Goal: Task Accomplishment & Management: Use online tool/utility

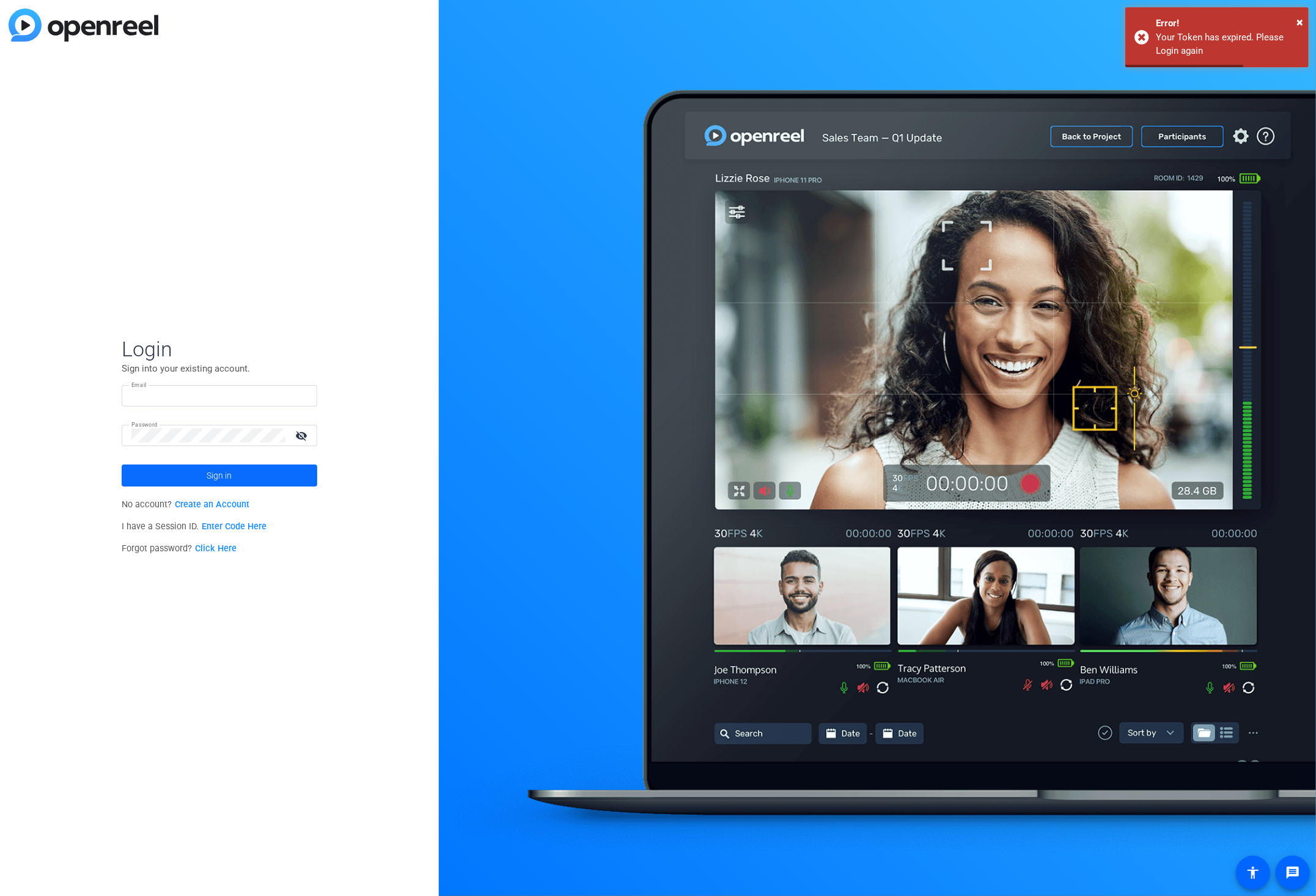
type input "[PERSON_NAME][EMAIL_ADDRESS][DOMAIN_NAME]"
click at [200, 478] on span at bounding box center [219, 475] width 195 height 29
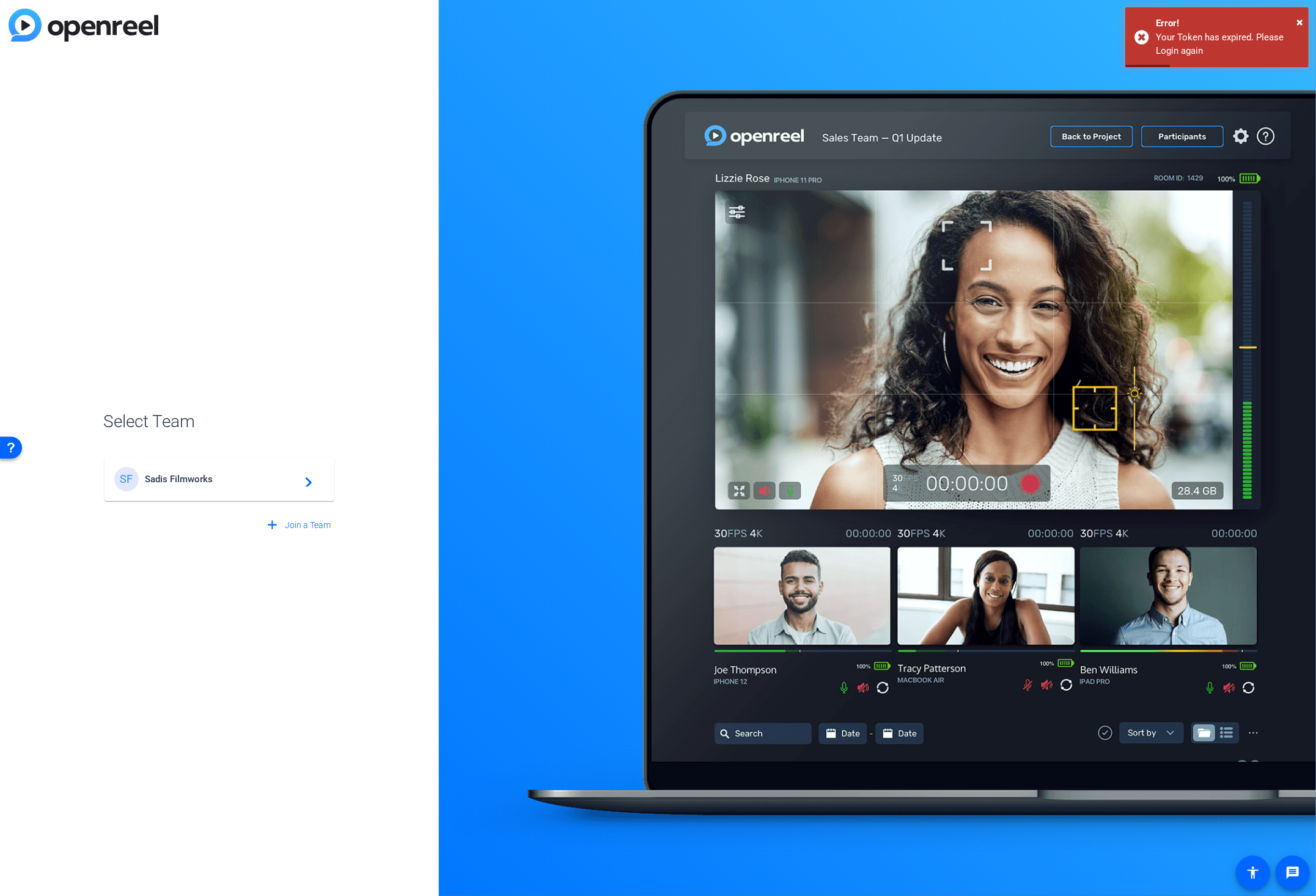
click at [200, 478] on span "Sadis Filmworks" at bounding box center [221, 479] width 153 height 11
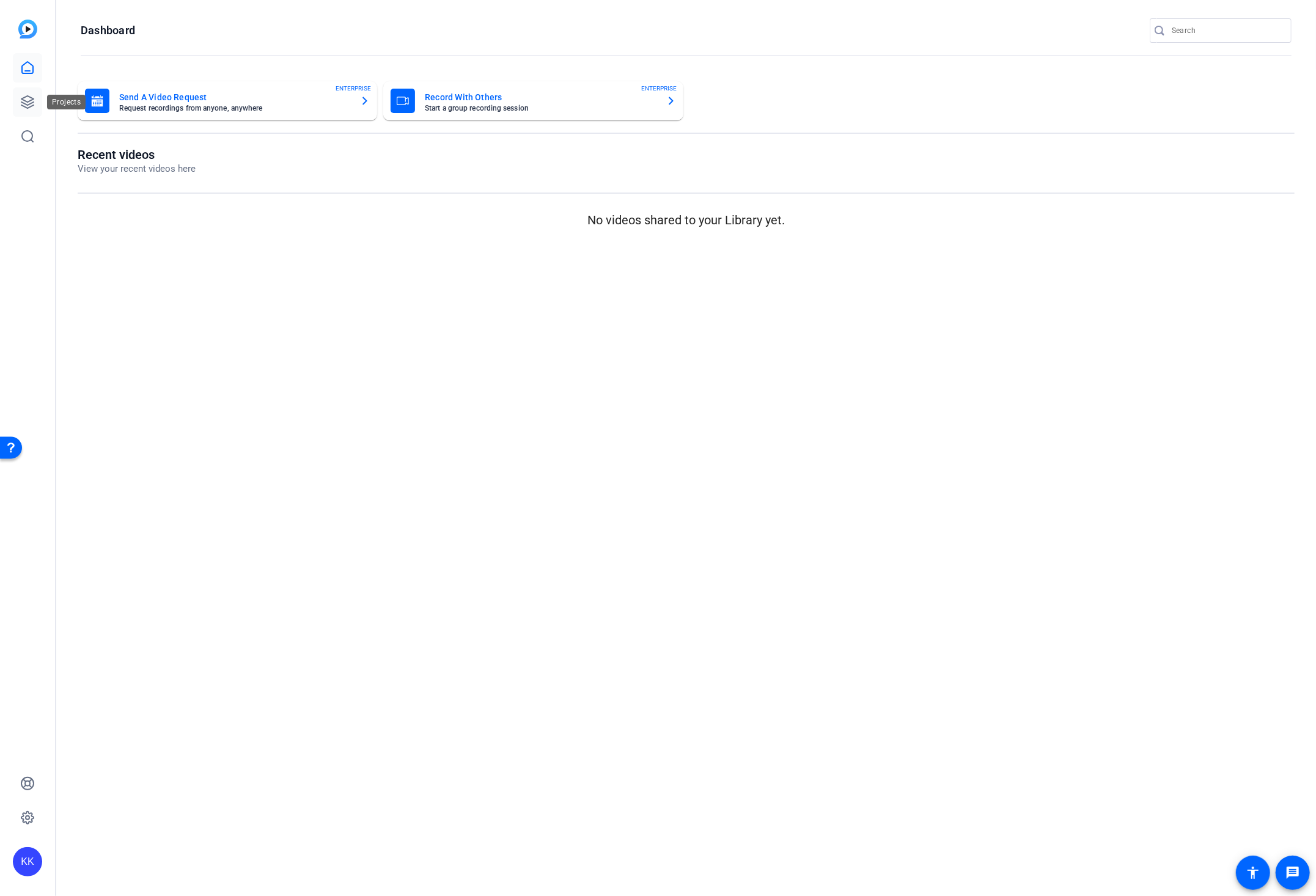
click at [23, 92] on link at bounding box center [27, 102] width 29 height 29
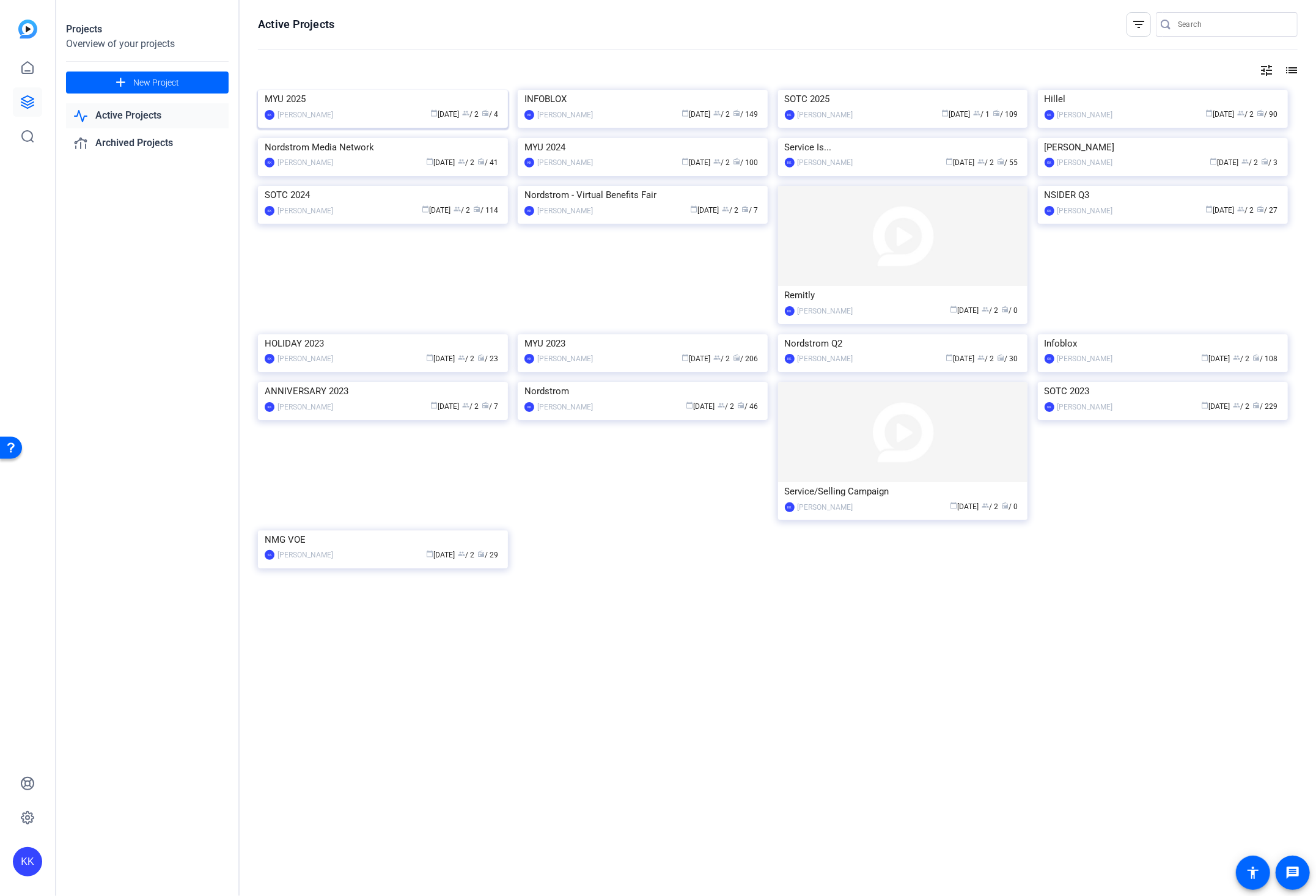
click at [410, 90] on img at bounding box center [383, 90] width 250 height 0
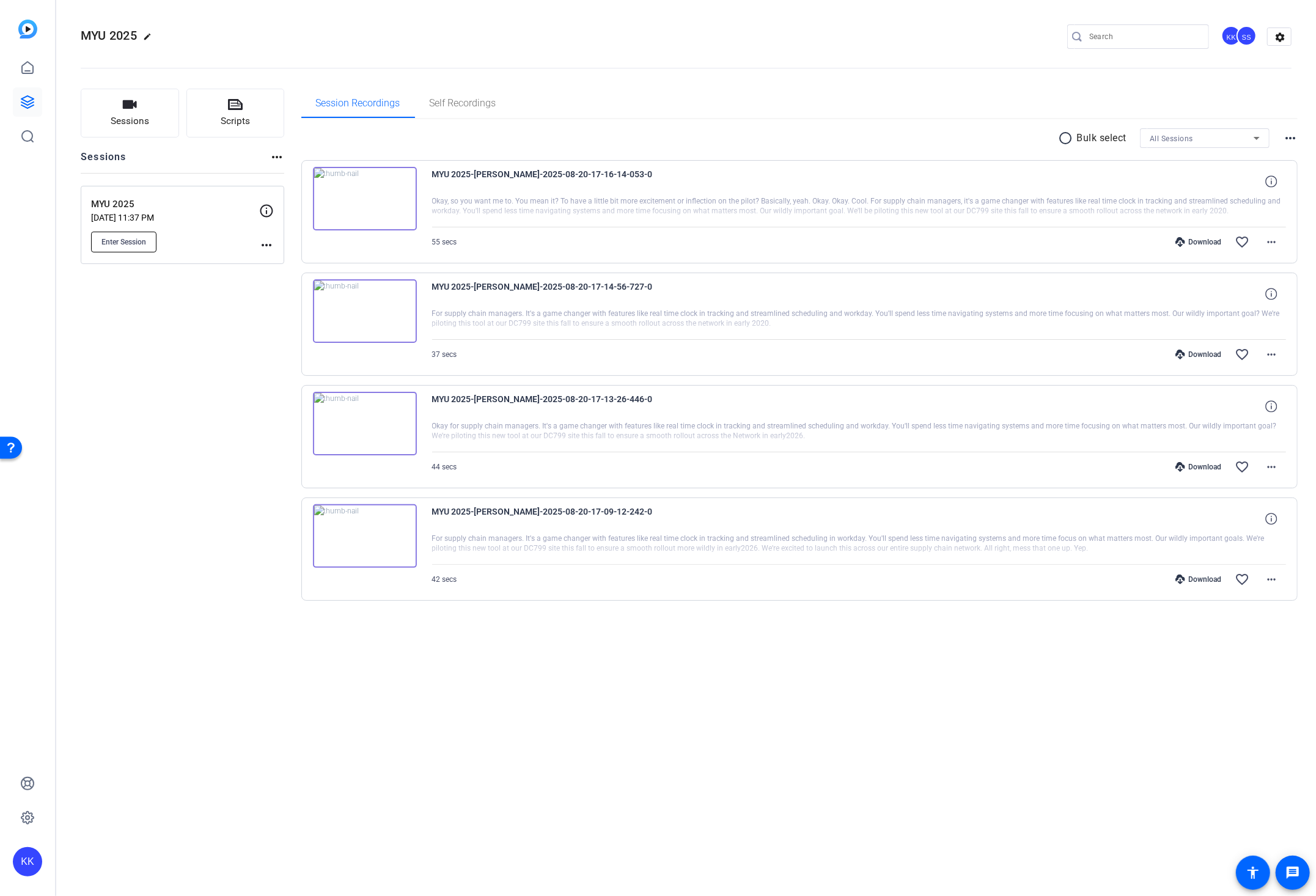
click at [136, 245] on span "Enter Session" at bounding box center [124, 242] width 45 height 10
click at [488, 140] on div "radio_button_unchecked Bulk select All Sessions more_horiz" at bounding box center [800, 138] width 997 height 20
click at [120, 249] on button "Enter Session" at bounding box center [123, 242] width 65 height 21
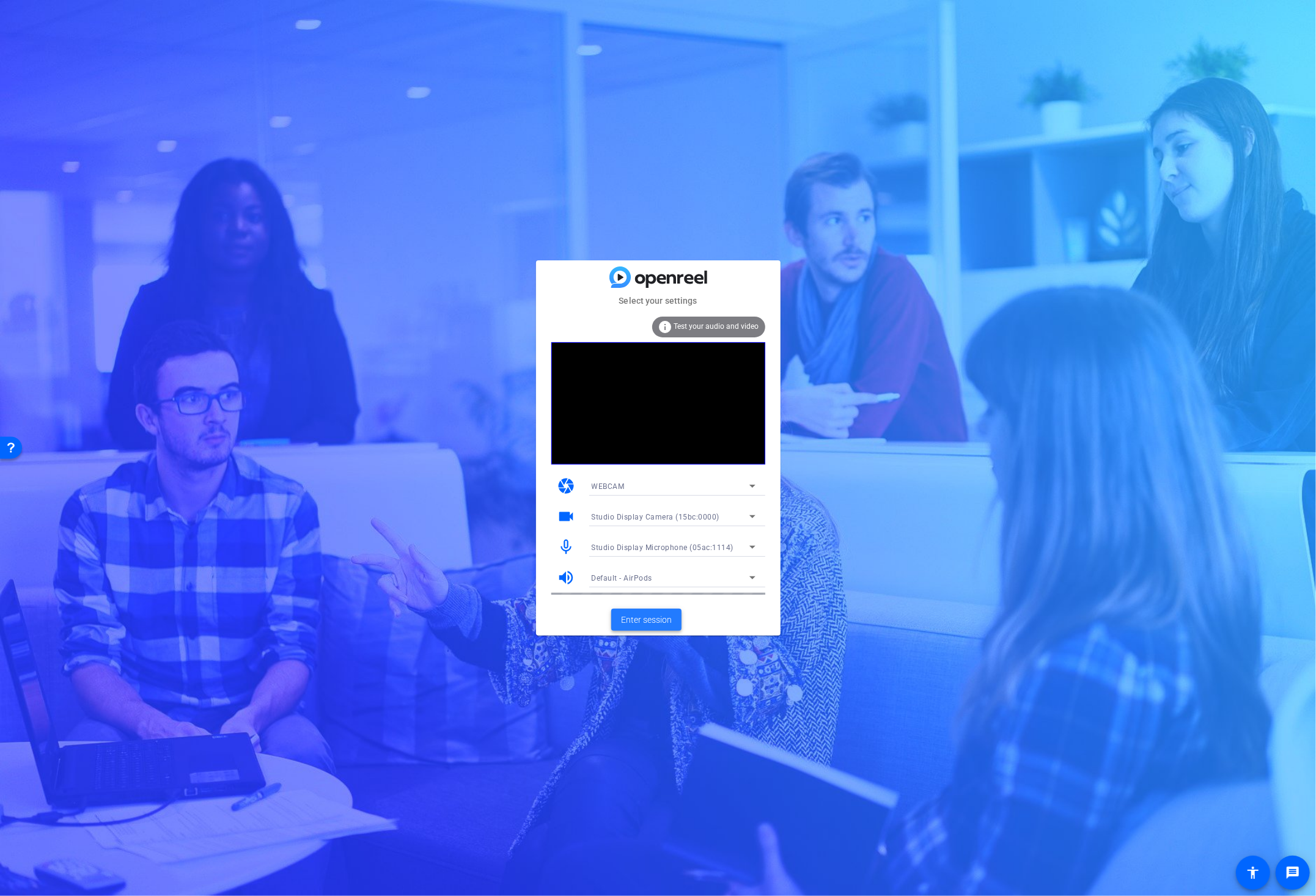
click at [662, 621] on span "Enter session" at bounding box center [647, 620] width 51 height 13
click at [649, 580] on span "Default - AirPods" at bounding box center [622, 579] width 61 height 9
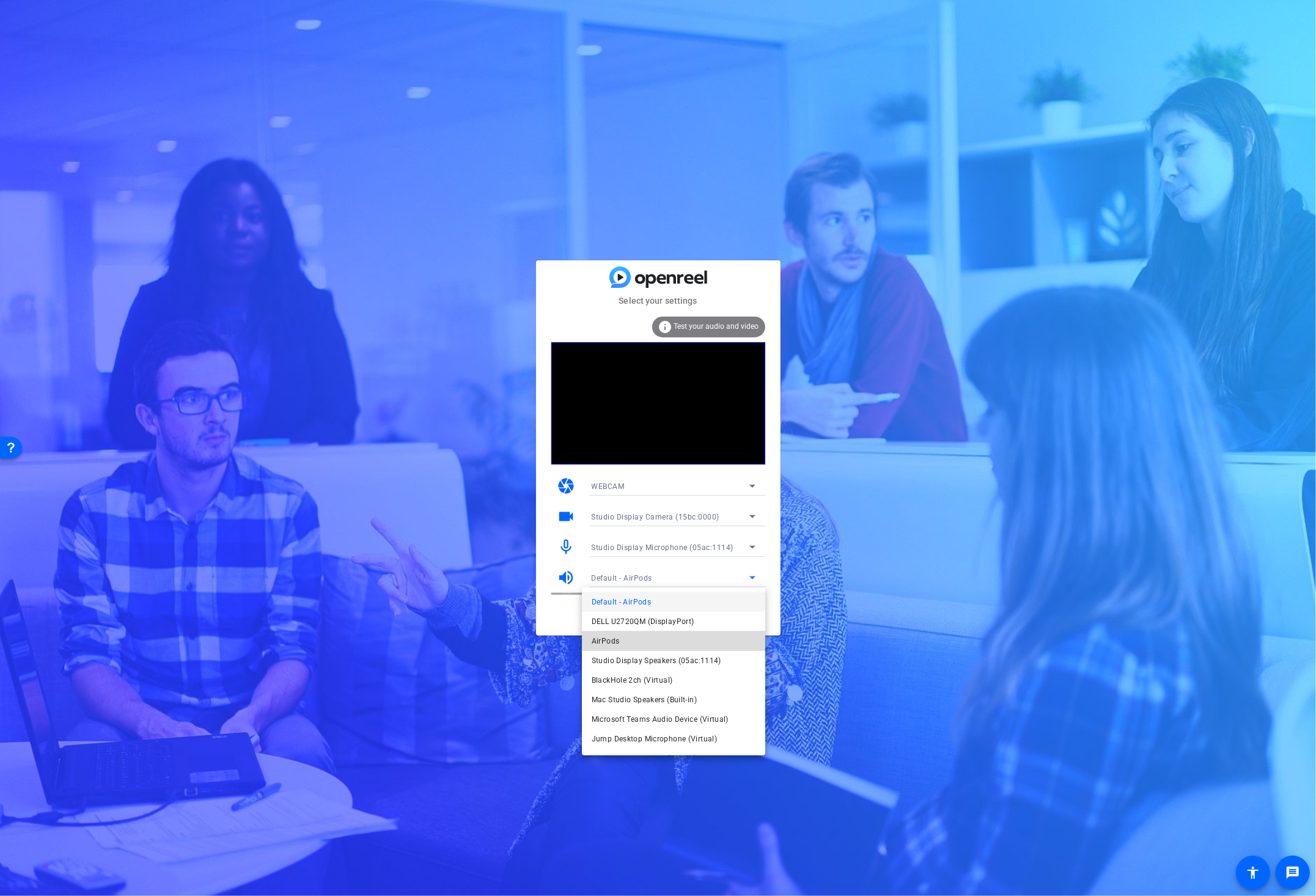
click at [659, 640] on mat-option "AirPods" at bounding box center [674, 641] width 184 height 20
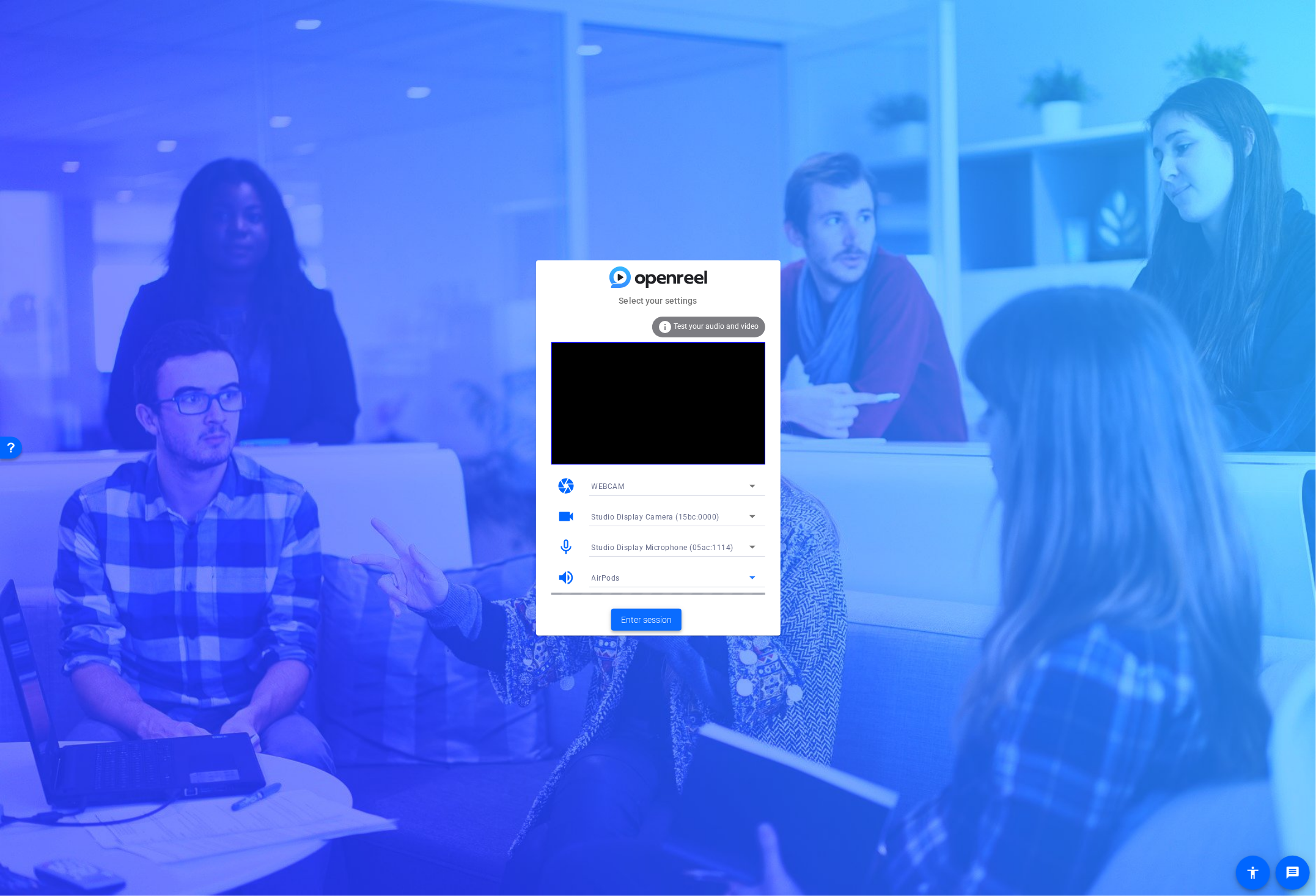
click at [645, 613] on span at bounding box center [646, 619] width 70 height 29
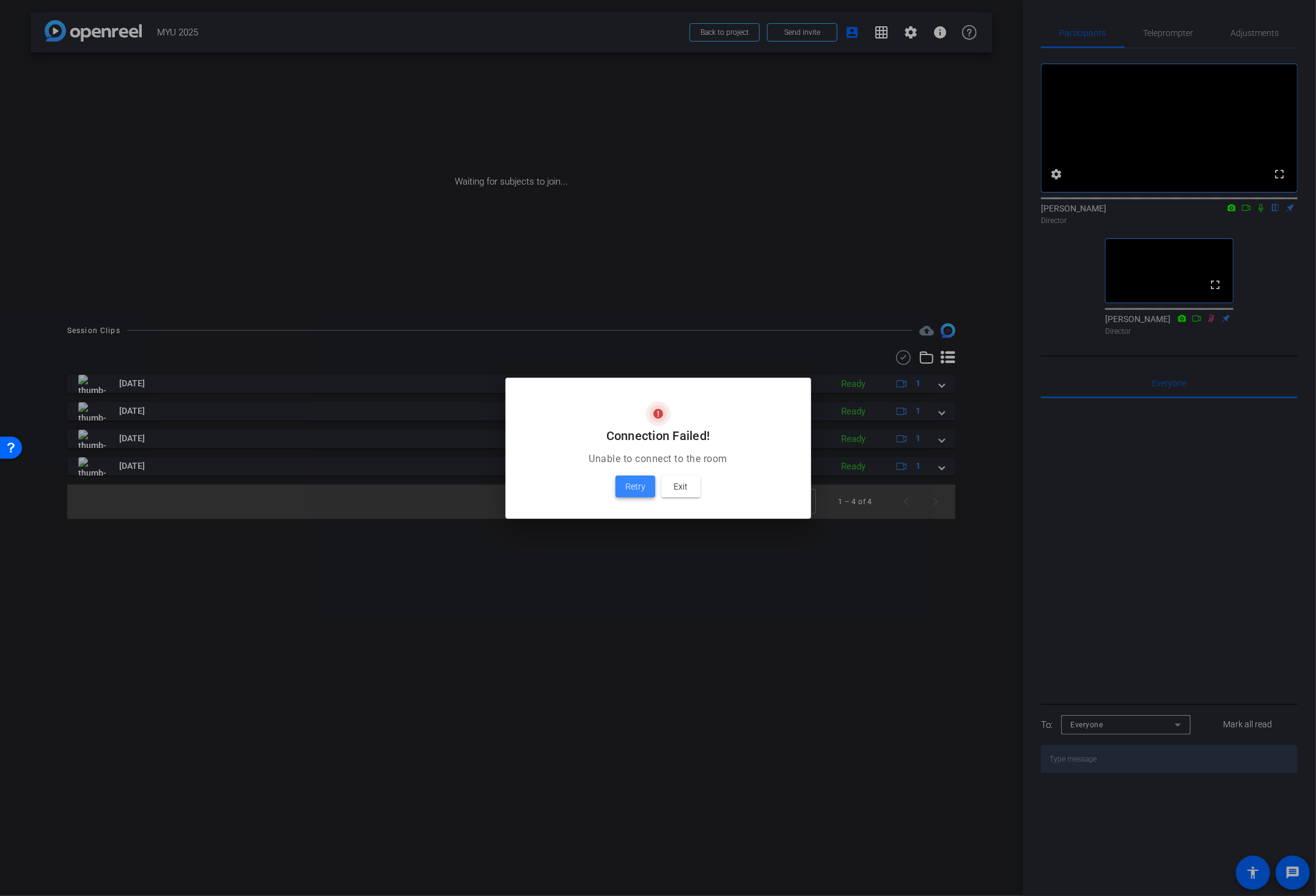
click at [633, 490] on span "Retry" at bounding box center [635, 487] width 20 height 15
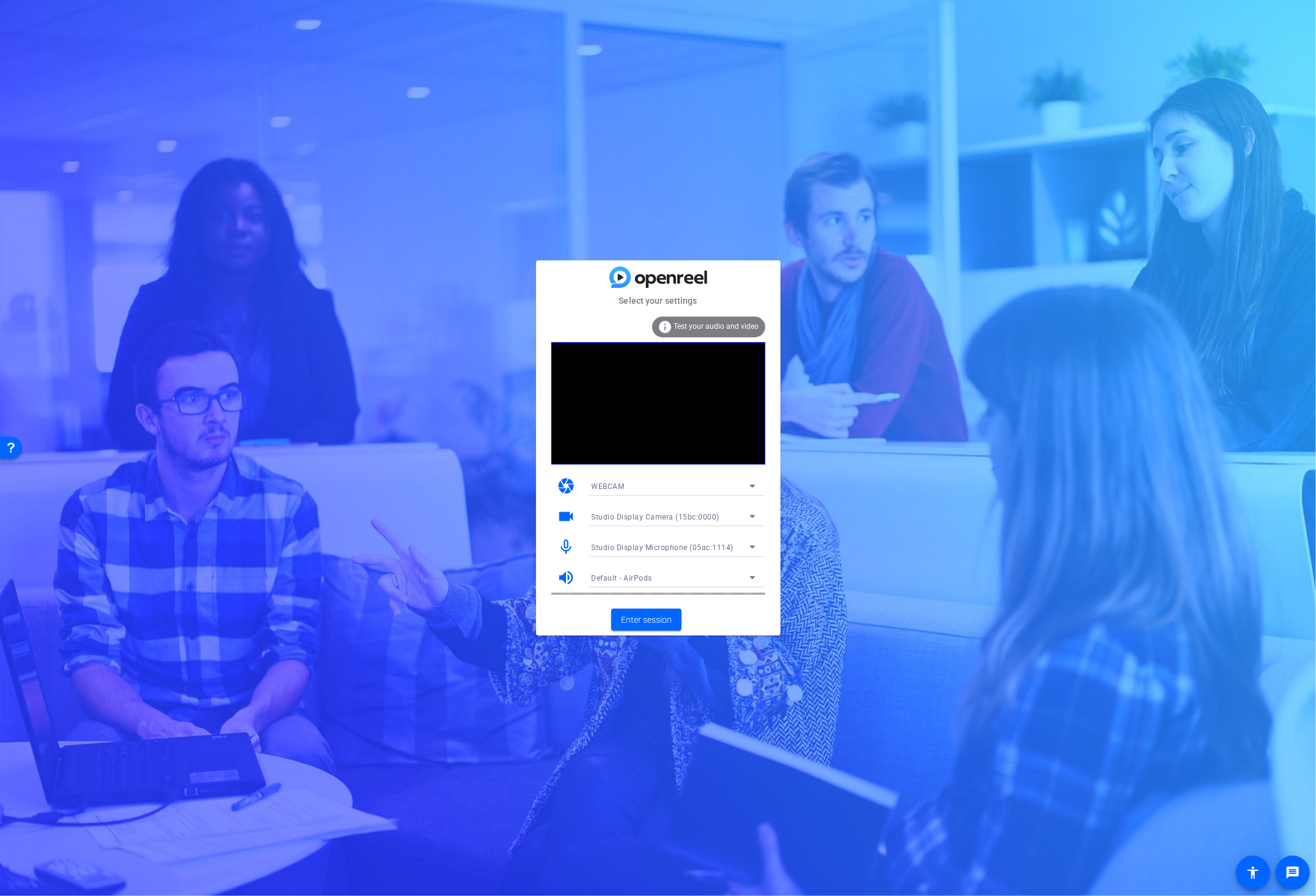
click at [739, 325] on span "Test your audio and video" at bounding box center [716, 326] width 85 height 9
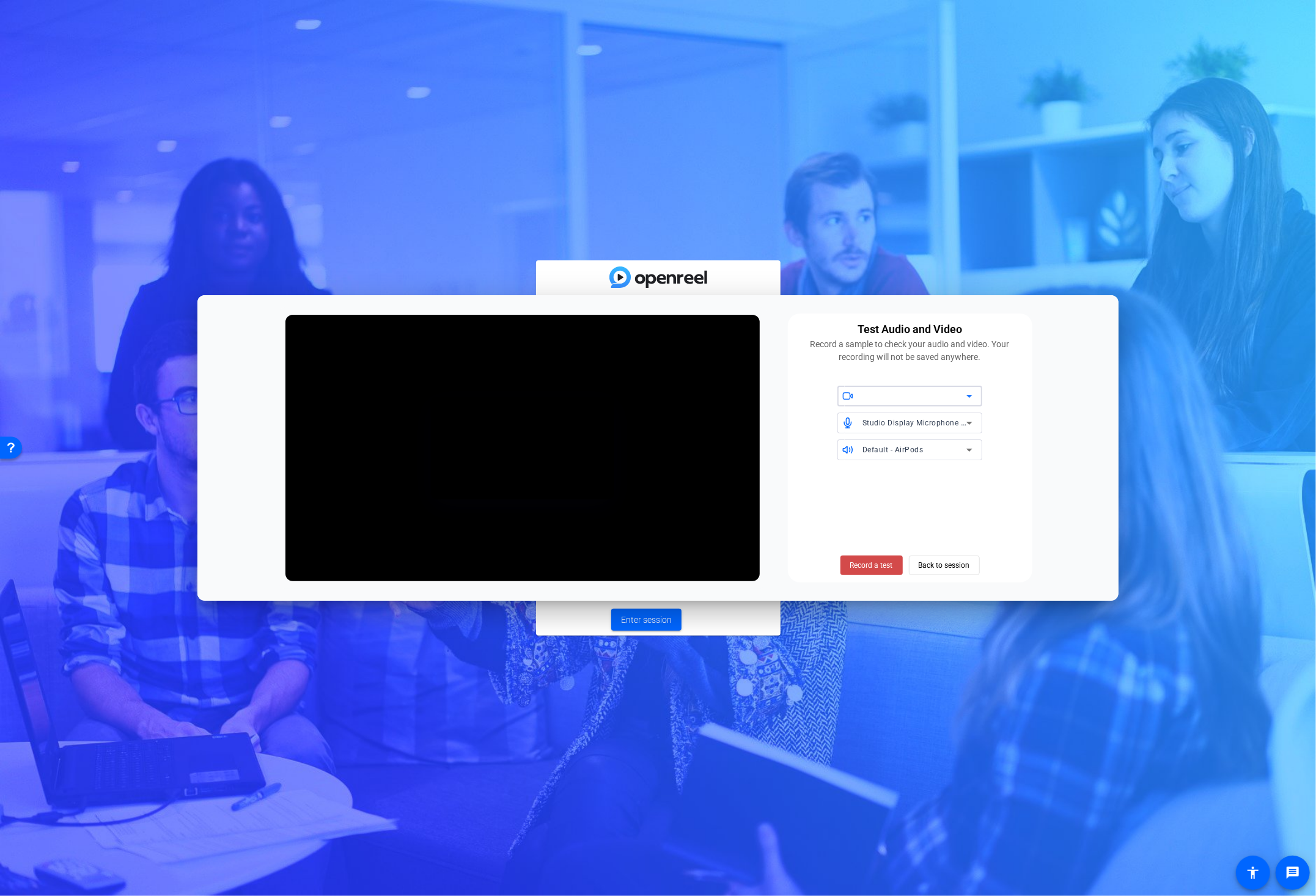
click at [199, 225] on span "Record a test" at bounding box center [118, 221] width 161 height 8
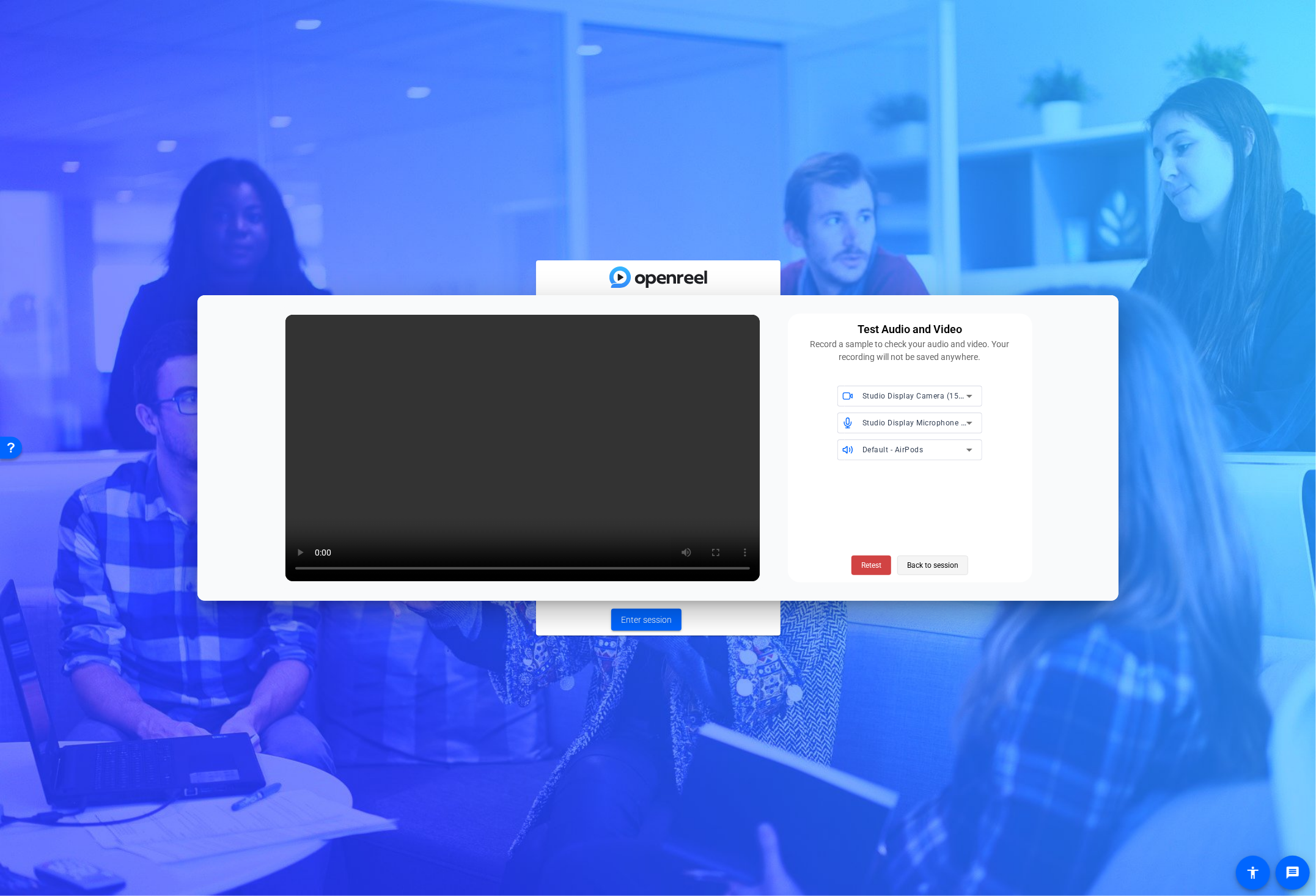
click at [923, 567] on span "Back to session" at bounding box center [933, 565] width 51 height 23
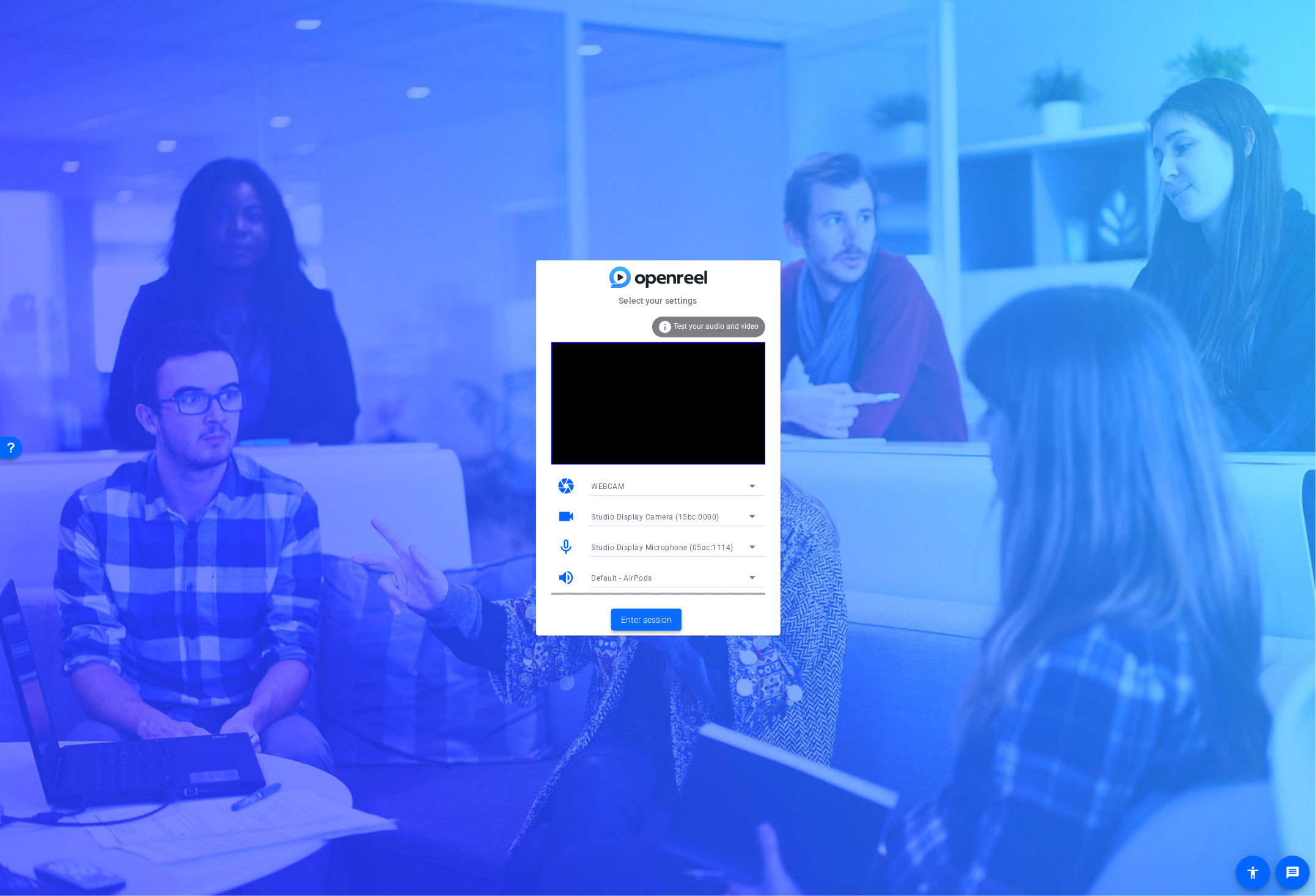
click at [661, 621] on span "Enter session" at bounding box center [647, 620] width 51 height 13
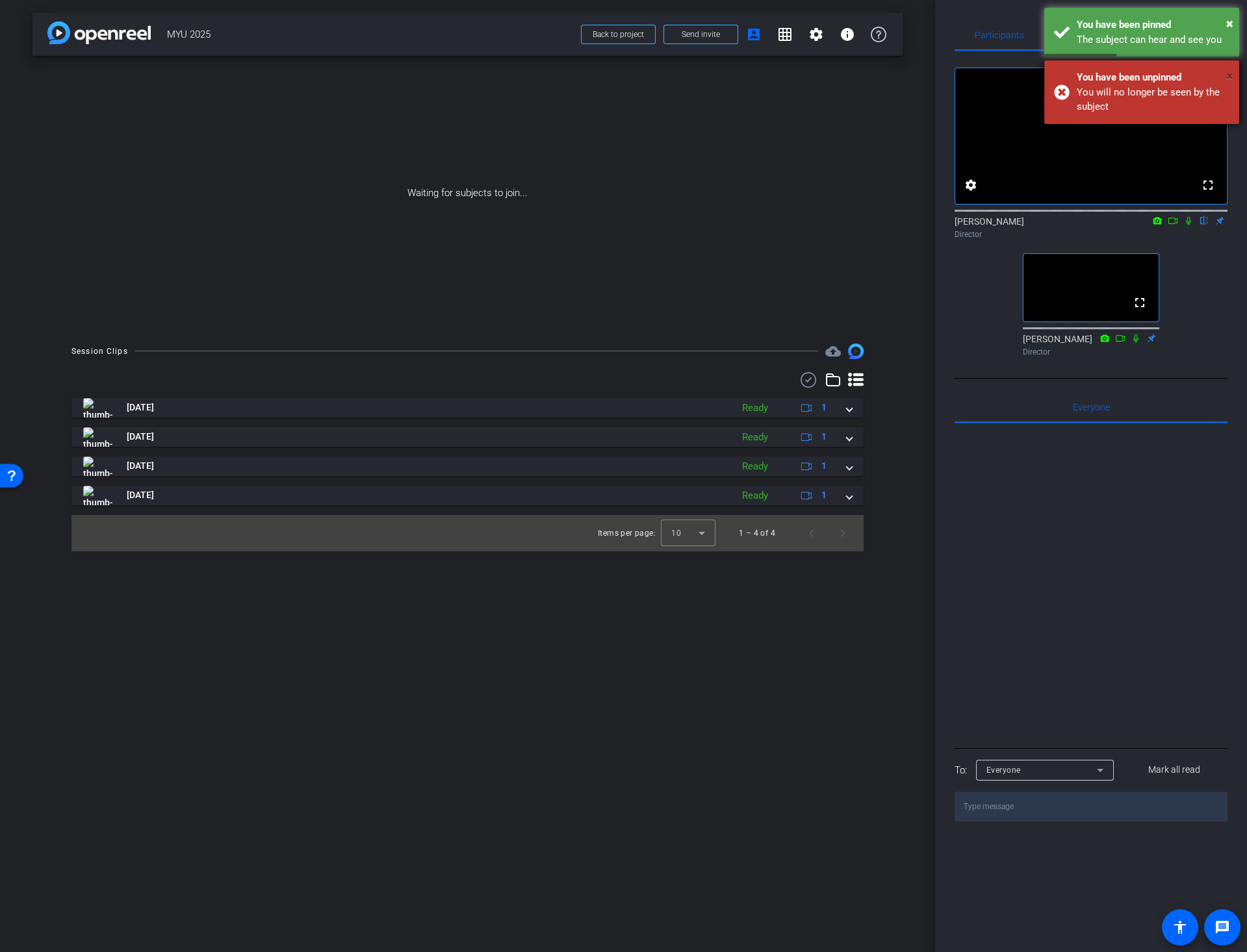
click at [1229, 75] on span "×" at bounding box center [1229, 76] width 7 height 16
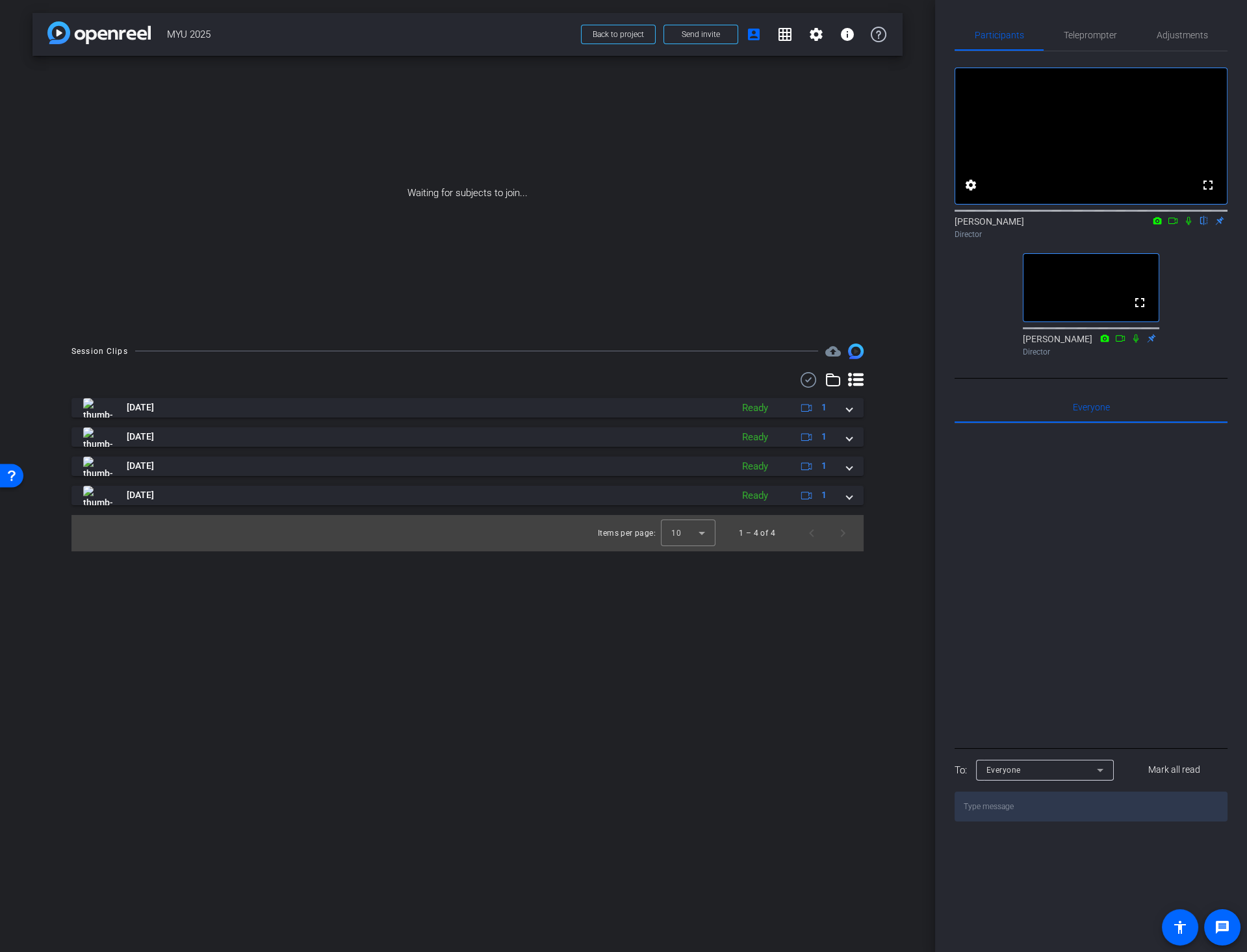
click at [1066, 580] on div at bounding box center [1091, 584] width 273 height 322
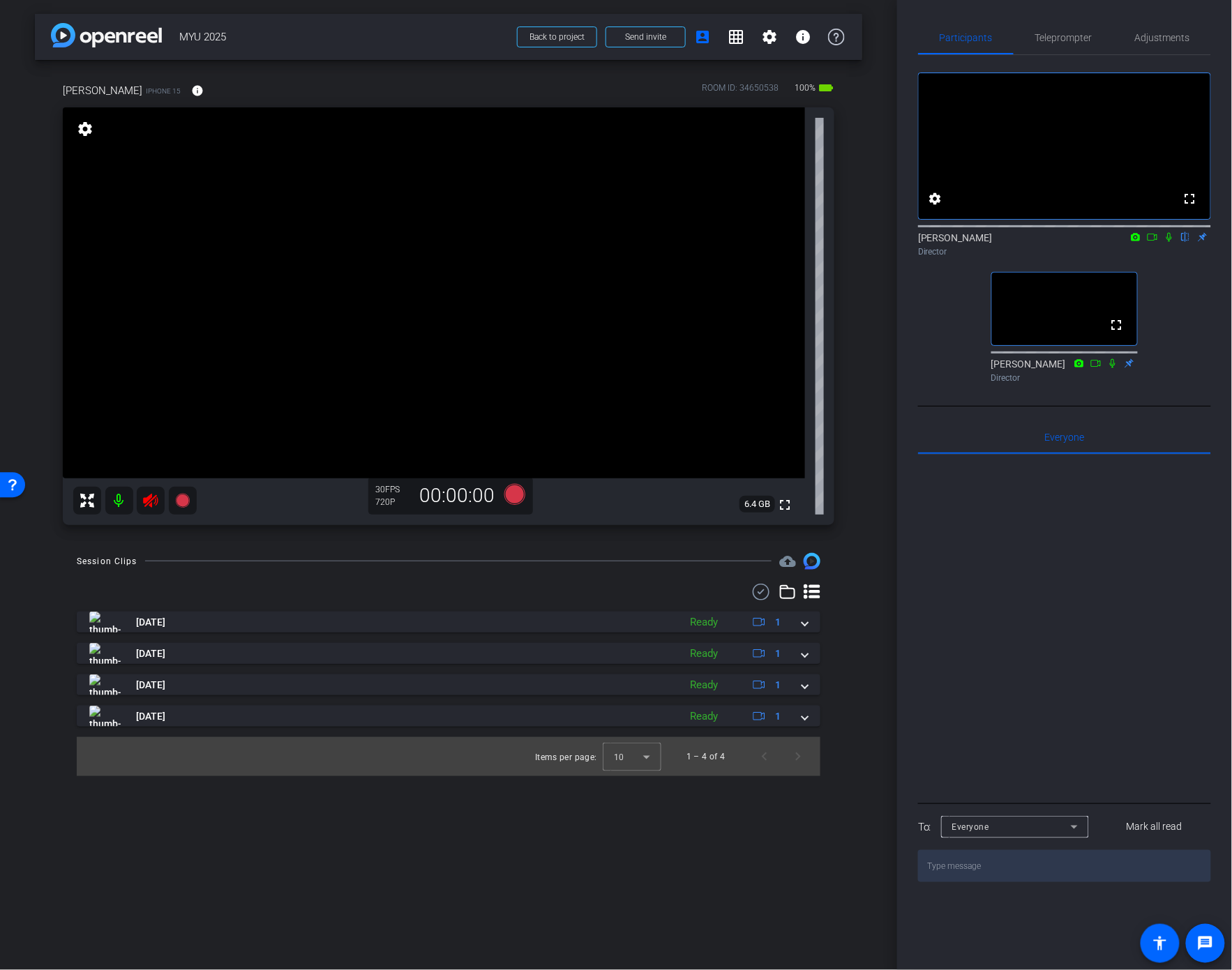
click at [151, 499] on icon at bounding box center [150, 501] width 15 height 14
click at [1076, 35] on span "Teleprompter" at bounding box center [1064, 37] width 57 height 10
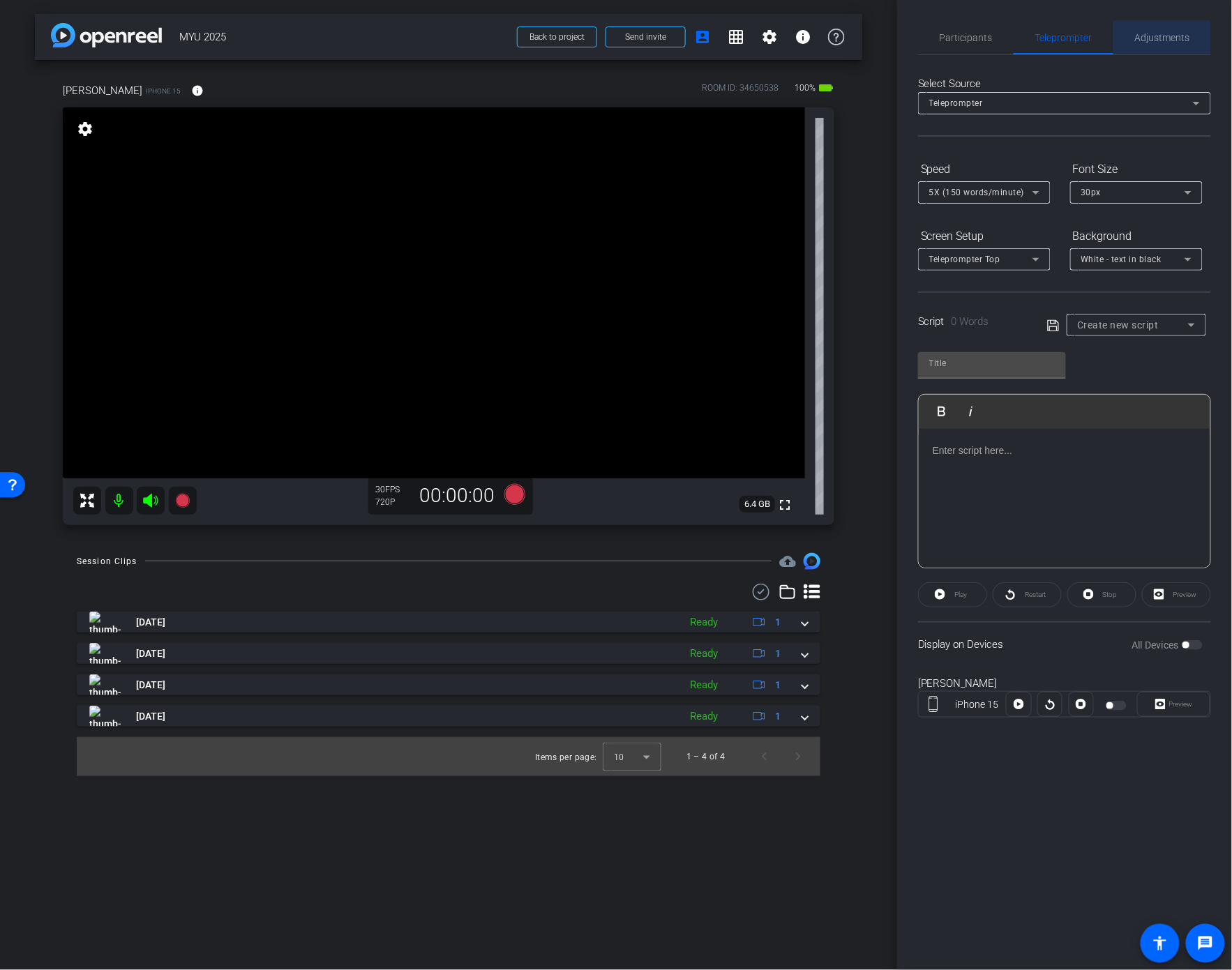
click at [1163, 41] on span "Adjustments" at bounding box center [1163, 37] width 55 height 10
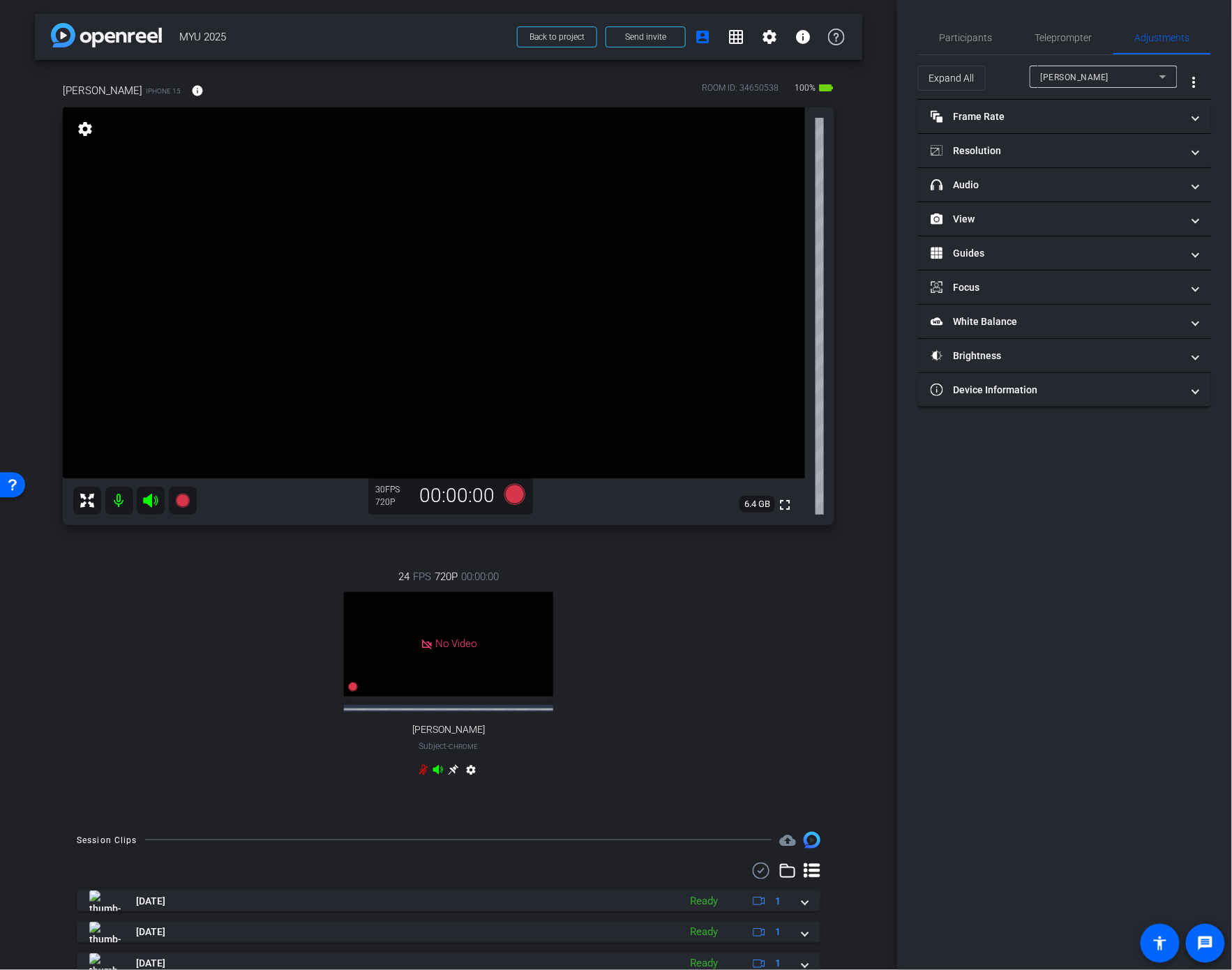
click at [422, 771] on icon at bounding box center [423, 770] width 11 height 11
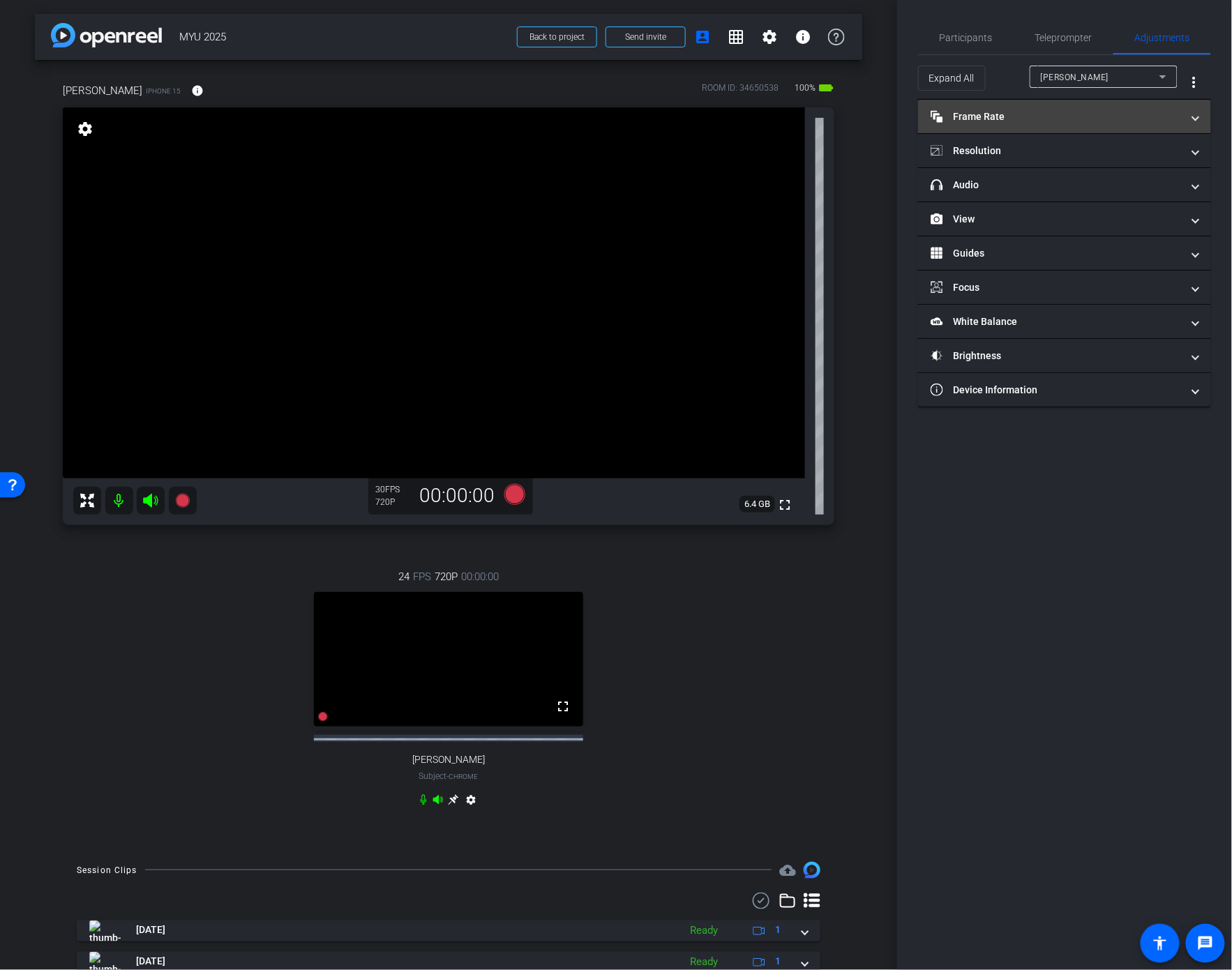
click at [1133, 116] on mat-panel-title "Frame Rate Frame Rate" at bounding box center [1056, 117] width 251 height 15
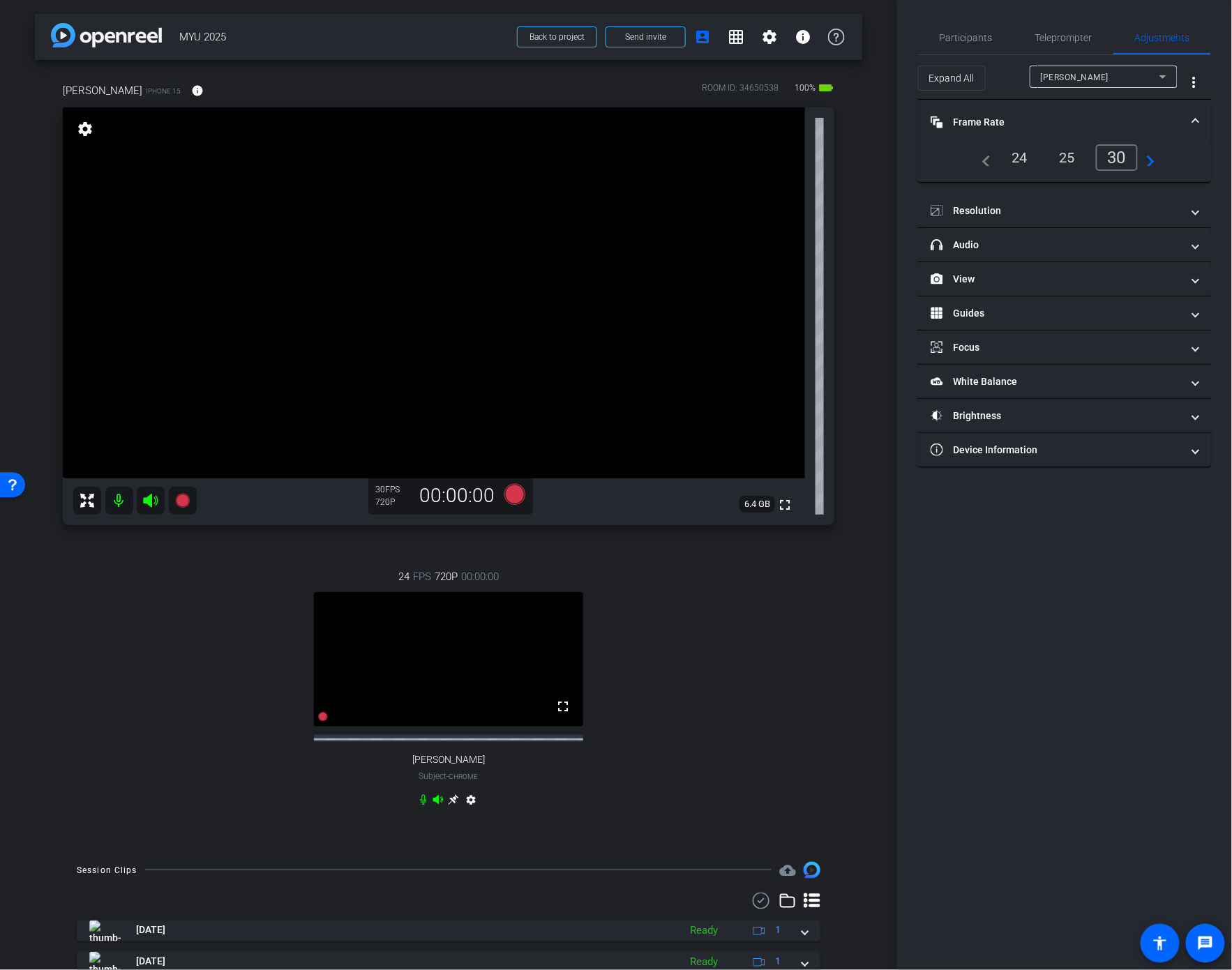
click at [1016, 158] on div "24" at bounding box center [1020, 158] width 37 height 24
click at [1021, 213] on mat-panel-title "Resolution" at bounding box center [1056, 211] width 251 height 15
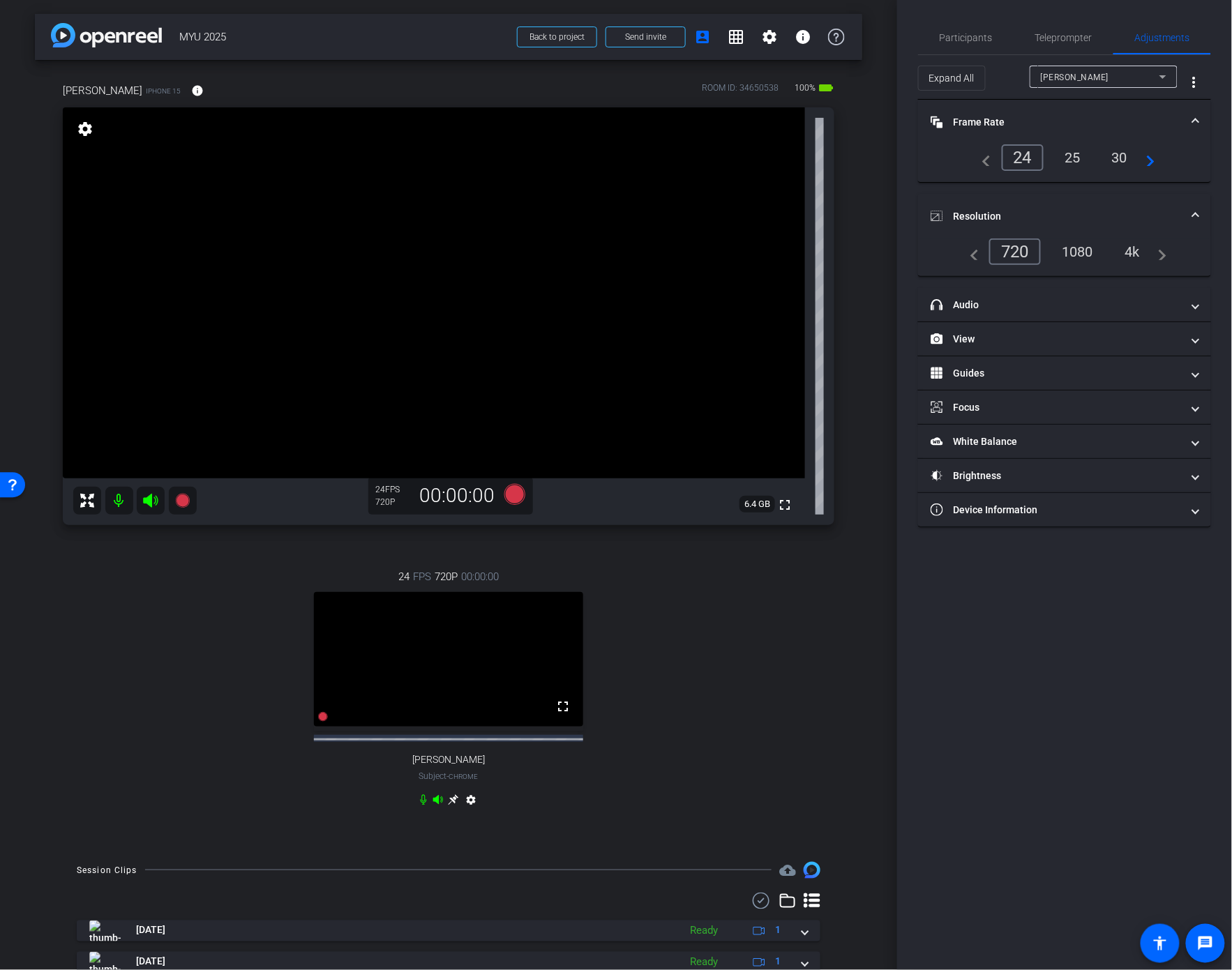
click at [1139, 249] on div "4k" at bounding box center [1132, 252] width 36 height 24
click at [1100, 77] on div "Ashley Six" at bounding box center [1100, 77] width 119 height 18
click at [1100, 77] on div at bounding box center [616, 485] width 1232 height 970
click at [1003, 463] on mat-expansion-panel-header "Brightness" at bounding box center [1064, 475] width 293 height 33
click at [1033, 525] on span "button" at bounding box center [1026, 528] width 21 height 10
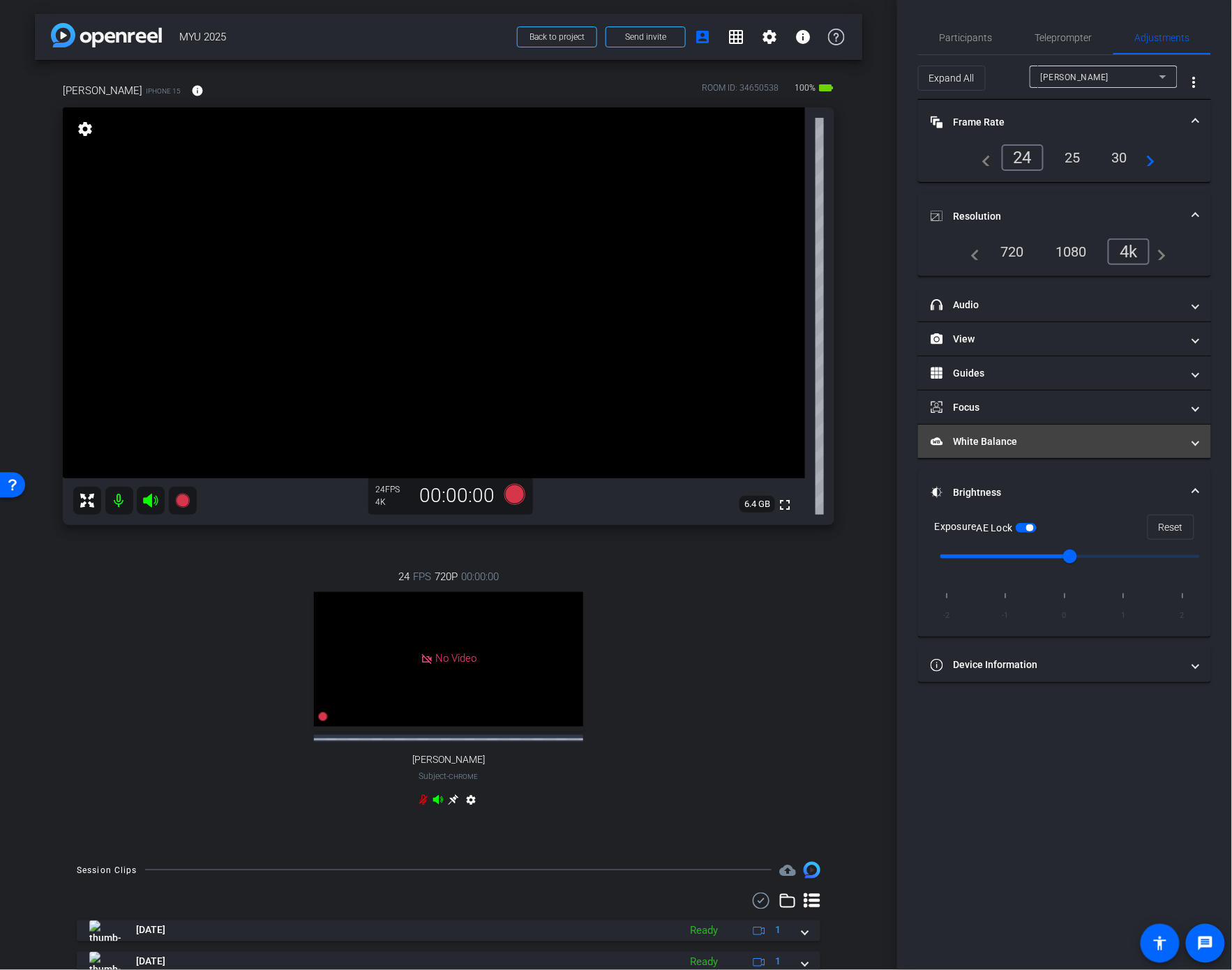
click at [1028, 439] on mat-panel-title "White Balance White Balance" at bounding box center [1056, 441] width 251 height 15
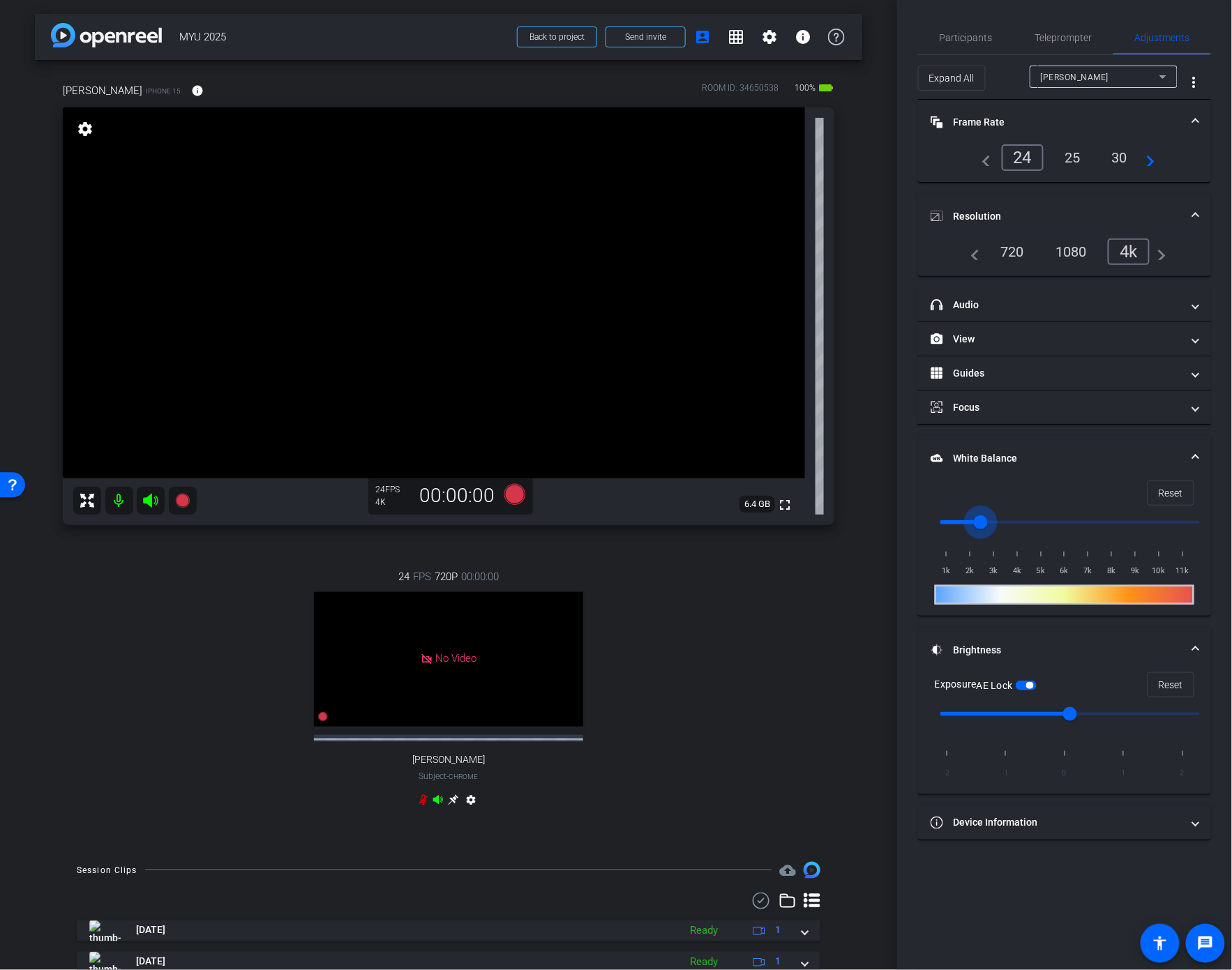
click at [984, 515] on input "range" at bounding box center [1070, 522] width 289 height 30
click at [1059, 524] on input "range" at bounding box center [1070, 522] width 289 height 30
drag, startPoint x: 1024, startPoint y: 521, endPoint x: 935, endPoint y: 521, distance: 89.0
click at [935, 521] on input "range" at bounding box center [1070, 522] width 289 height 30
drag, startPoint x: 946, startPoint y: 520, endPoint x: 967, endPoint y: 519, distance: 21.0
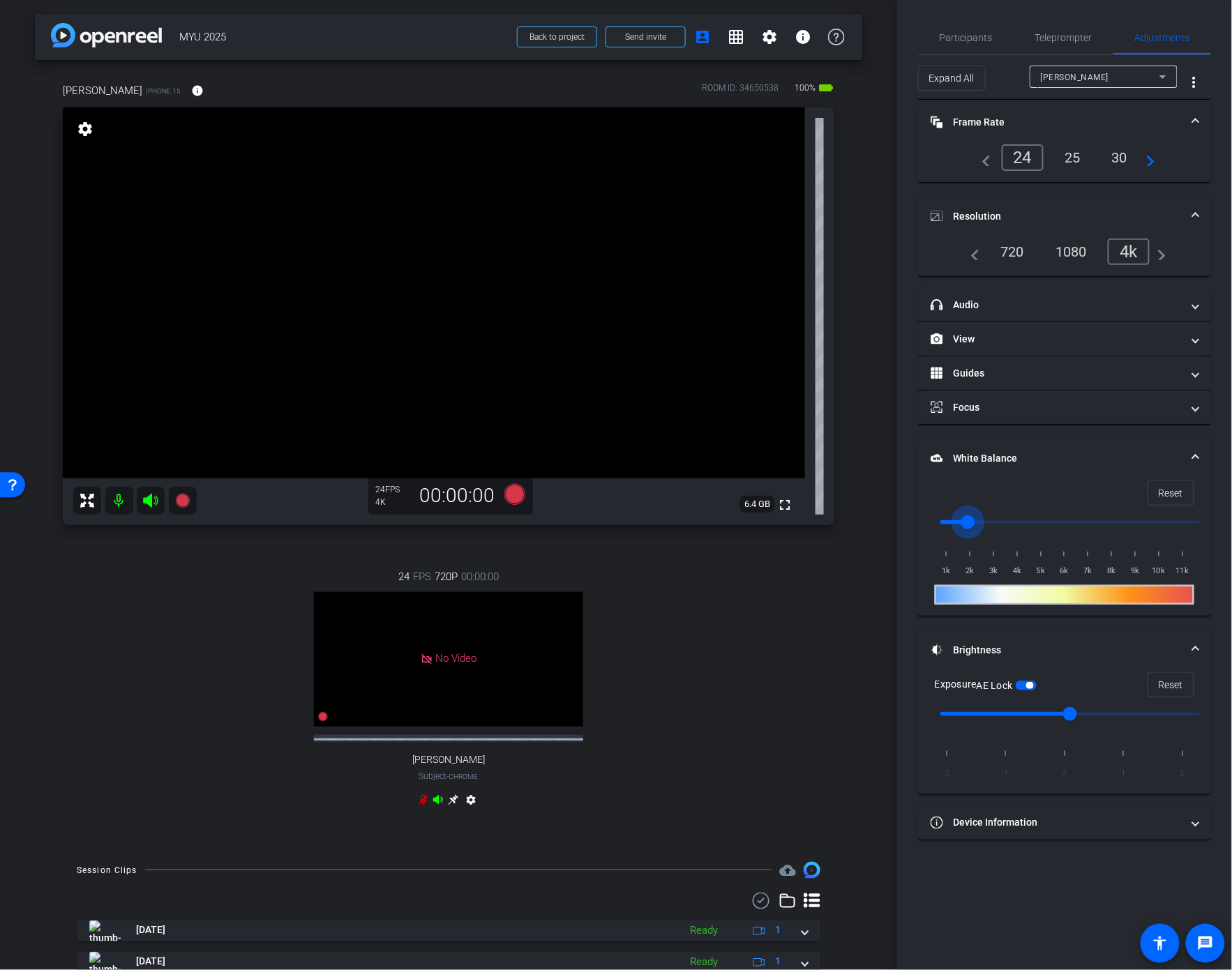
click at [967, 519] on input "range" at bounding box center [1070, 522] width 289 height 30
drag, startPoint x: 972, startPoint y: 519, endPoint x: 981, endPoint y: 520, distance: 9.1
click at [981, 520] on input "range" at bounding box center [1070, 522] width 289 height 30
click at [977, 521] on input "range" at bounding box center [1070, 522] width 289 height 30
click at [1165, 488] on span "Reset" at bounding box center [1170, 492] width 25 height 26
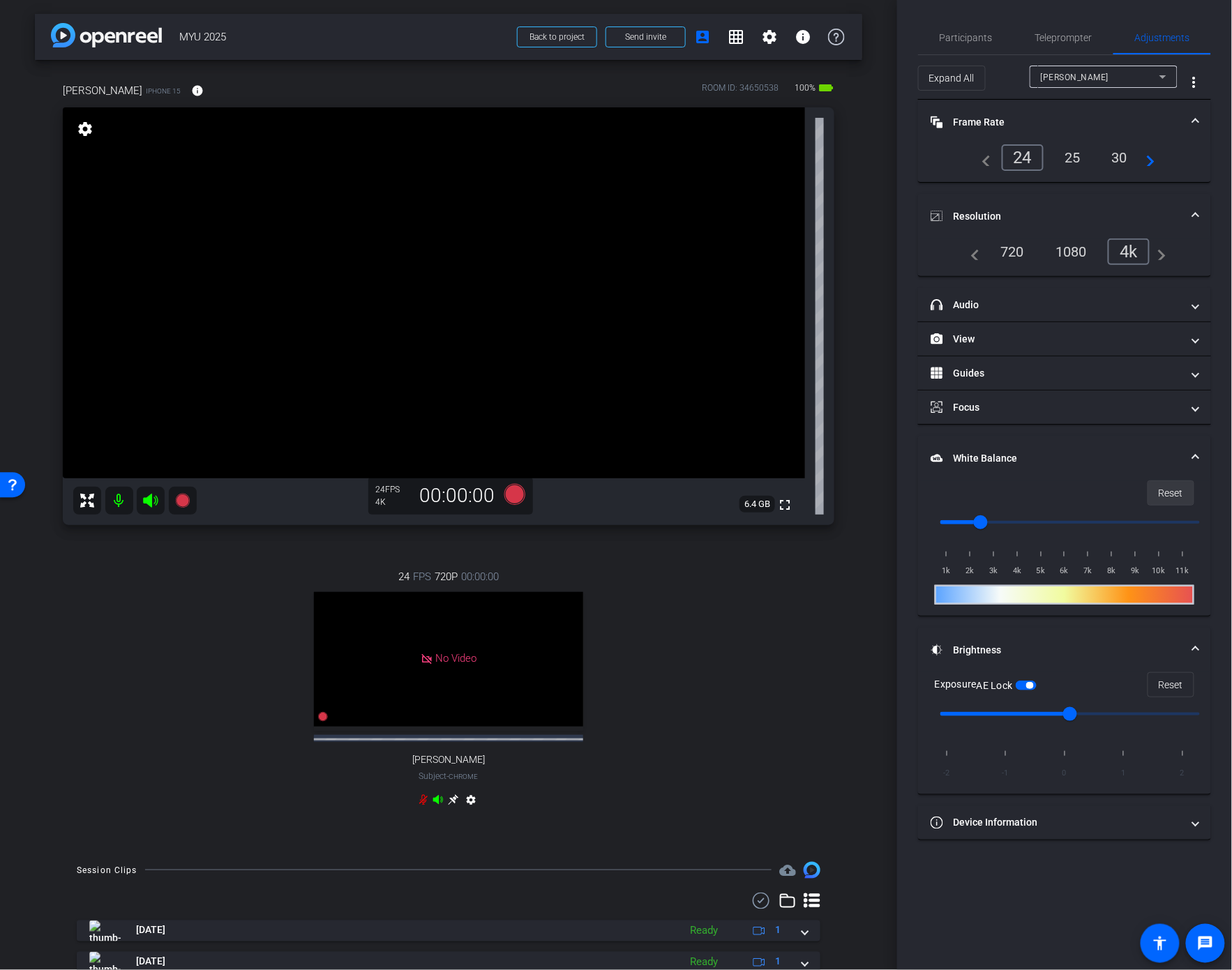
type input "1000"
click at [182, 503] on icon at bounding box center [182, 501] width 14 height 14
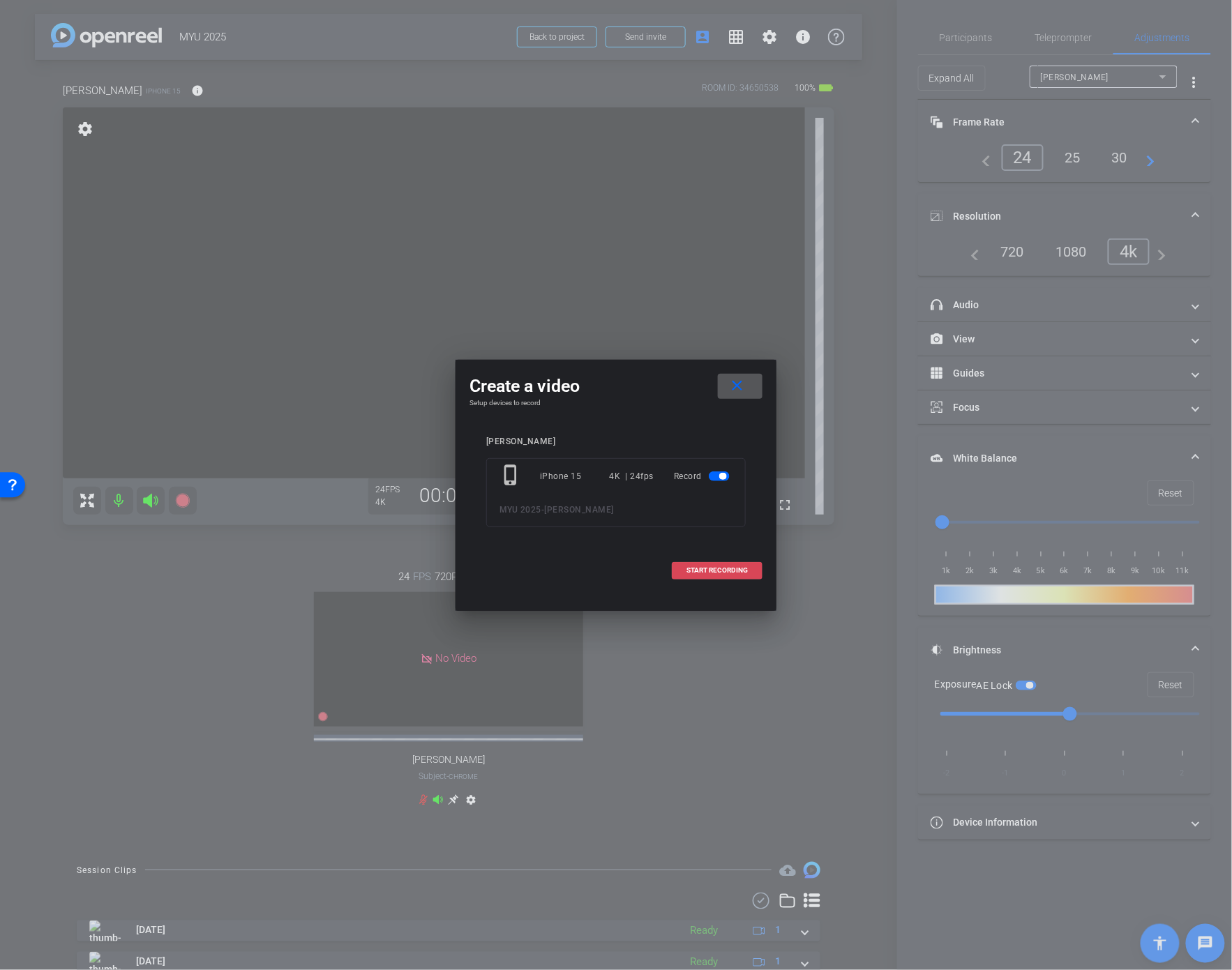
click at [725, 570] on span "START RECORDING" at bounding box center [717, 570] width 62 height 7
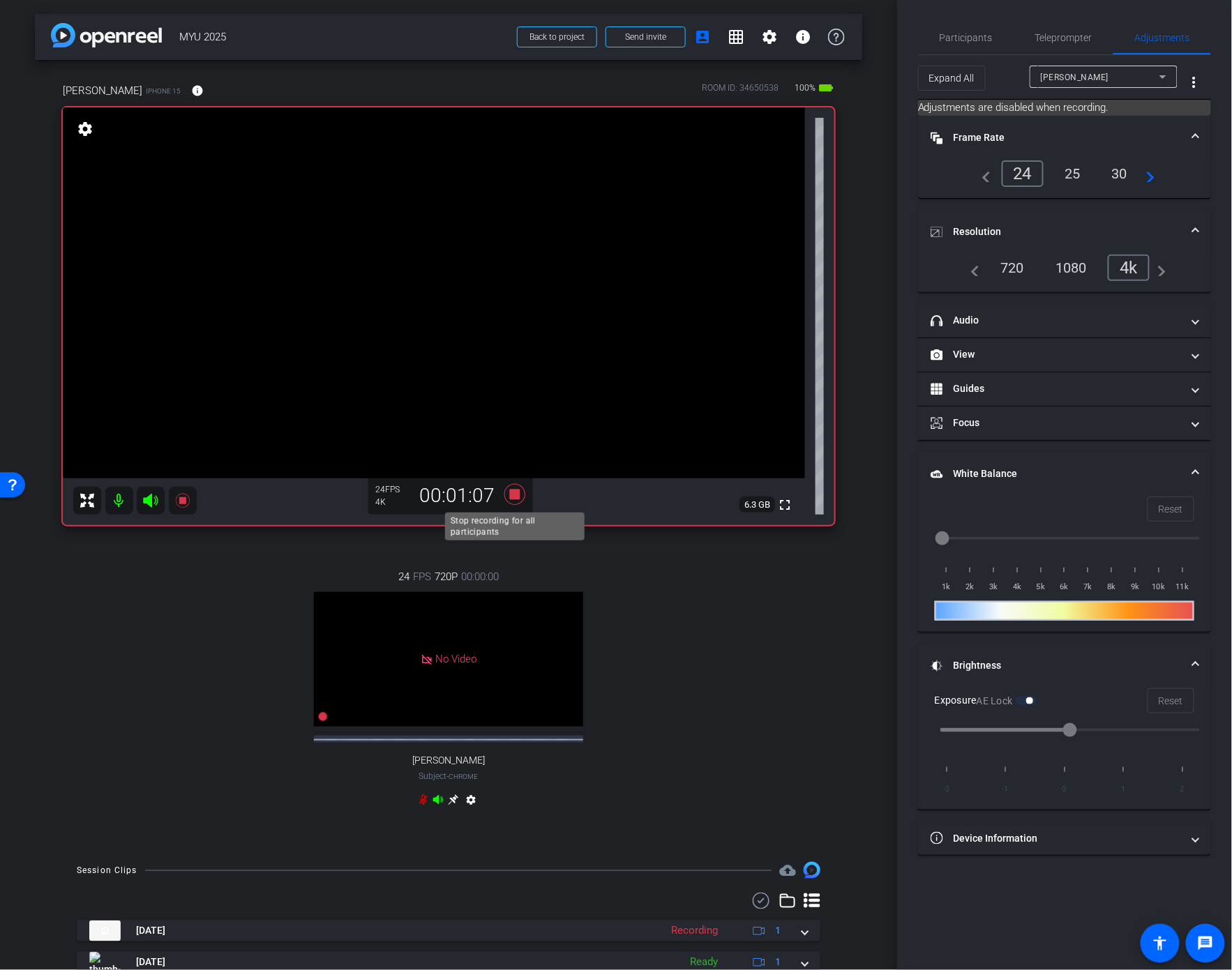
click at [513, 498] on icon at bounding box center [515, 495] width 21 height 21
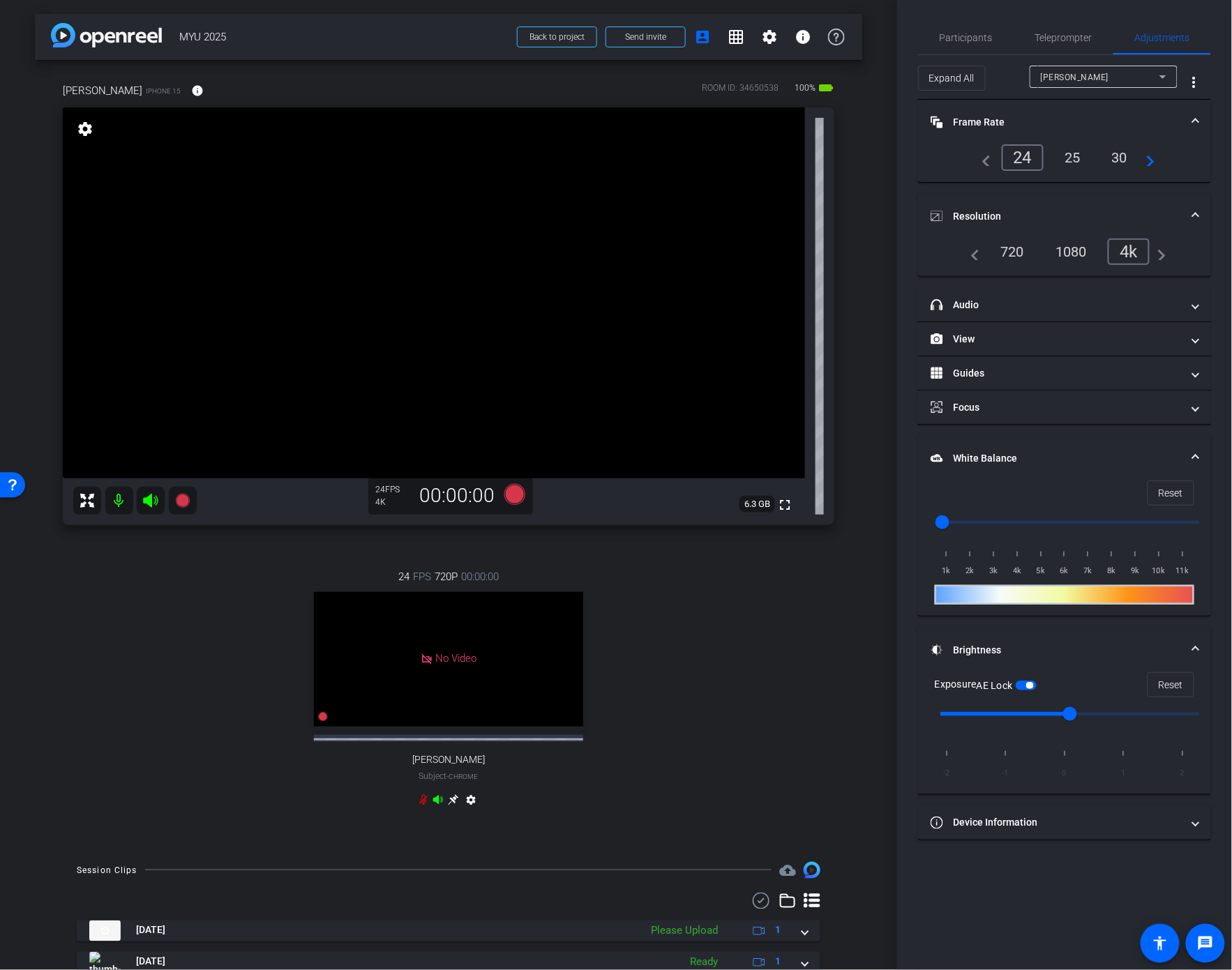
scroll to position [77, 0]
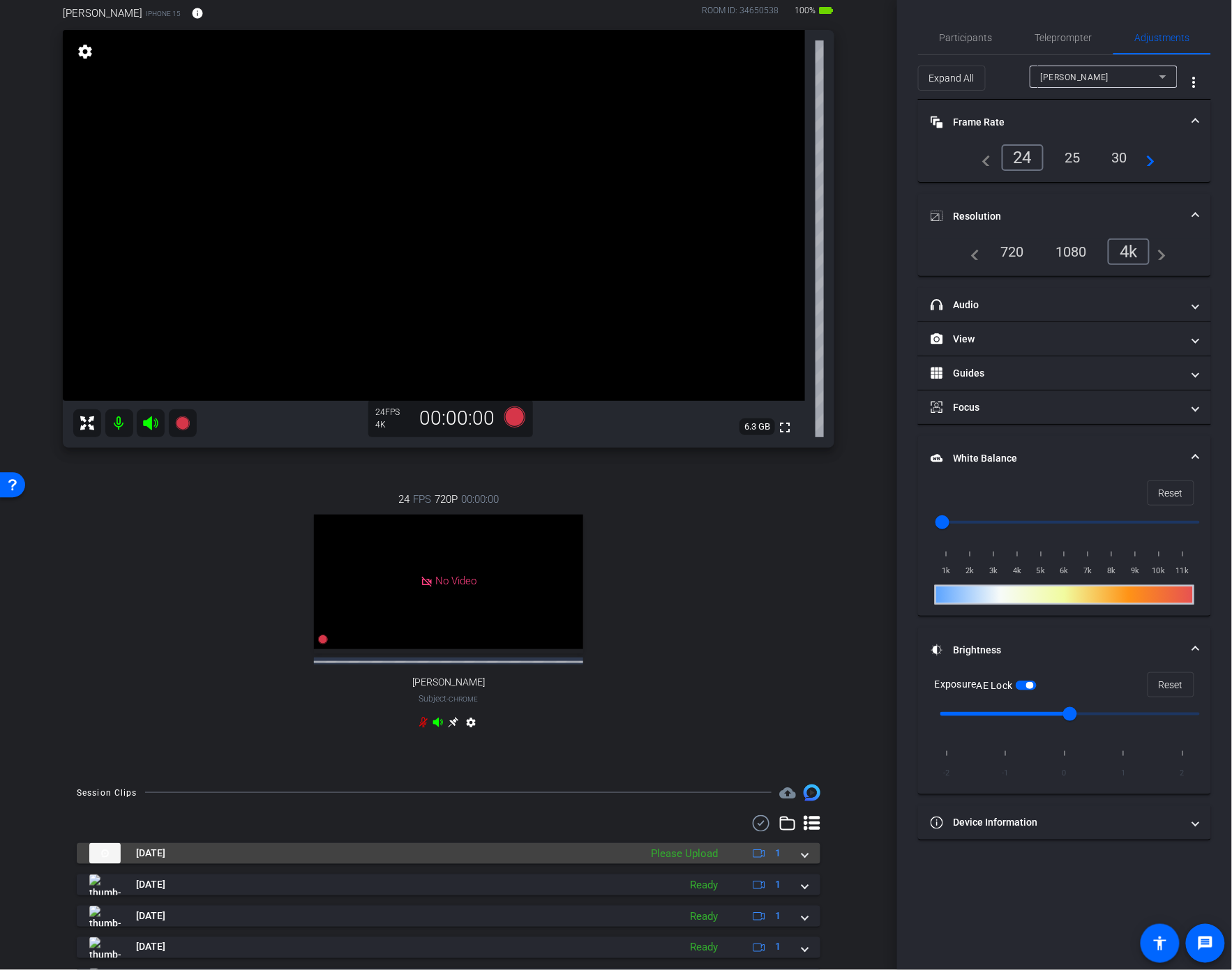
click at [807, 860] on span at bounding box center [805, 853] width 6 height 15
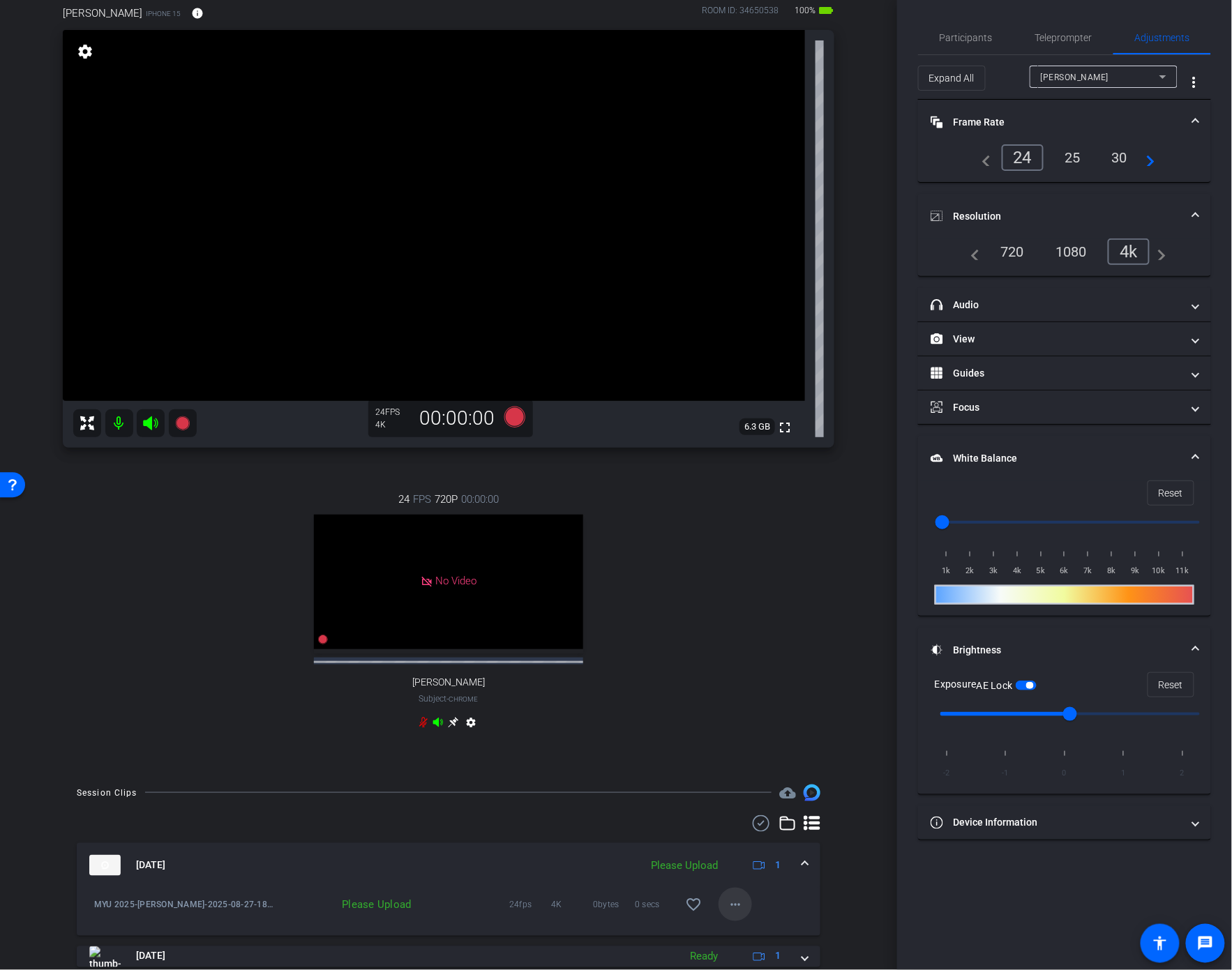
click at [740, 913] on mat-icon "more_horiz" at bounding box center [735, 905] width 17 height 17
click at [754, 848] on span "Upload" at bounding box center [758, 853] width 56 height 17
click at [185, 426] on icon at bounding box center [182, 424] width 14 height 14
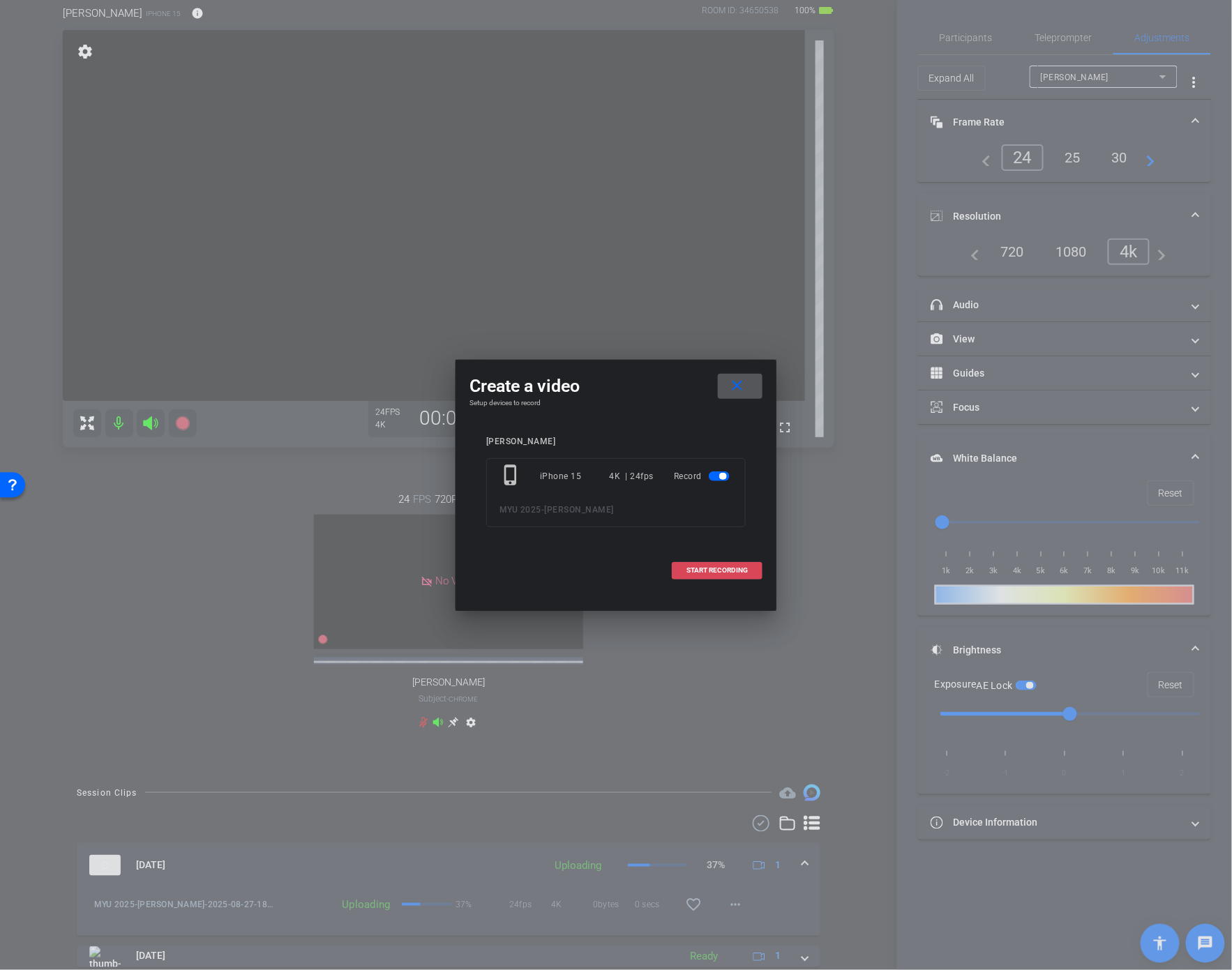
click at [721, 568] on span "START RECORDING" at bounding box center [717, 570] width 62 height 7
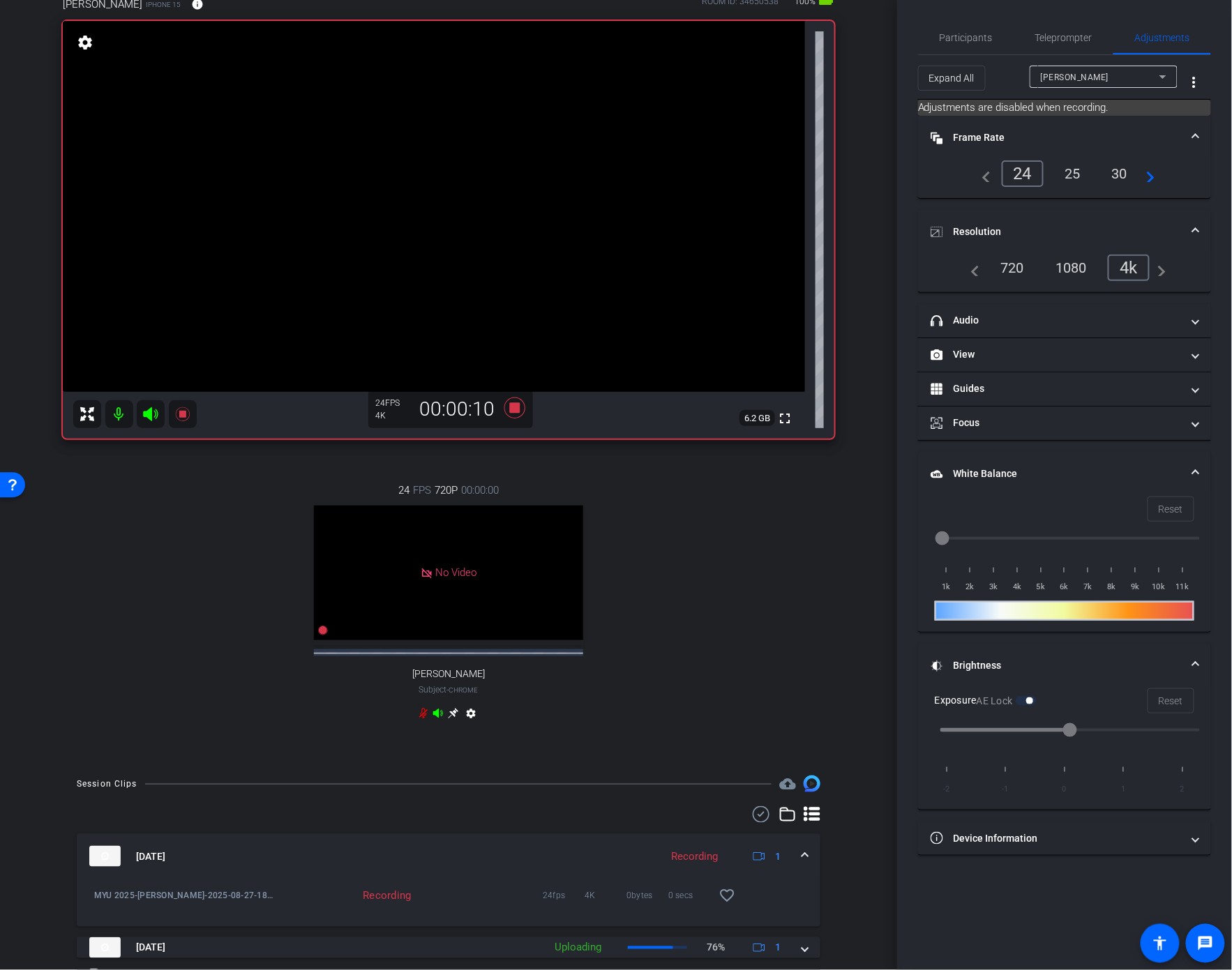
scroll to position [67, 0]
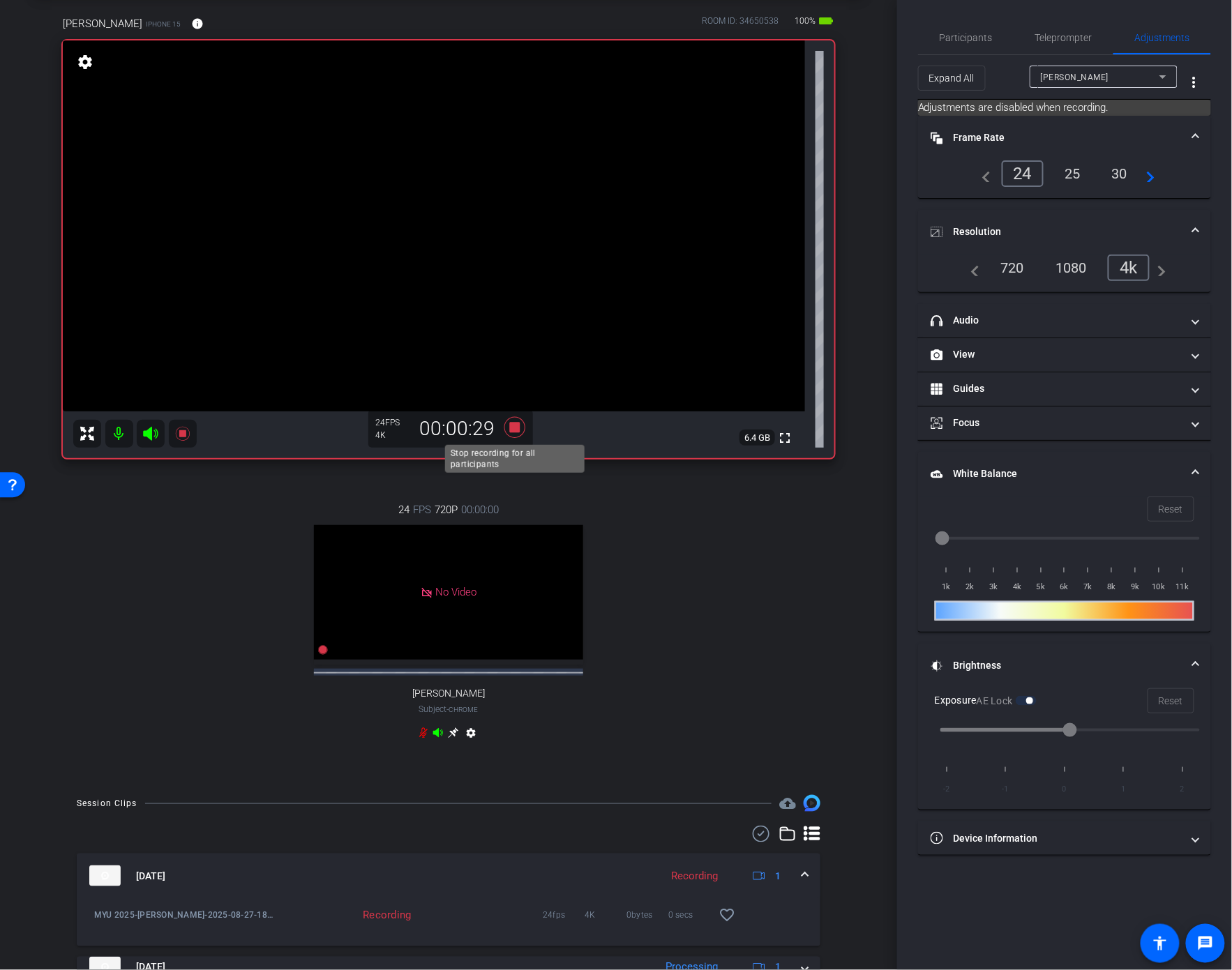
click at [506, 425] on icon at bounding box center [514, 427] width 33 height 25
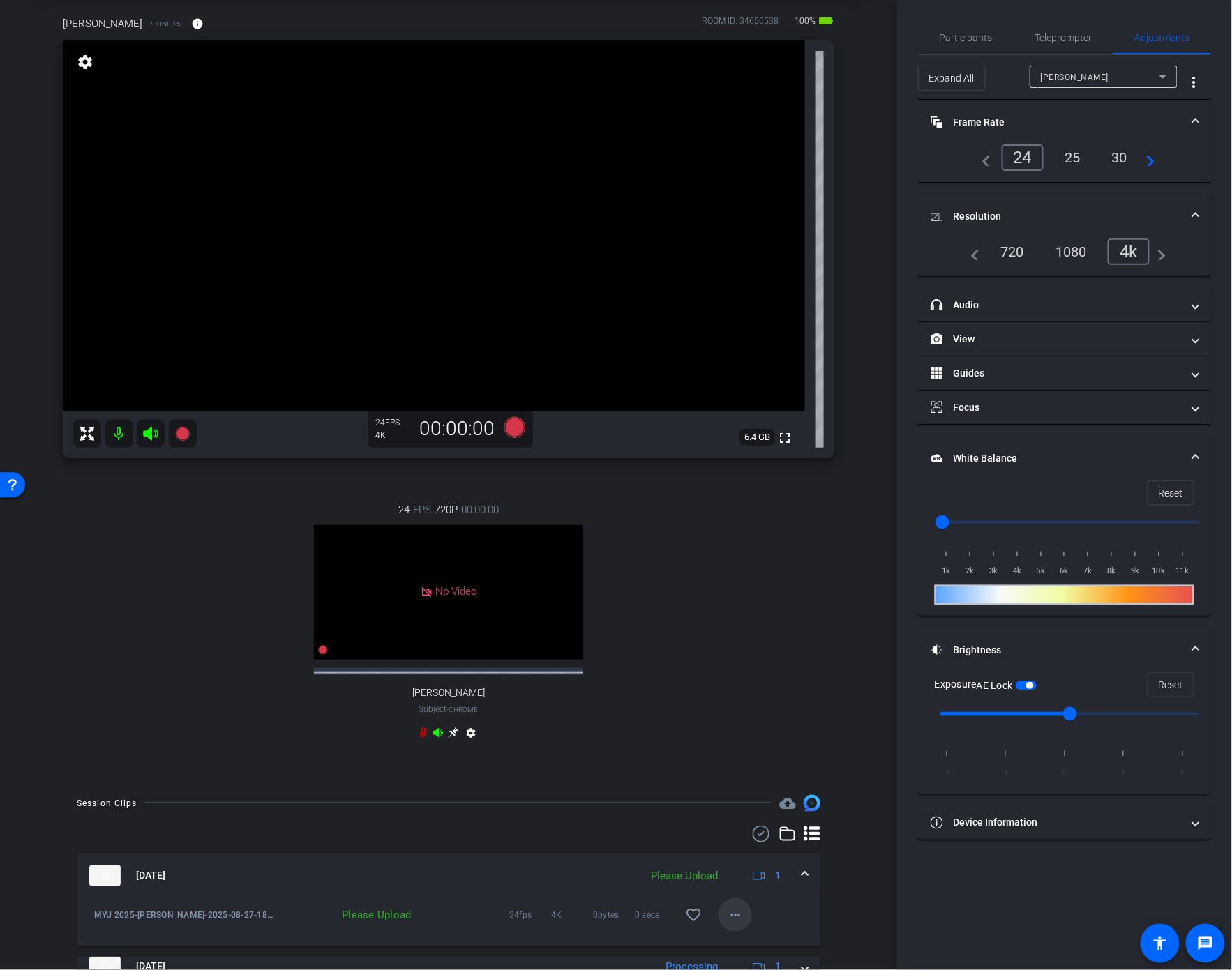
click at [739, 923] on mat-icon "more_horiz" at bounding box center [735, 915] width 17 height 17
click at [751, 858] on span "Upload" at bounding box center [758, 864] width 56 height 17
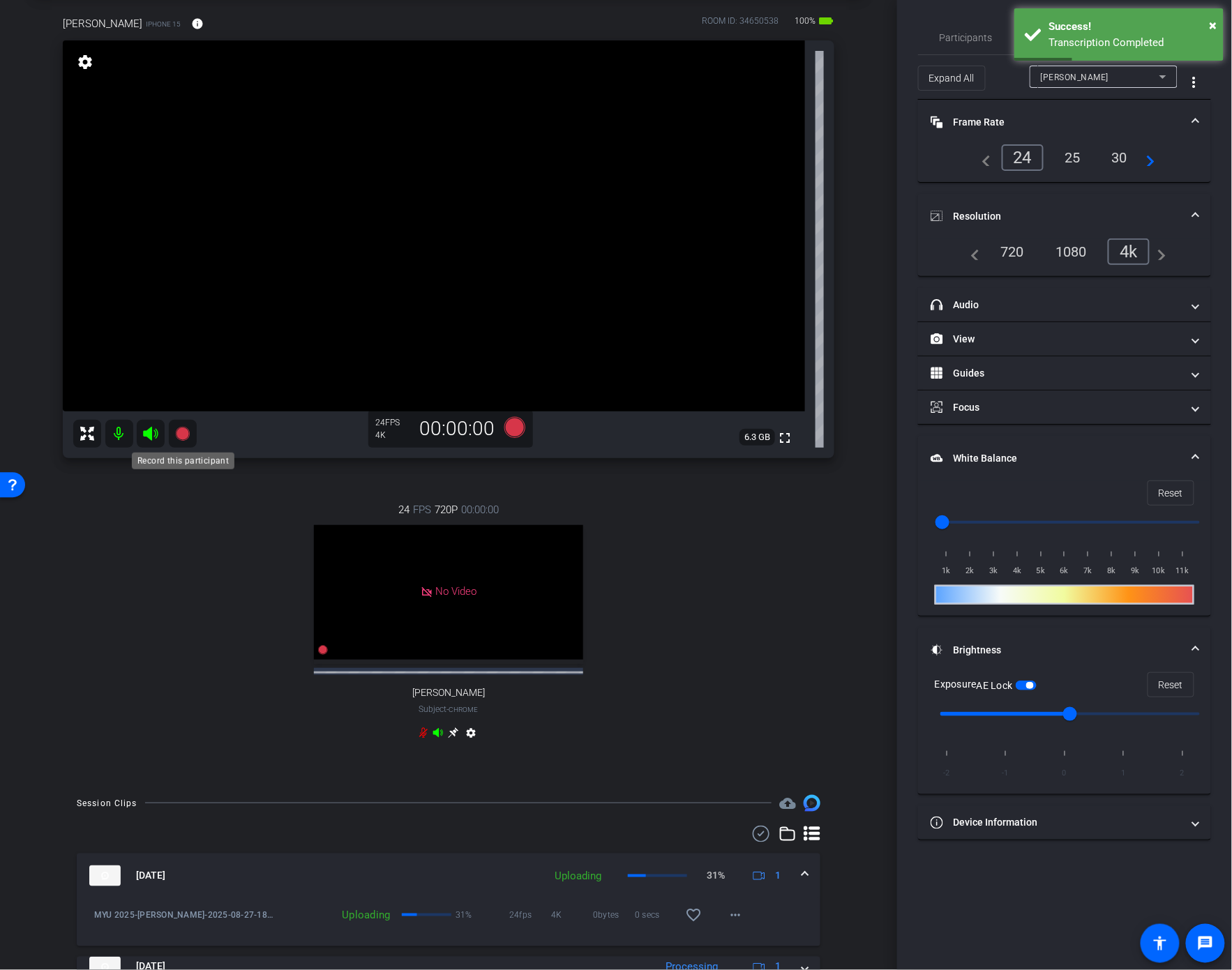
click at [185, 438] on icon at bounding box center [182, 434] width 14 height 14
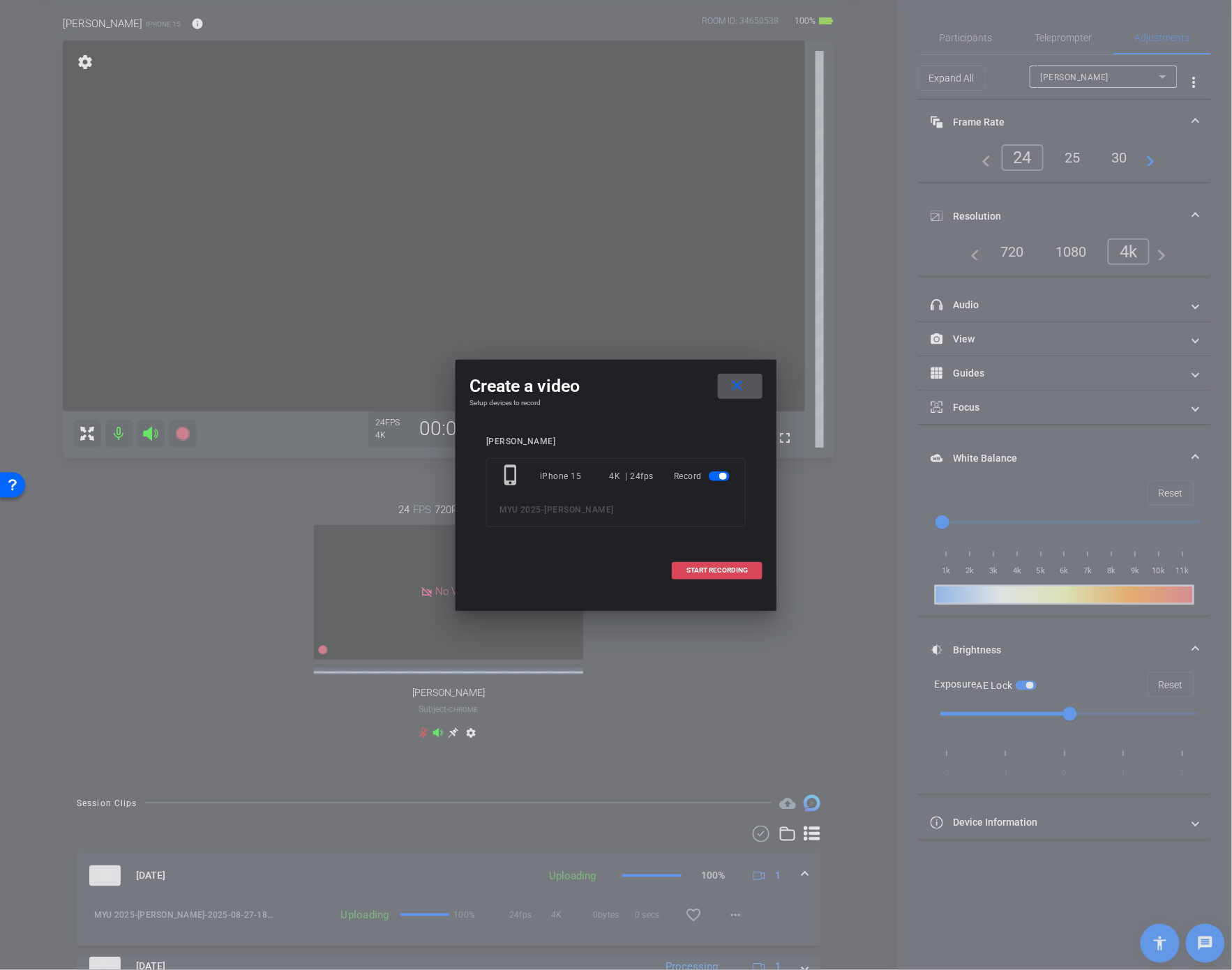
click at [700, 567] on span "START RECORDING" at bounding box center [717, 570] width 62 height 7
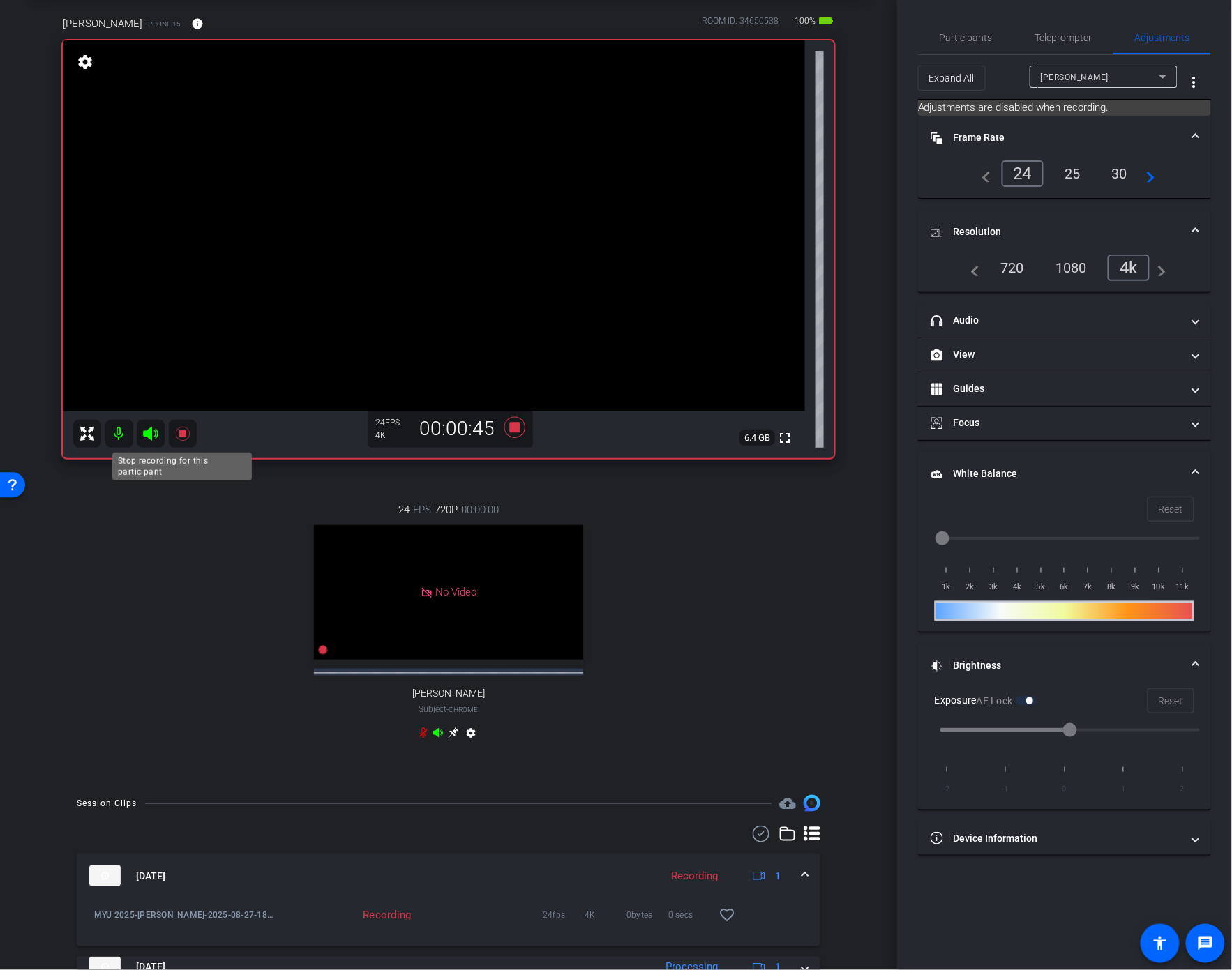
click at [179, 437] on icon at bounding box center [183, 434] width 17 height 17
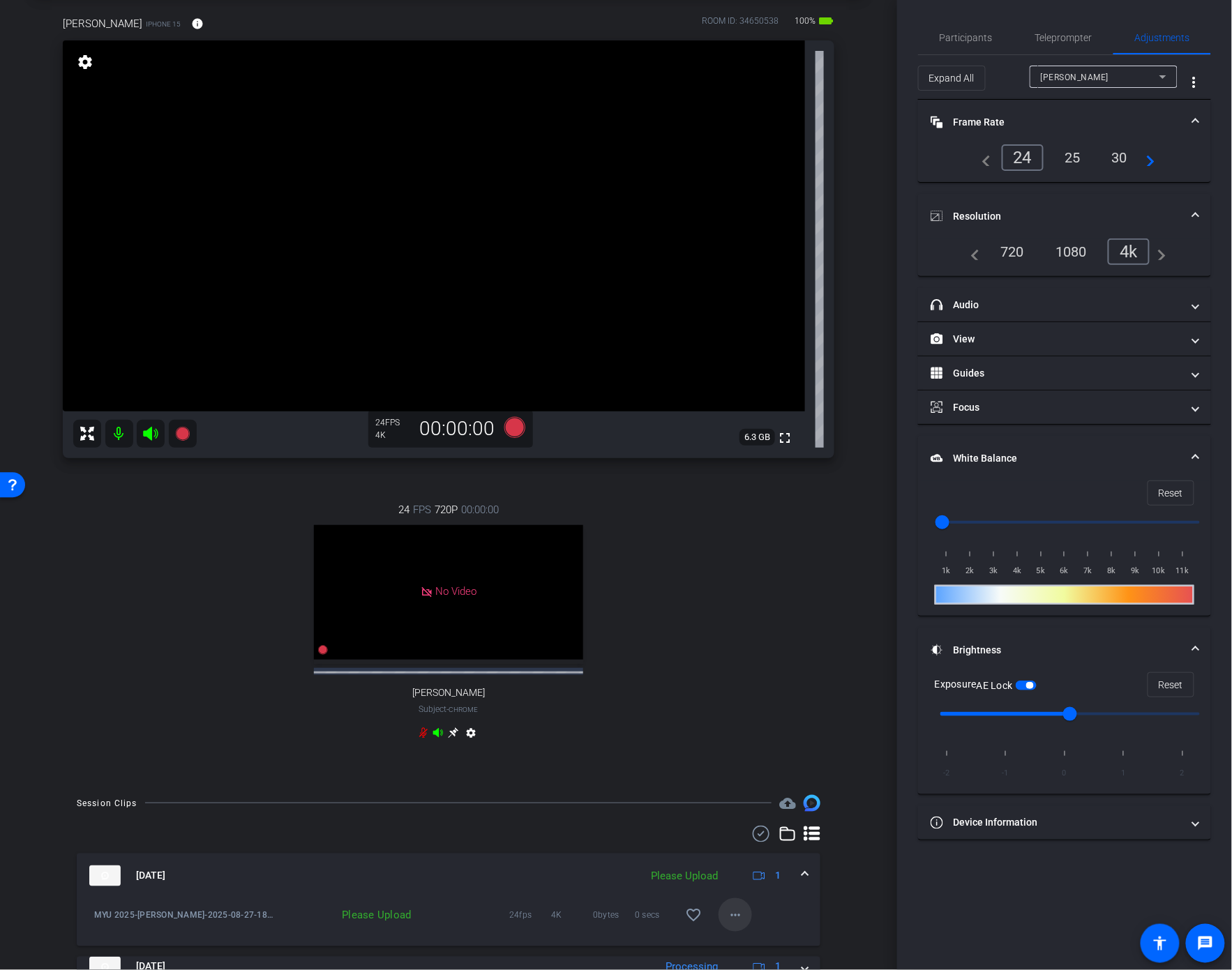
click at [723, 932] on span at bounding box center [735, 915] width 33 height 33
click at [749, 858] on span "Upload" at bounding box center [758, 864] width 56 height 17
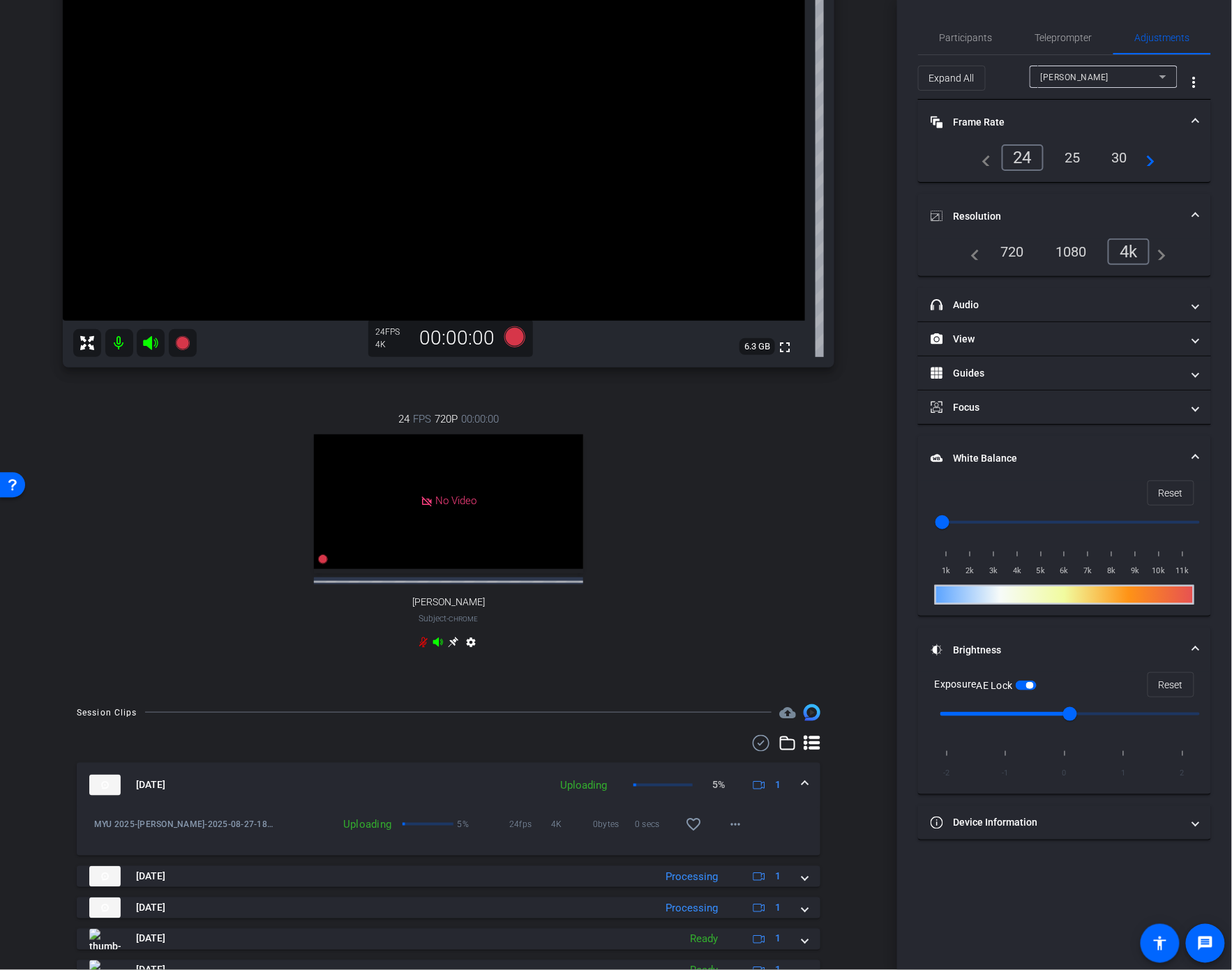
scroll to position [132, 0]
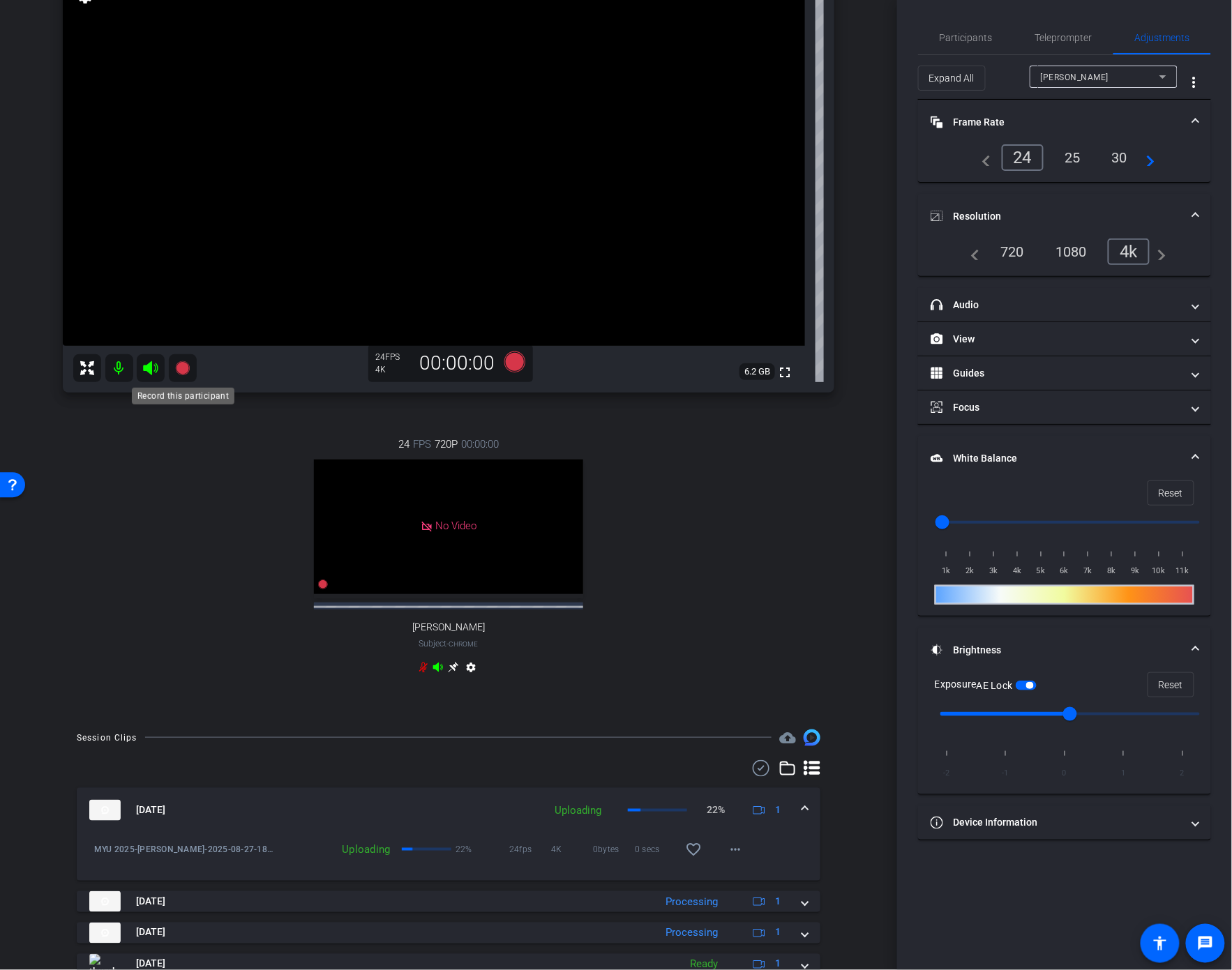
click at [178, 375] on icon at bounding box center [183, 369] width 17 height 17
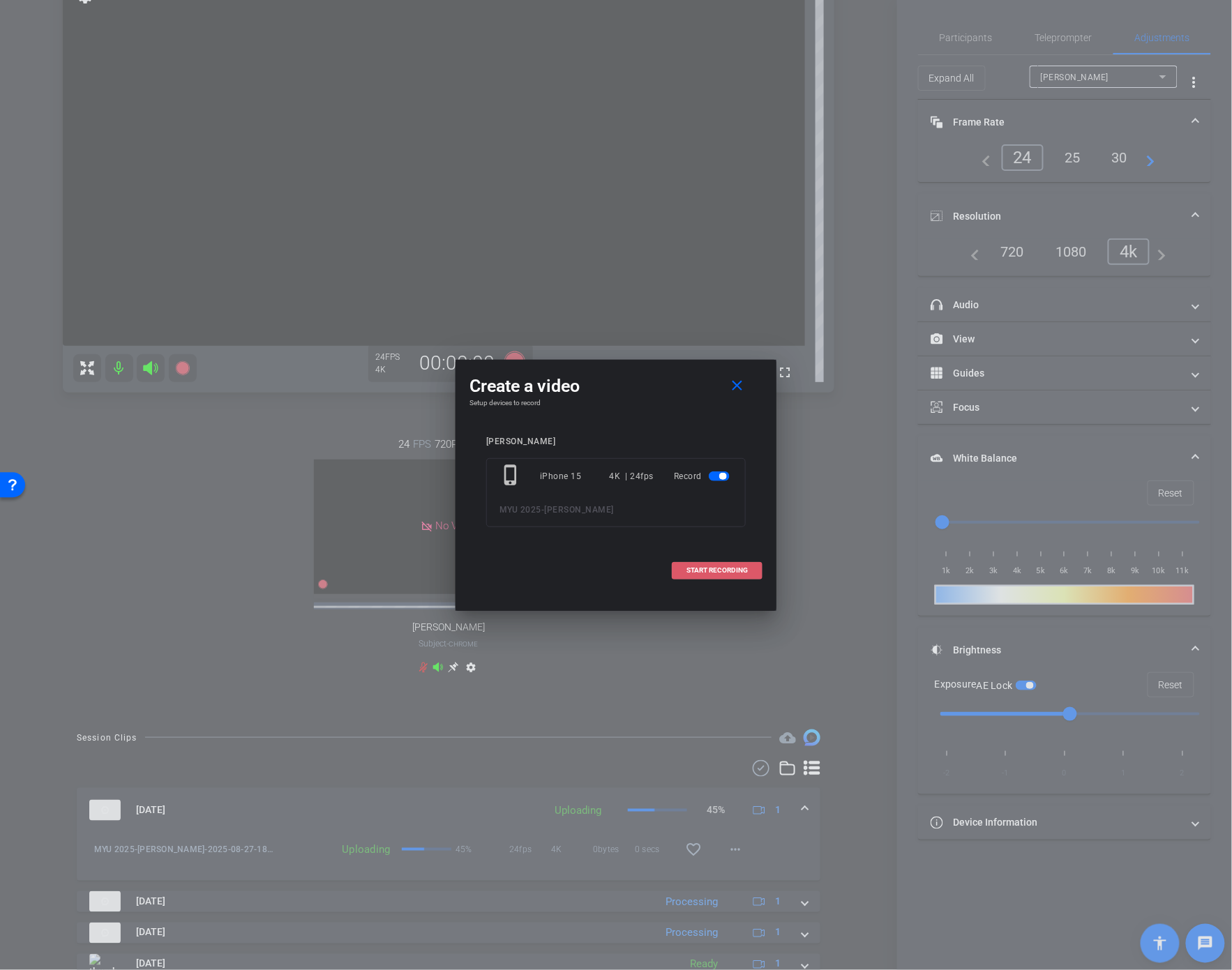
click at [720, 574] on span "START RECORDING" at bounding box center [717, 570] width 62 height 7
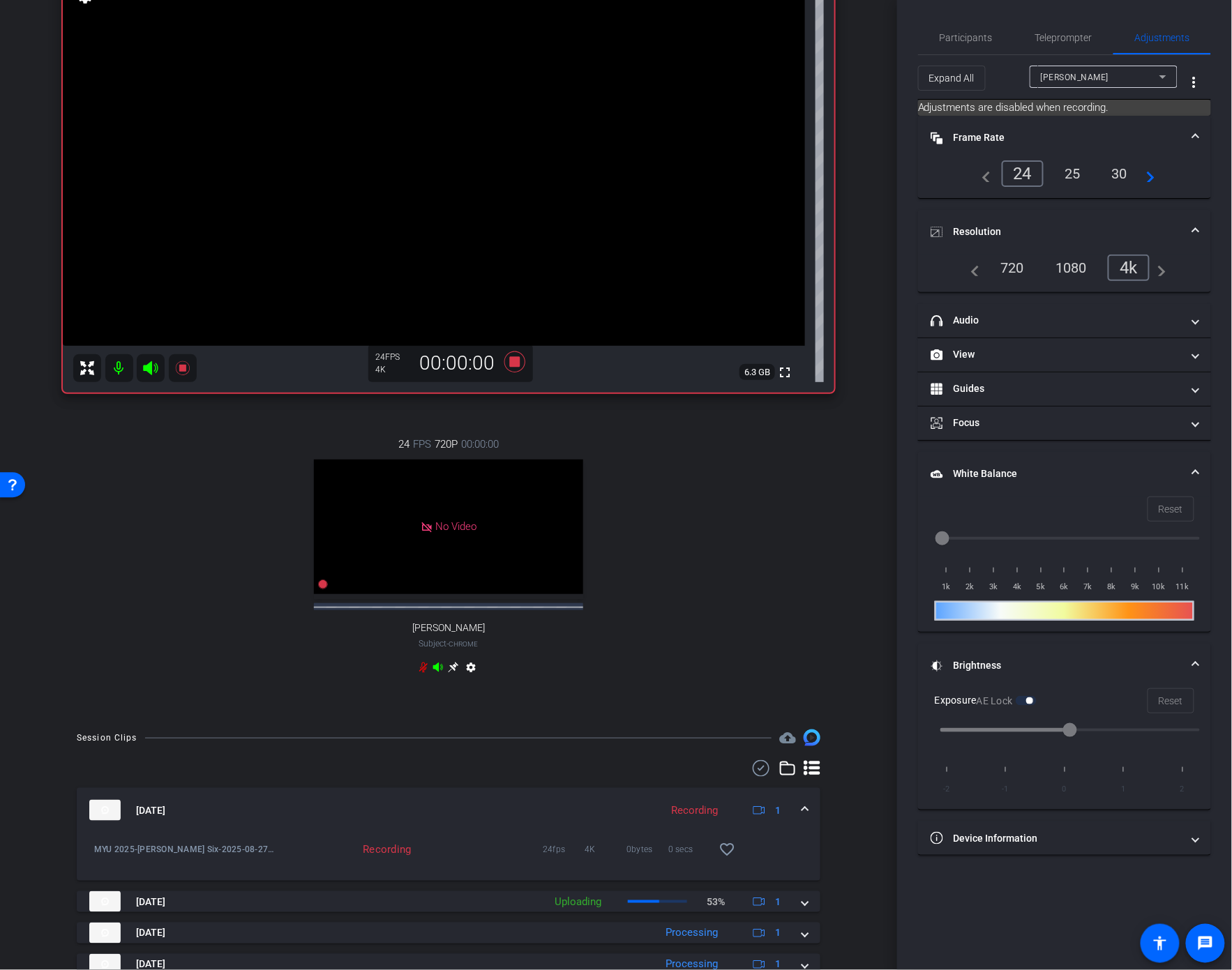
scroll to position [105, 0]
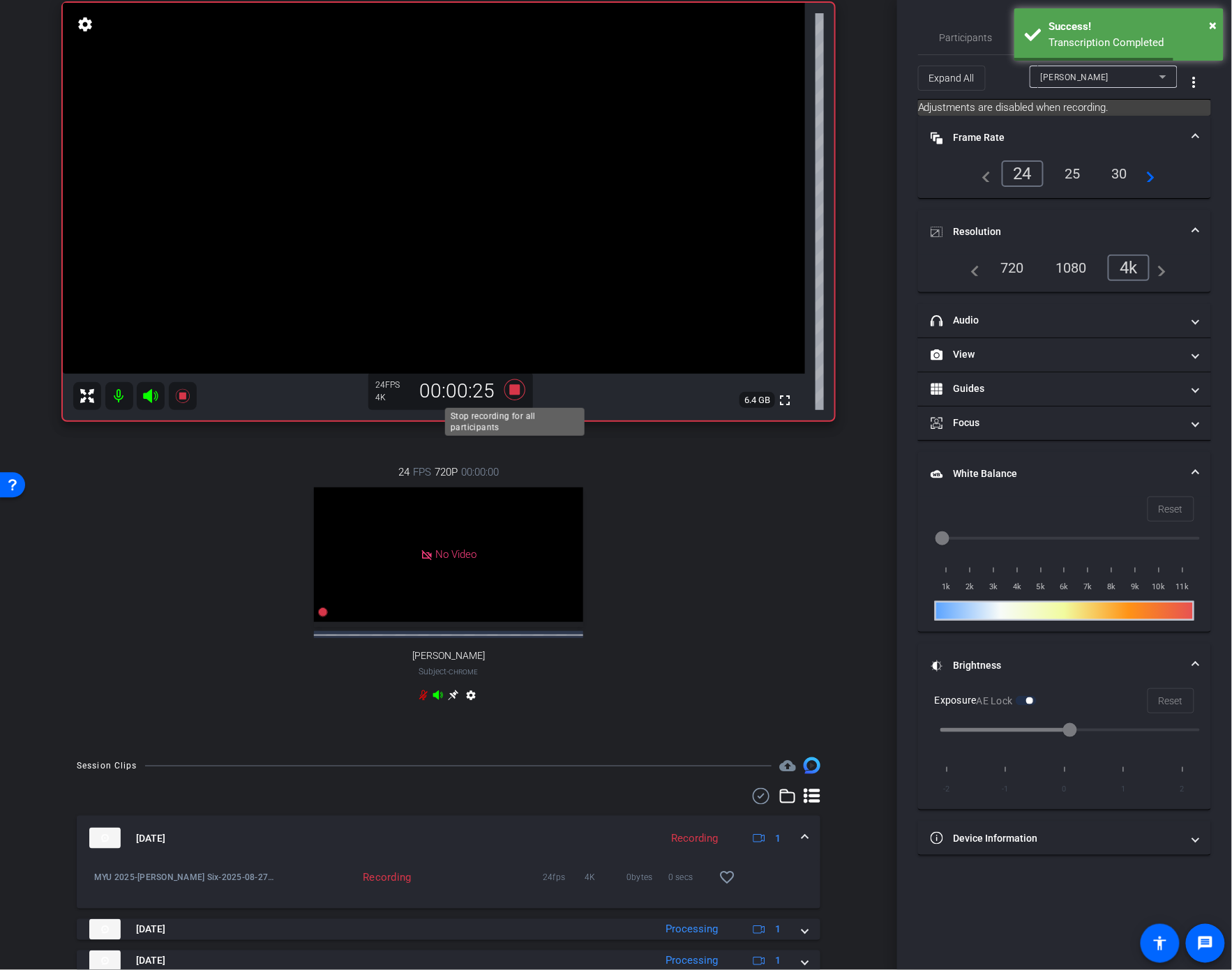
click at [516, 393] on icon at bounding box center [515, 390] width 21 height 21
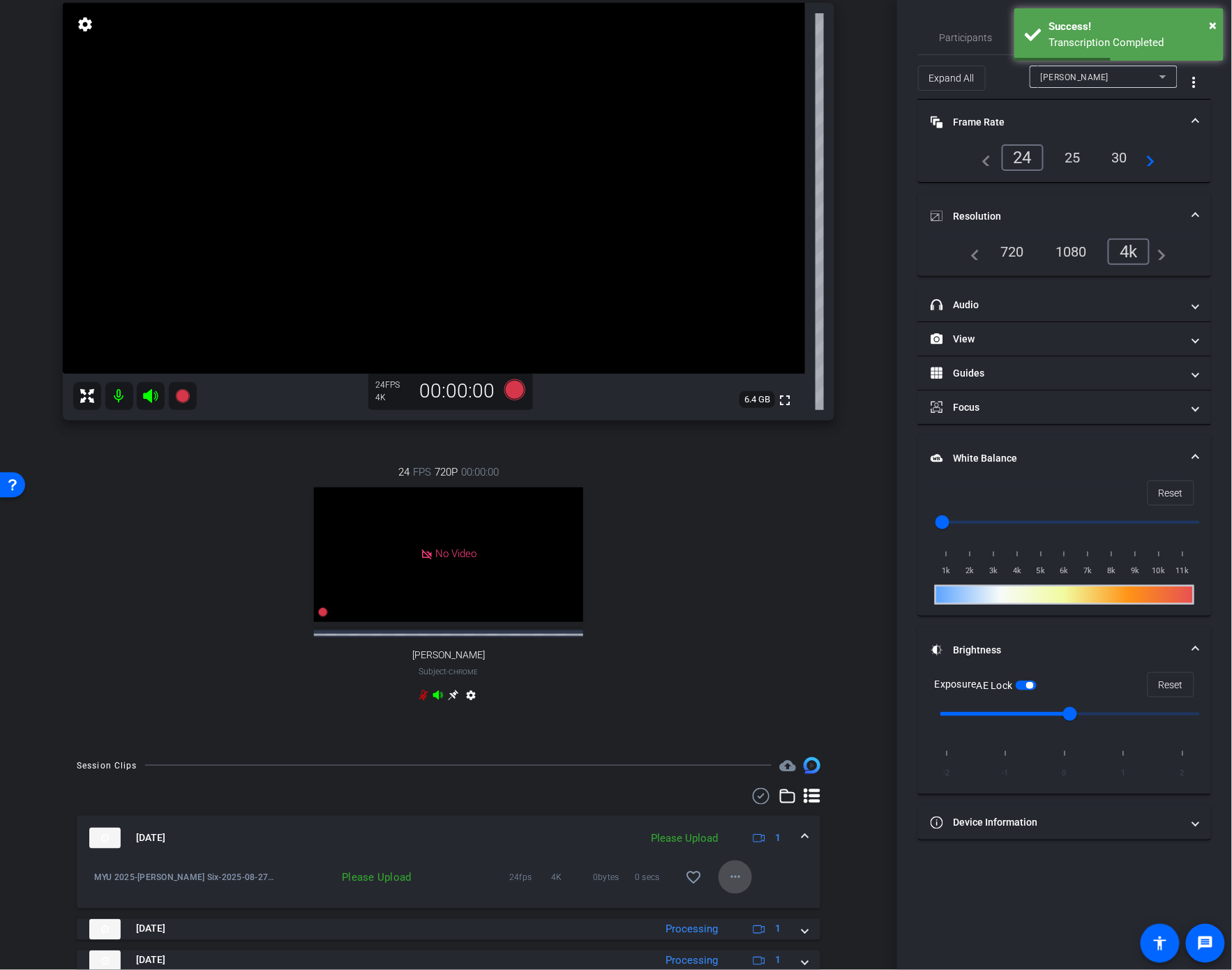
click at [732, 886] on mat-icon "more_horiz" at bounding box center [735, 877] width 17 height 17
click at [751, 915] on span "Upload" at bounding box center [758, 918] width 56 height 17
click at [183, 393] on icon at bounding box center [182, 396] width 14 height 14
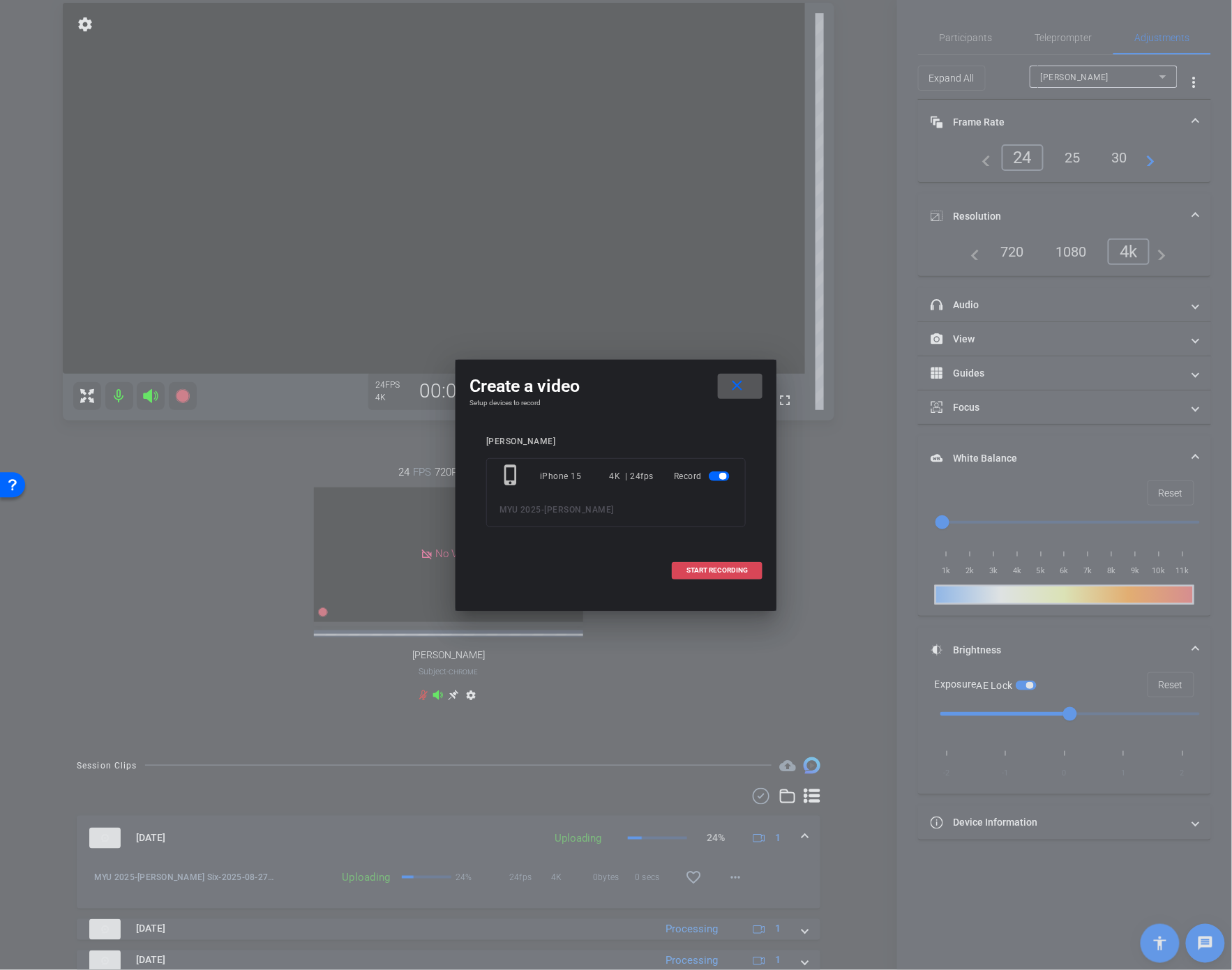
click at [714, 568] on span "START RECORDING" at bounding box center [717, 570] width 62 height 7
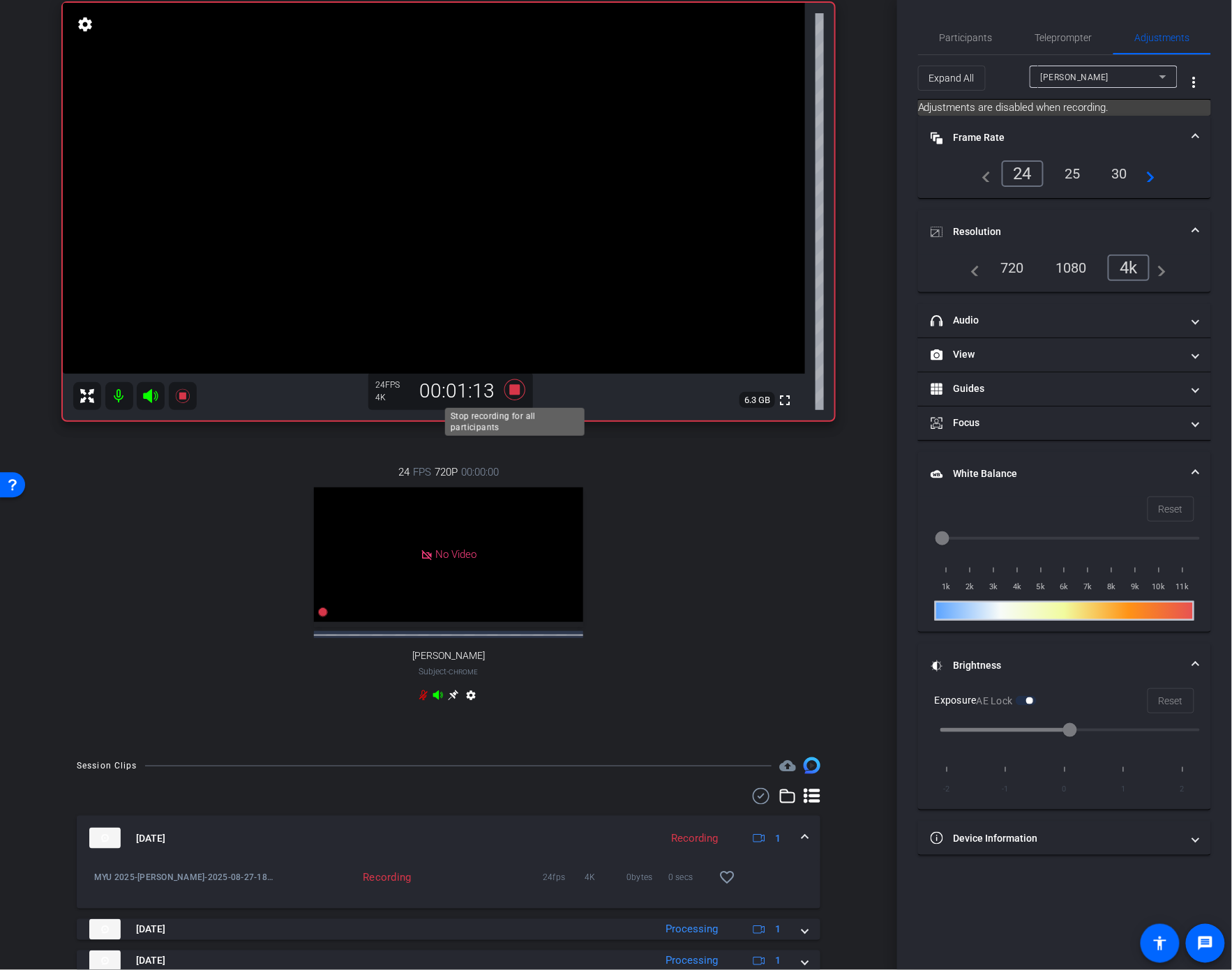
click at [518, 391] on icon at bounding box center [515, 390] width 21 height 21
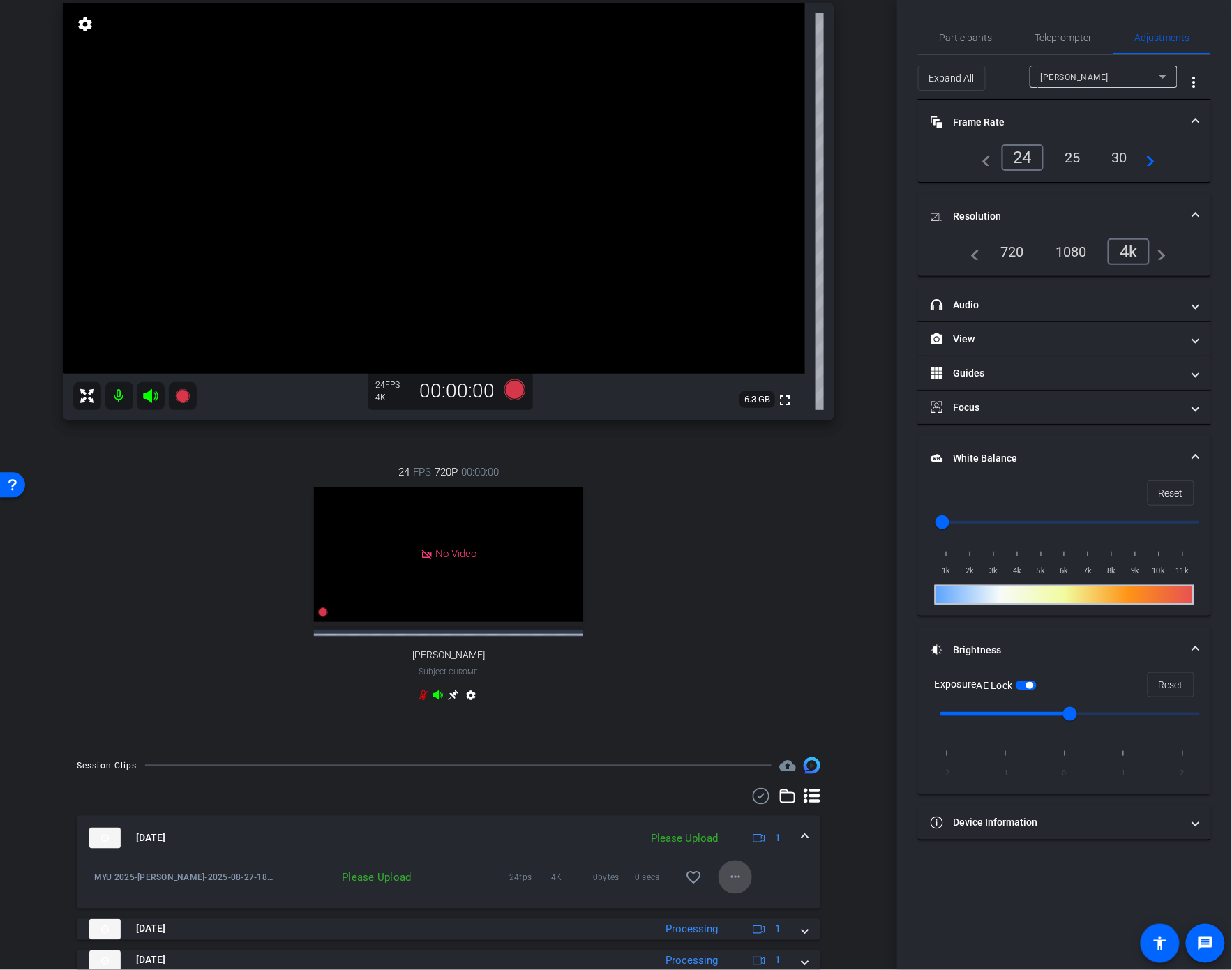
click at [735, 886] on mat-icon "more_horiz" at bounding box center [735, 877] width 17 height 17
click at [755, 906] on div "Upload Archive clip Delete clip" at bounding box center [616, 485] width 1232 height 970
click at [758, 914] on span "Upload" at bounding box center [758, 918] width 56 height 17
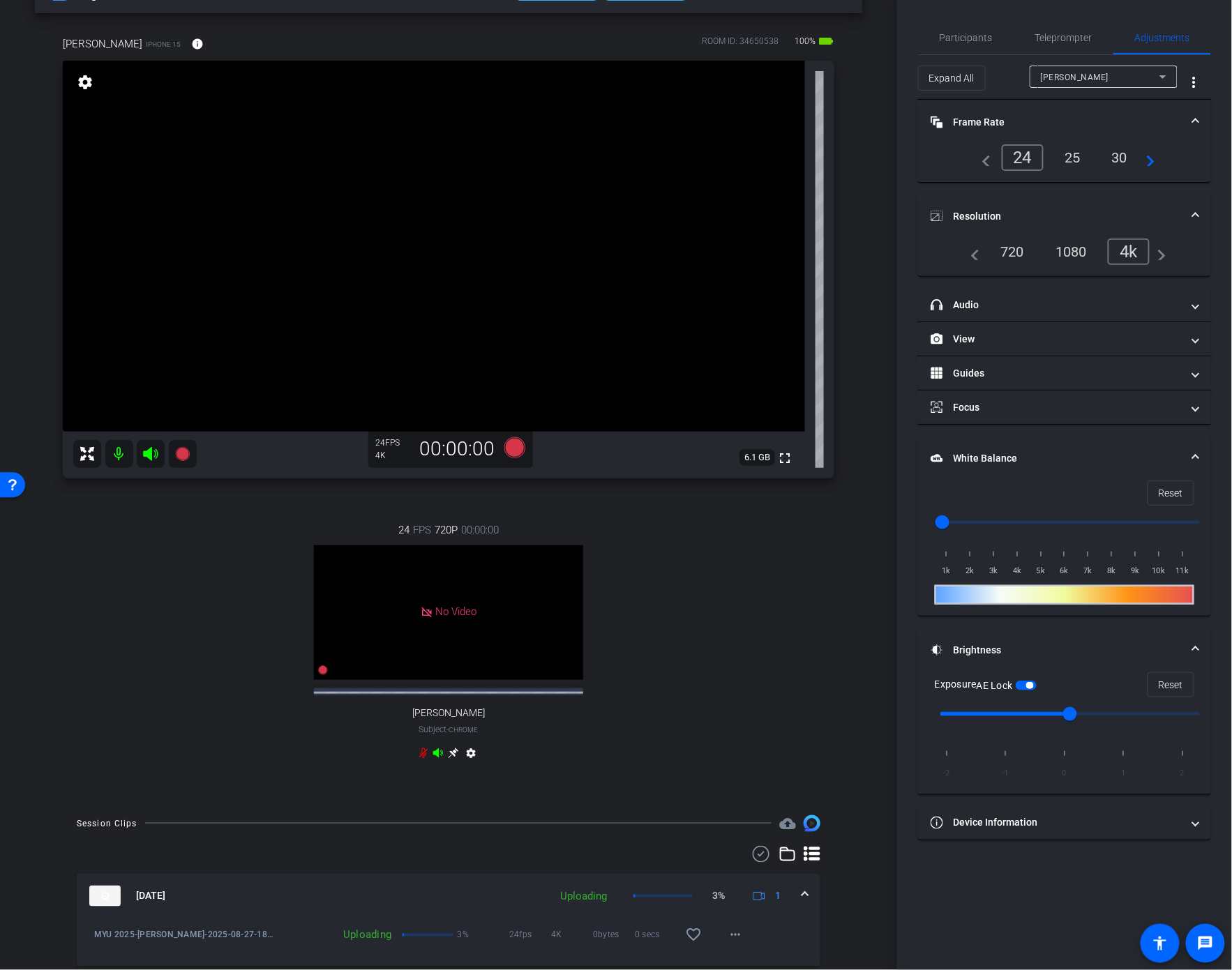
scroll to position [0, 0]
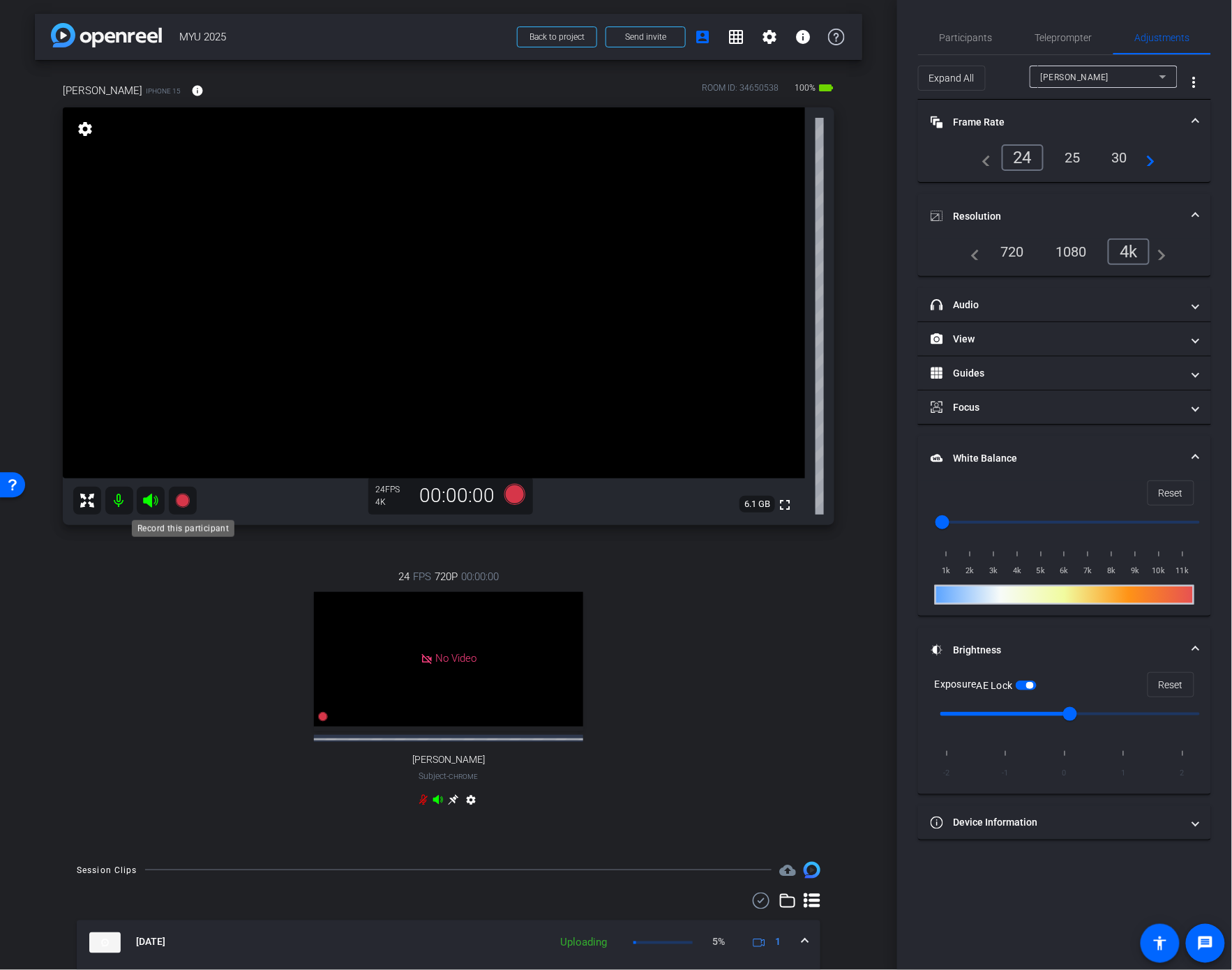
click at [181, 505] on icon at bounding box center [182, 501] width 14 height 14
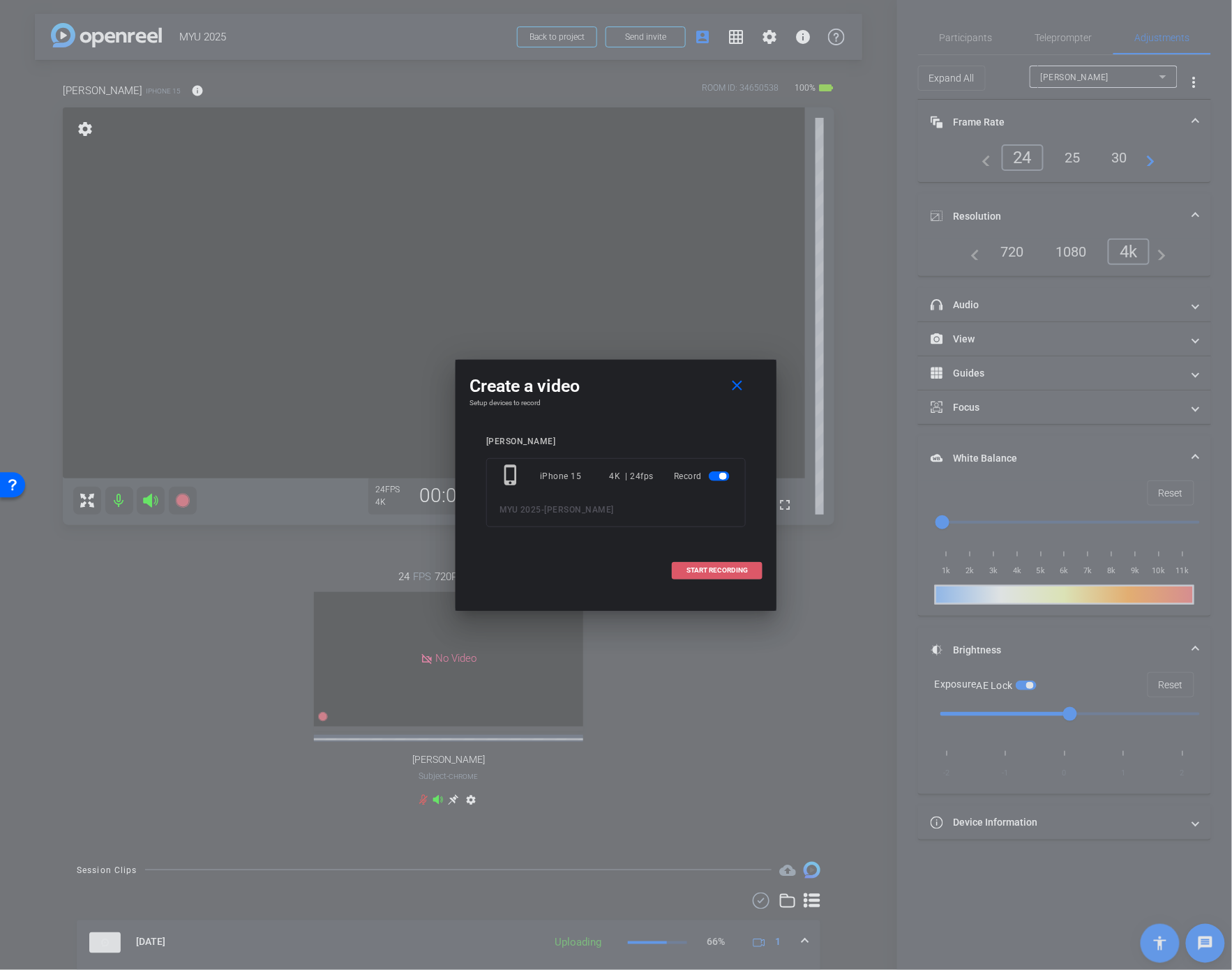
click at [710, 574] on span at bounding box center [717, 570] width 89 height 33
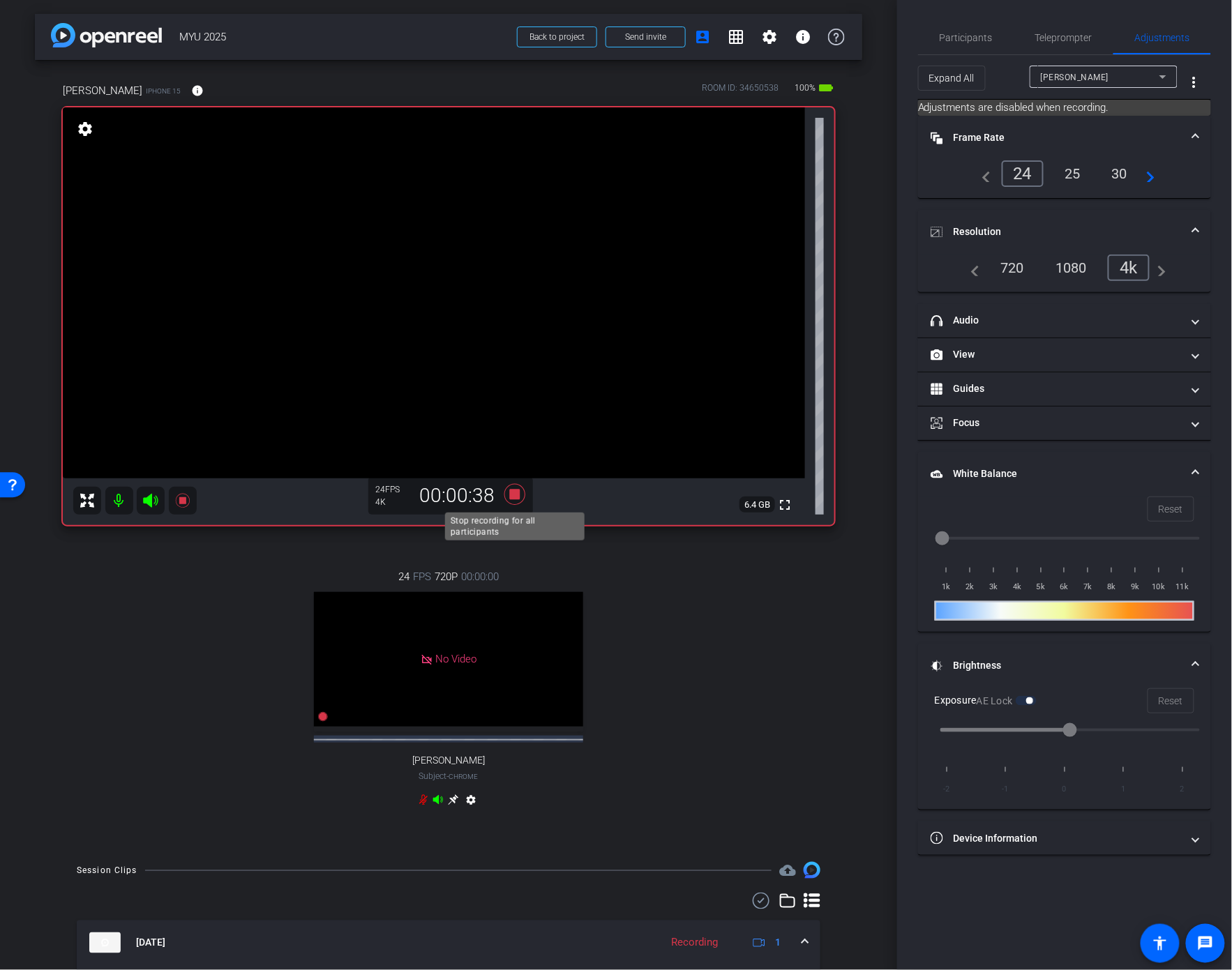
click at [517, 495] on icon at bounding box center [515, 495] width 21 height 21
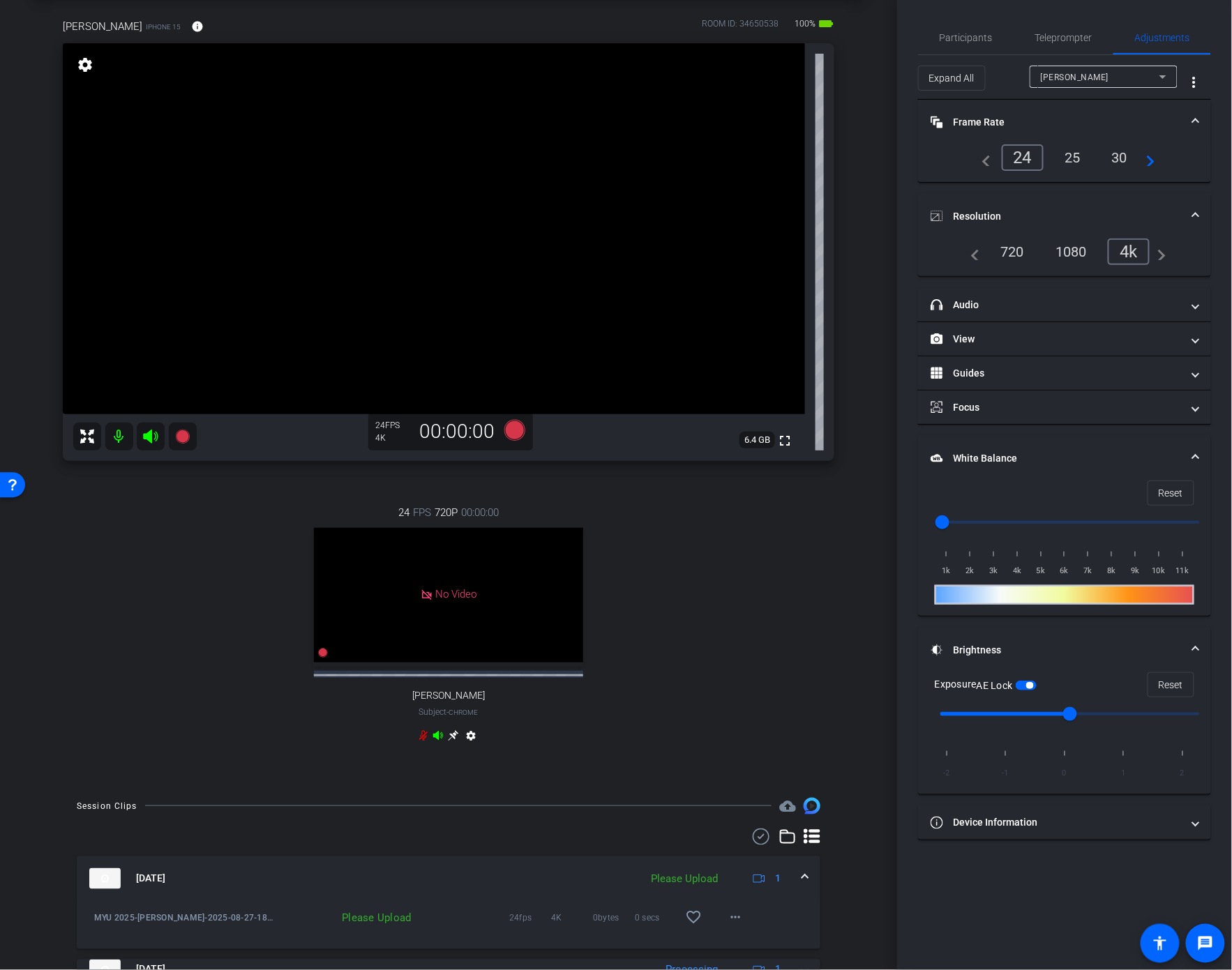
scroll to position [74, 0]
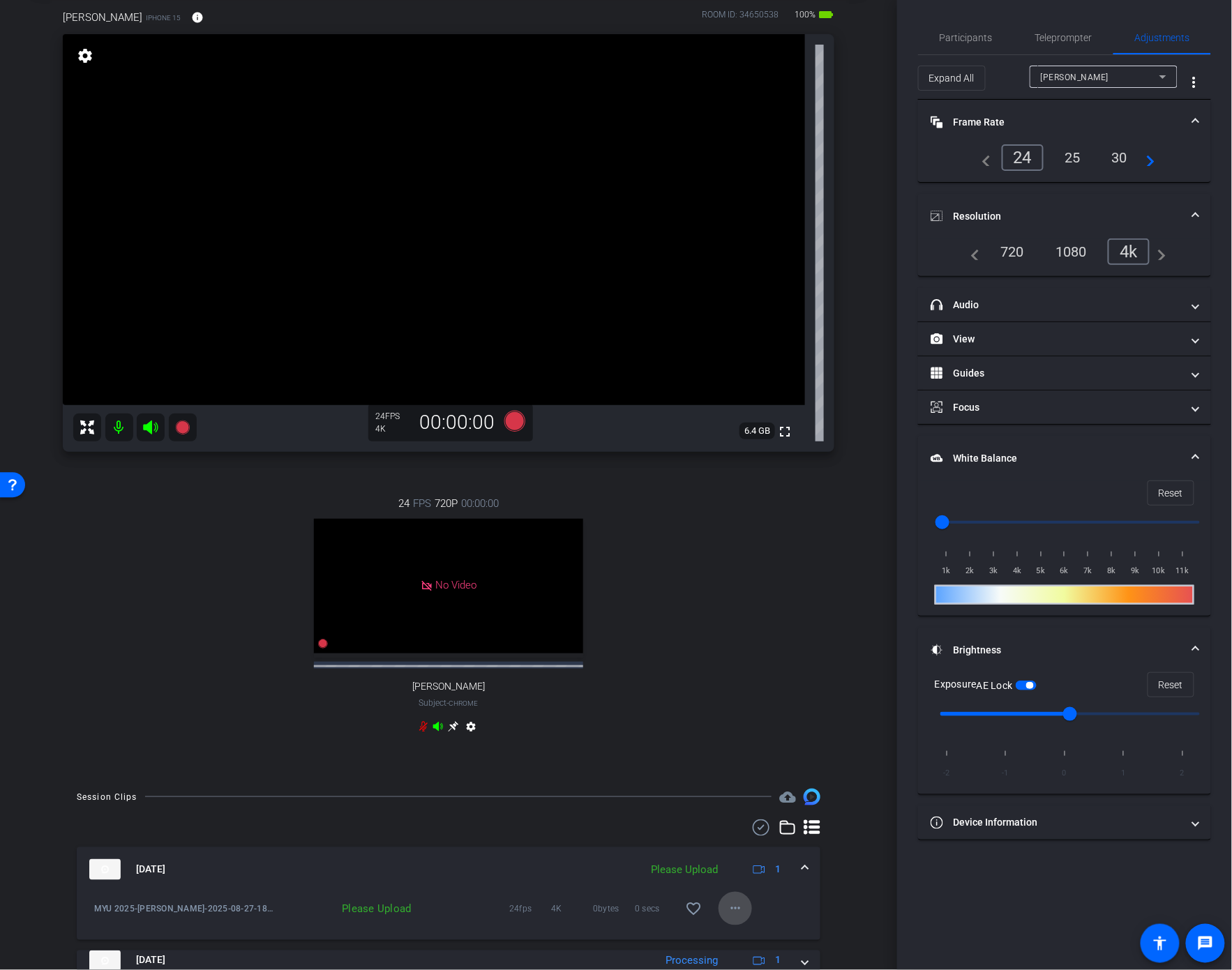
click at [730, 914] on mat-icon "more_horiz" at bounding box center [735, 909] width 17 height 17
click at [752, 853] on span "Upload" at bounding box center [758, 858] width 56 height 17
click at [184, 432] on icon at bounding box center [182, 427] width 14 height 14
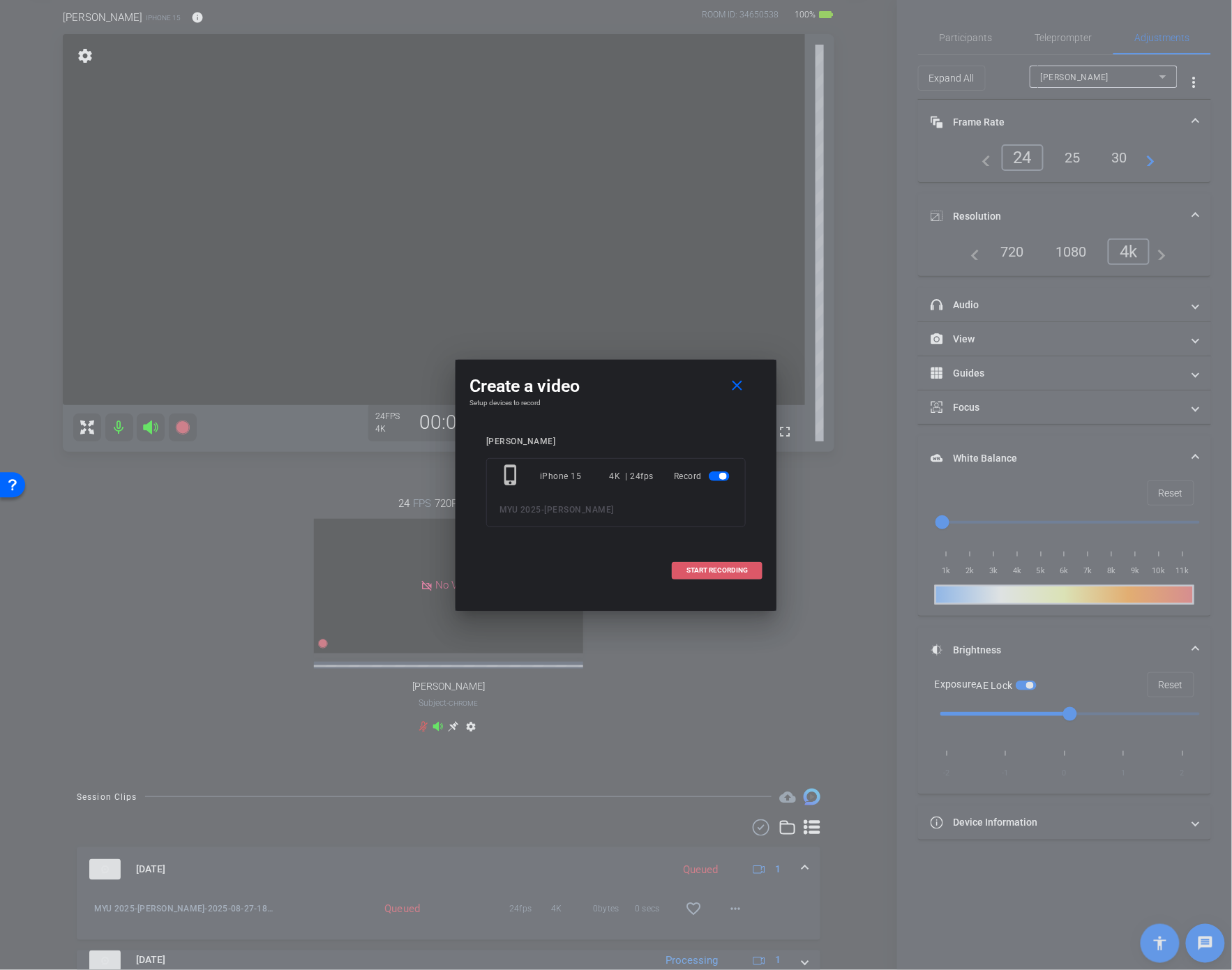
click at [724, 565] on span at bounding box center [717, 570] width 89 height 33
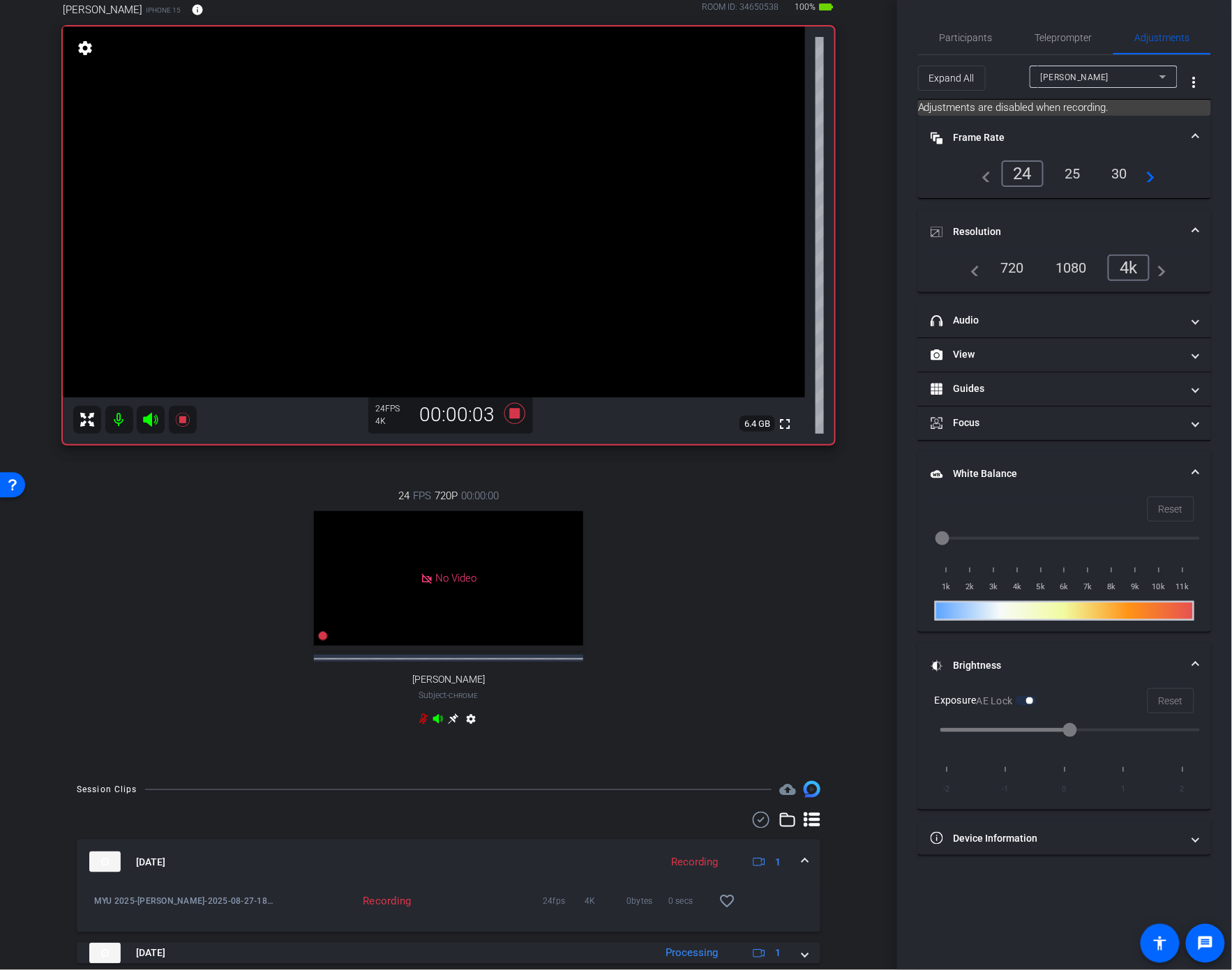
scroll to position [80, 0]
click at [516, 411] on icon at bounding box center [515, 415] width 21 height 21
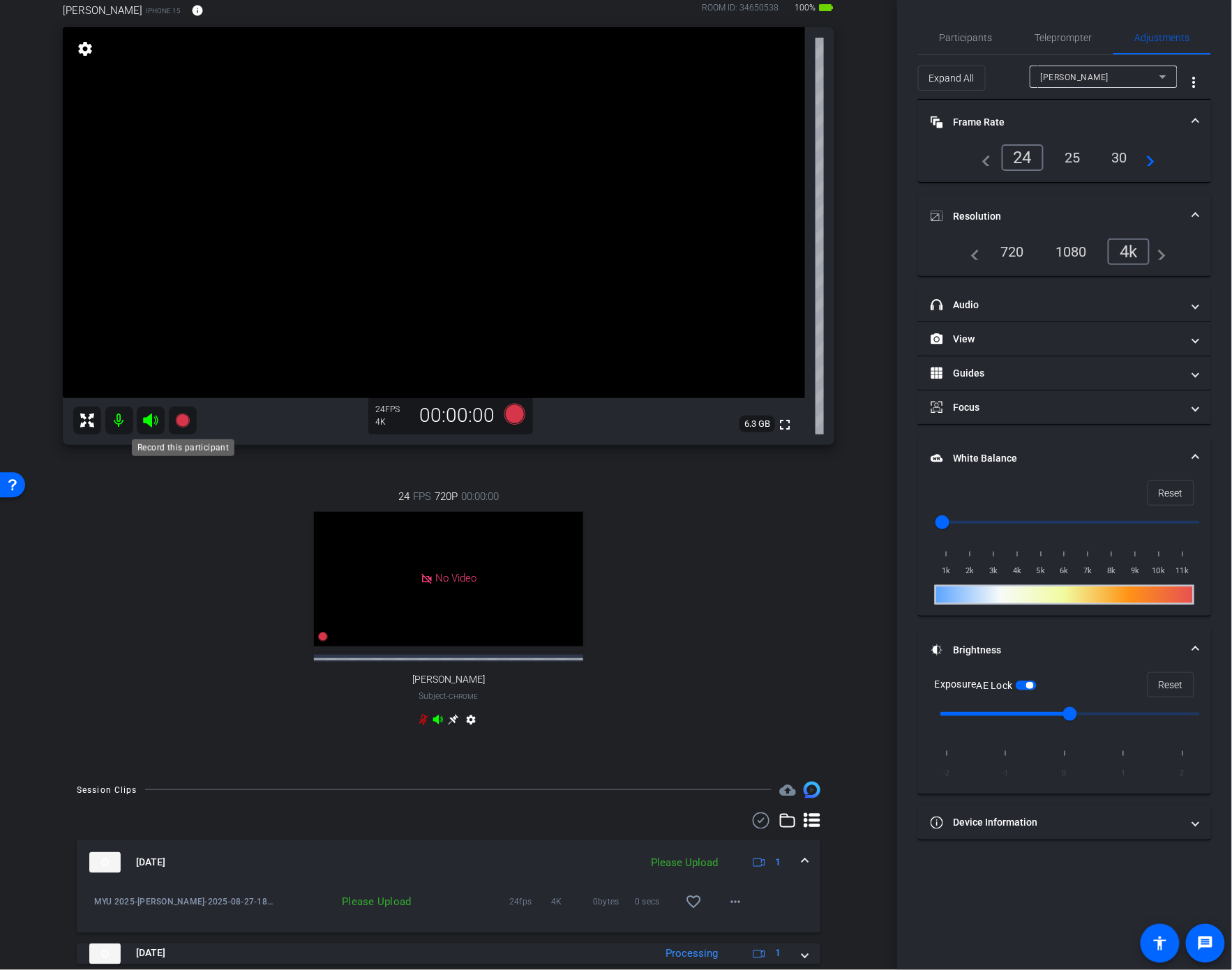
click at [190, 423] on icon at bounding box center [183, 421] width 17 height 17
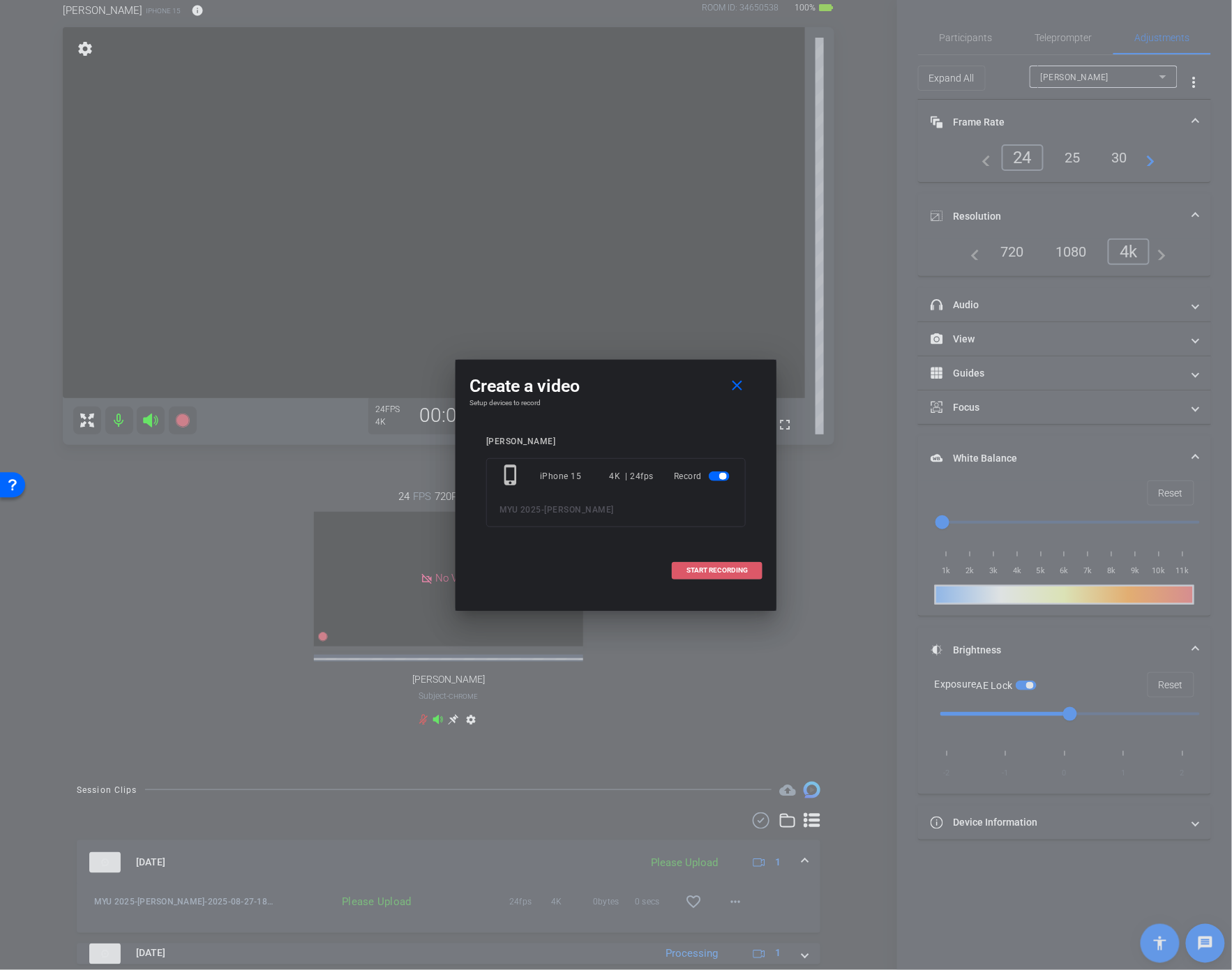
click at [728, 565] on span at bounding box center [717, 570] width 89 height 33
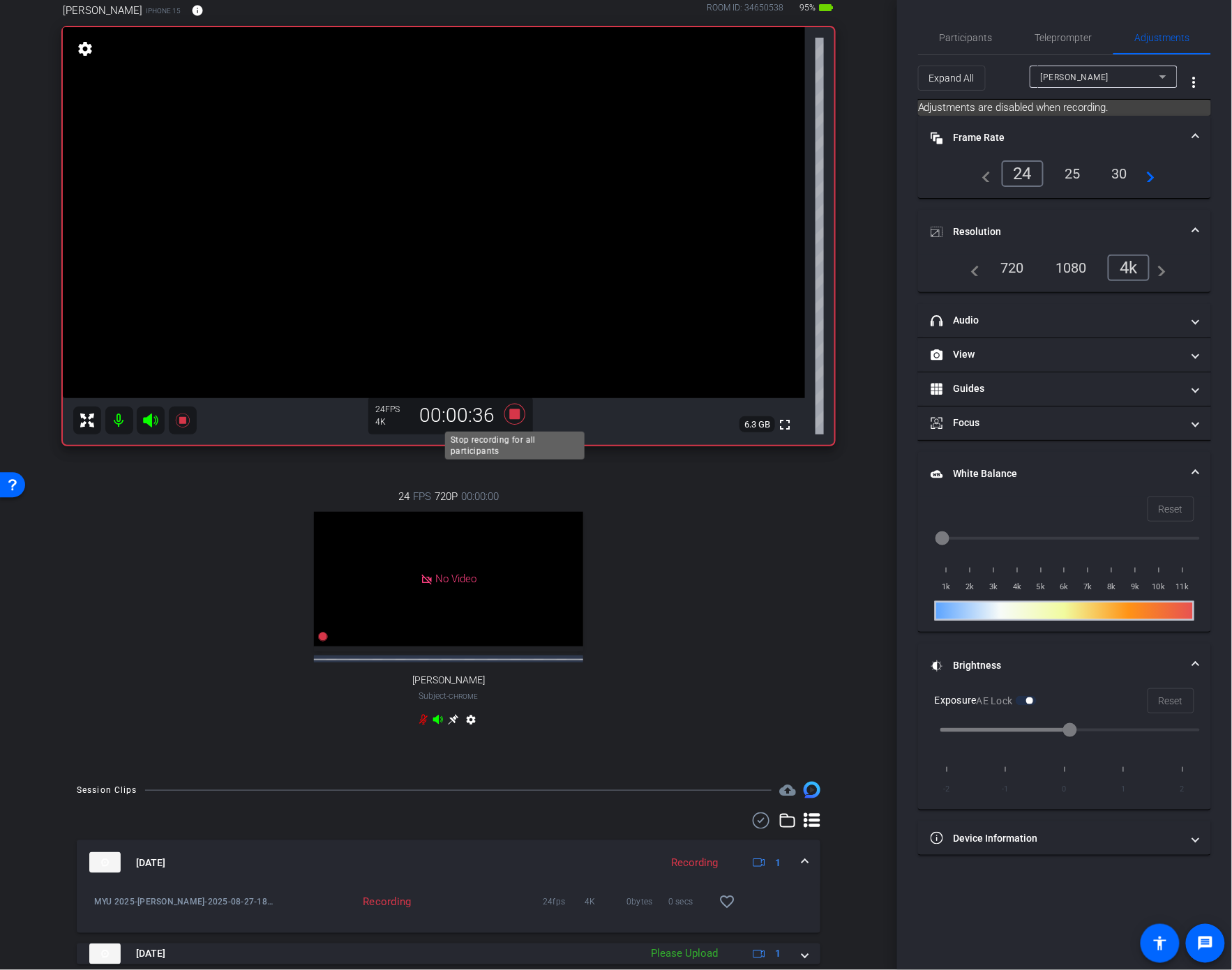
click at [516, 412] on icon at bounding box center [515, 415] width 21 height 21
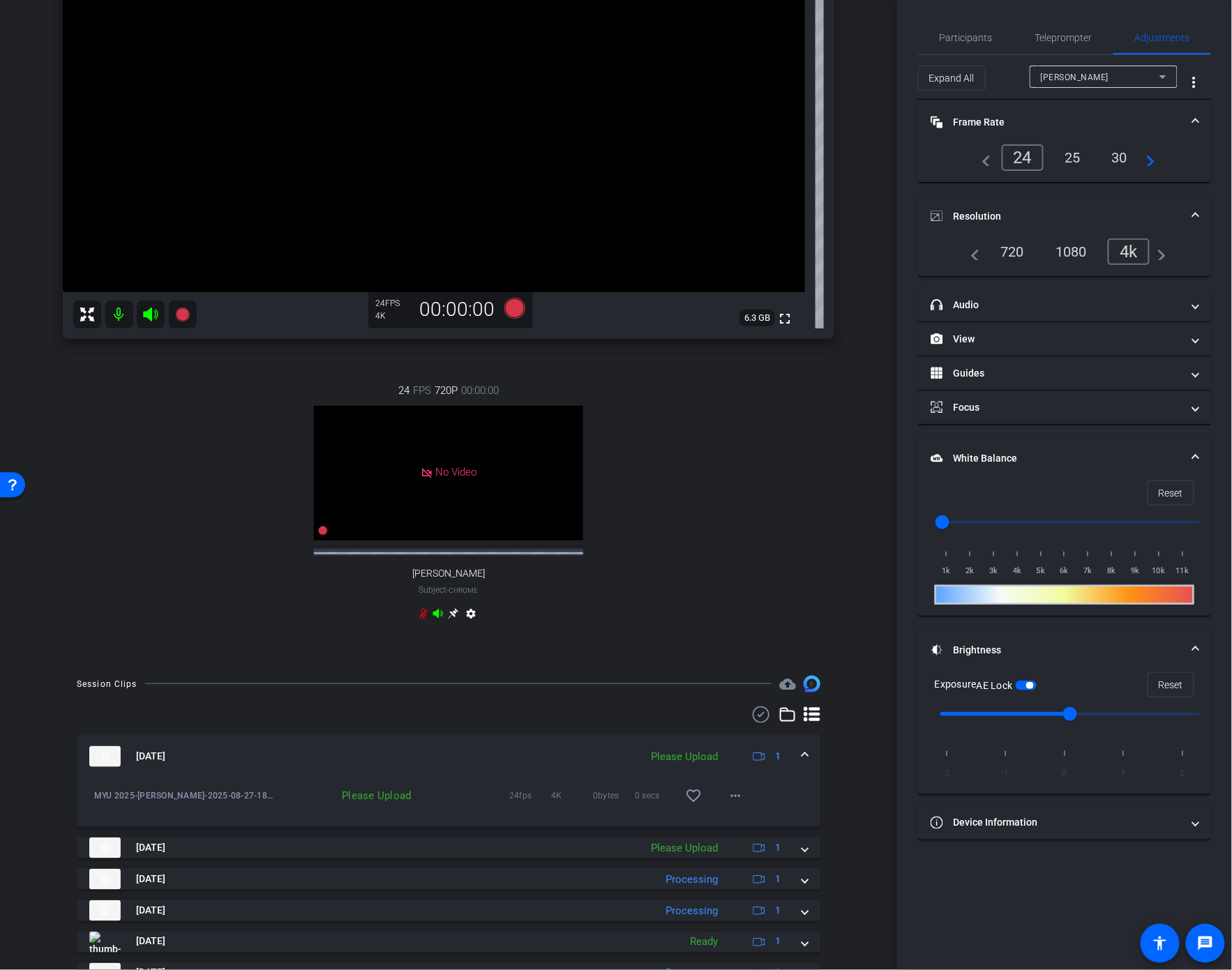
scroll to position [205, 0]
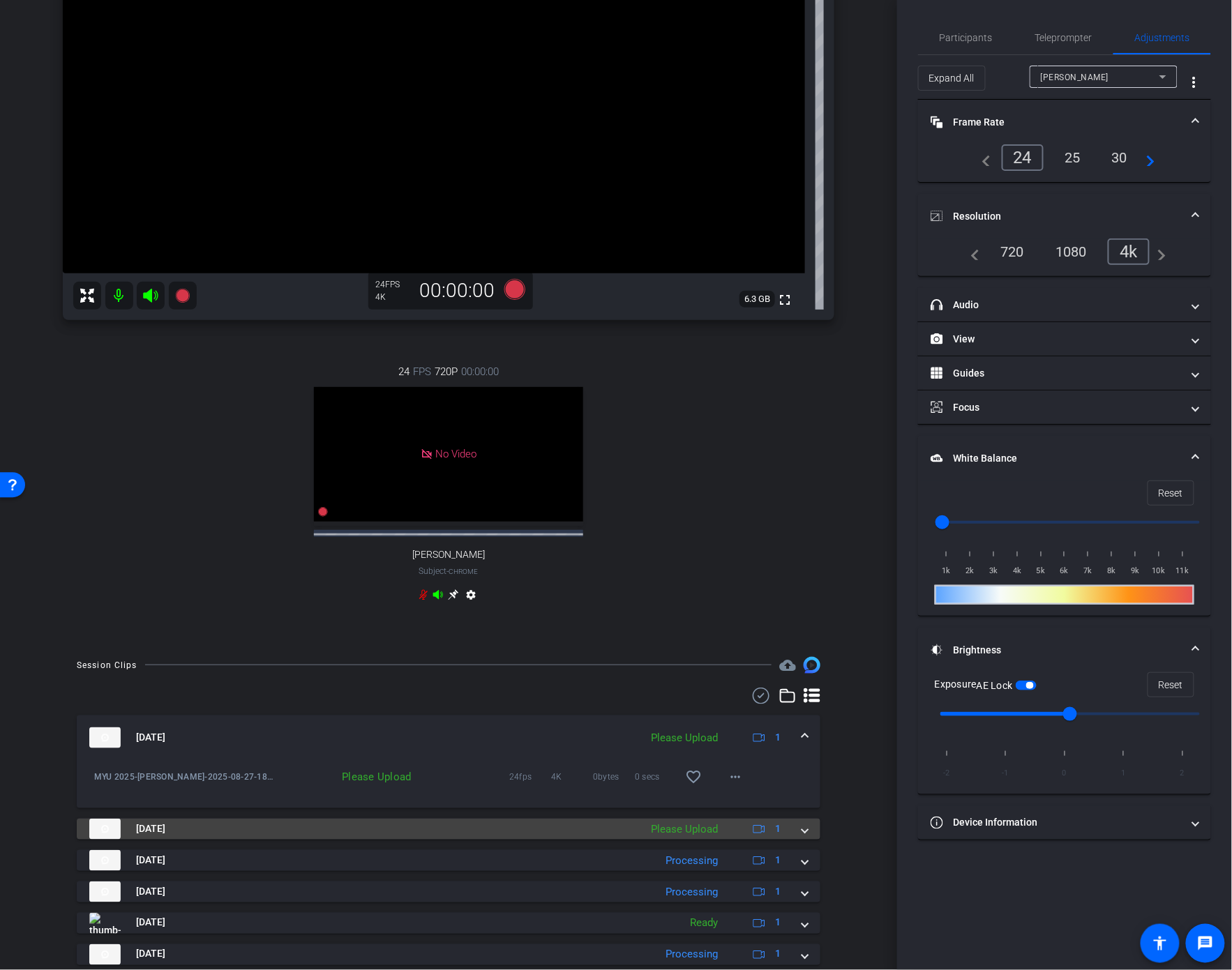
click at [806, 836] on span at bounding box center [805, 828] width 6 height 15
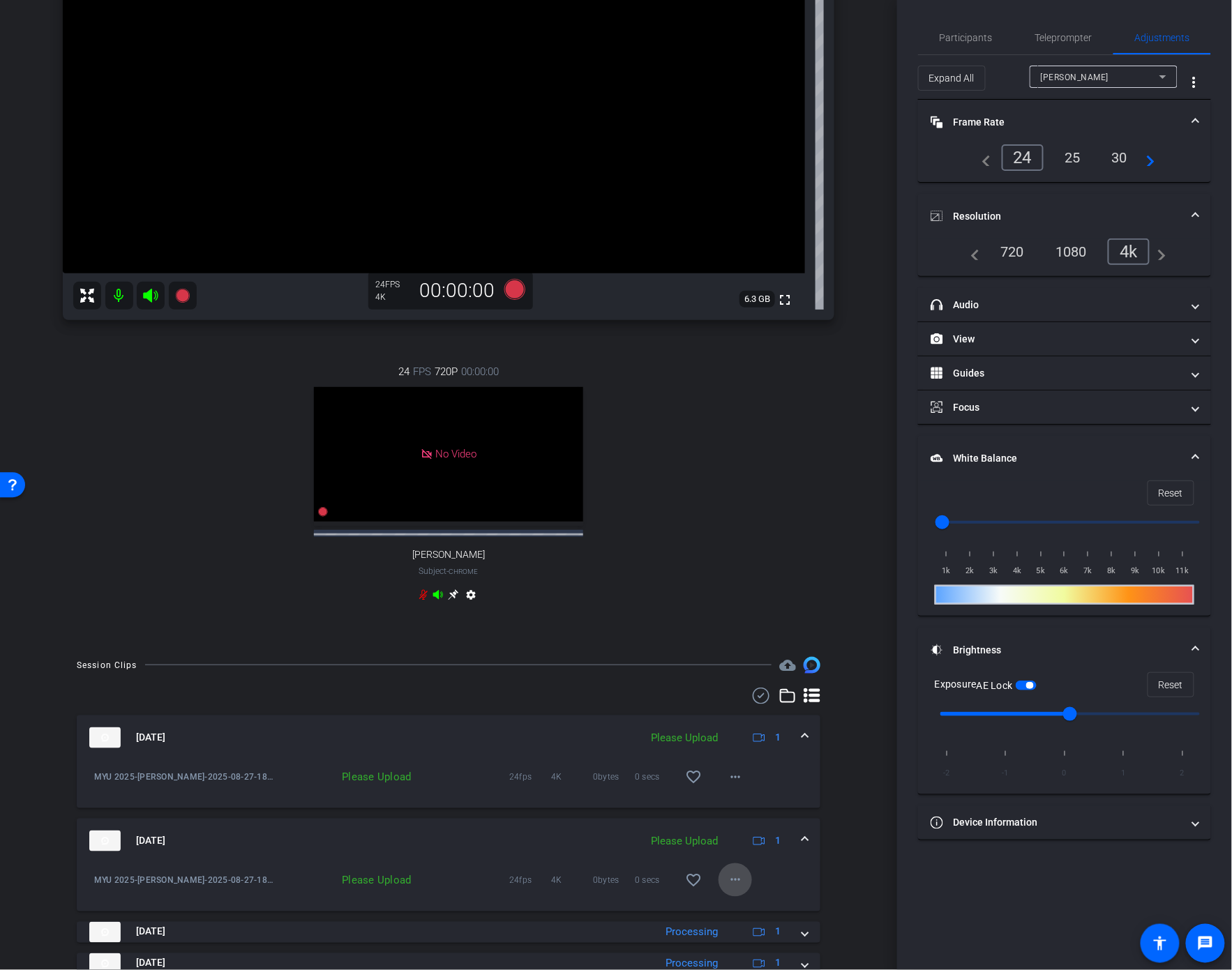
click at [733, 889] on mat-icon "more_horiz" at bounding box center [735, 880] width 17 height 17
click at [748, 916] on span "Upload" at bounding box center [758, 921] width 56 height 17
click at [732, 785] on mat-icon "more_horiz" at bounding box center [735, 777] width 17 height 17
click at [740, 814] on span "Upload" at bounding box center [758, 818] width 56 height 17
click at [184, 296] on icon at bounding box center [182, 296] width 14 height 14
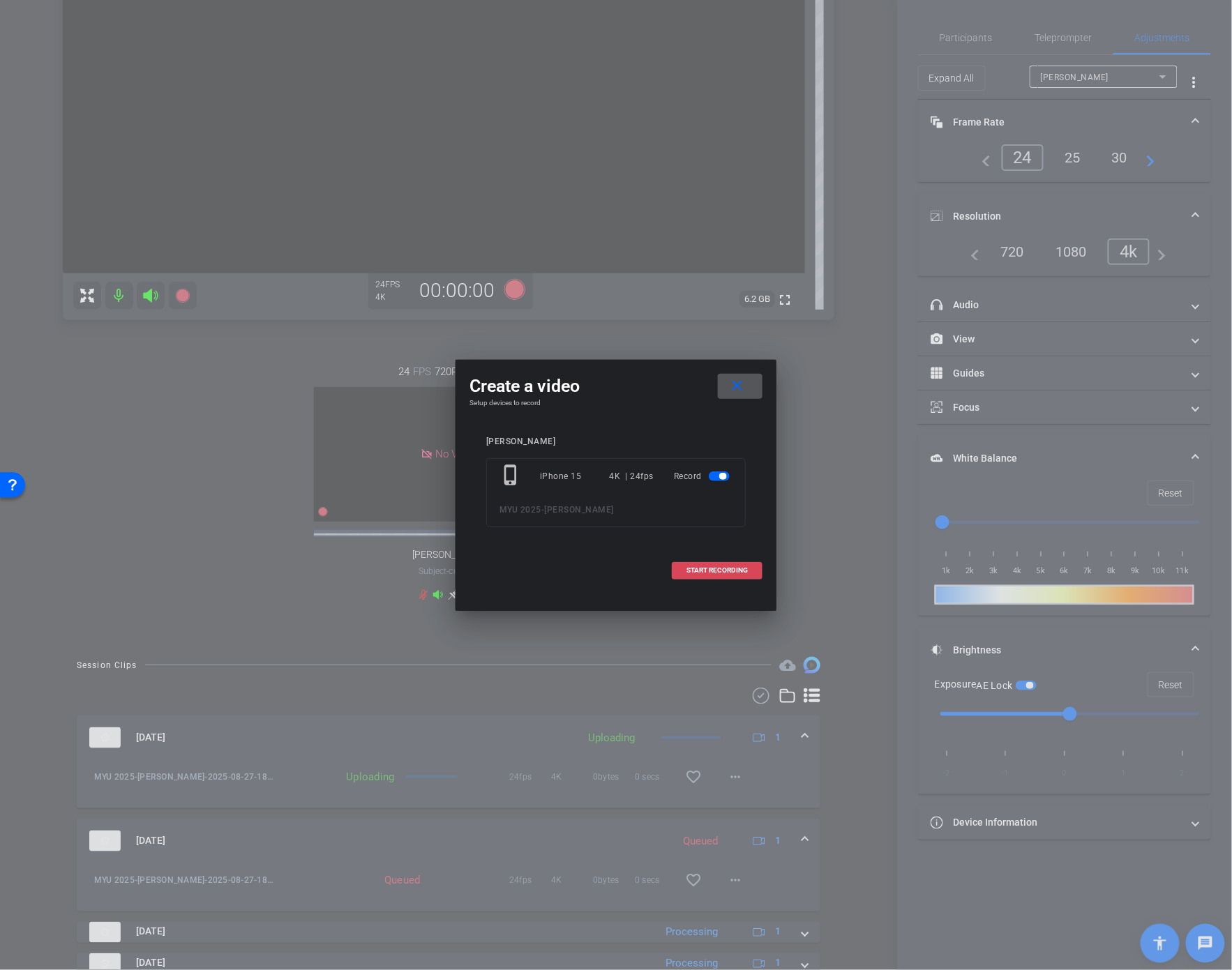
click at [717, 570] on span "START RECORDING" at bounding box center [717, 570] width 62 height 7
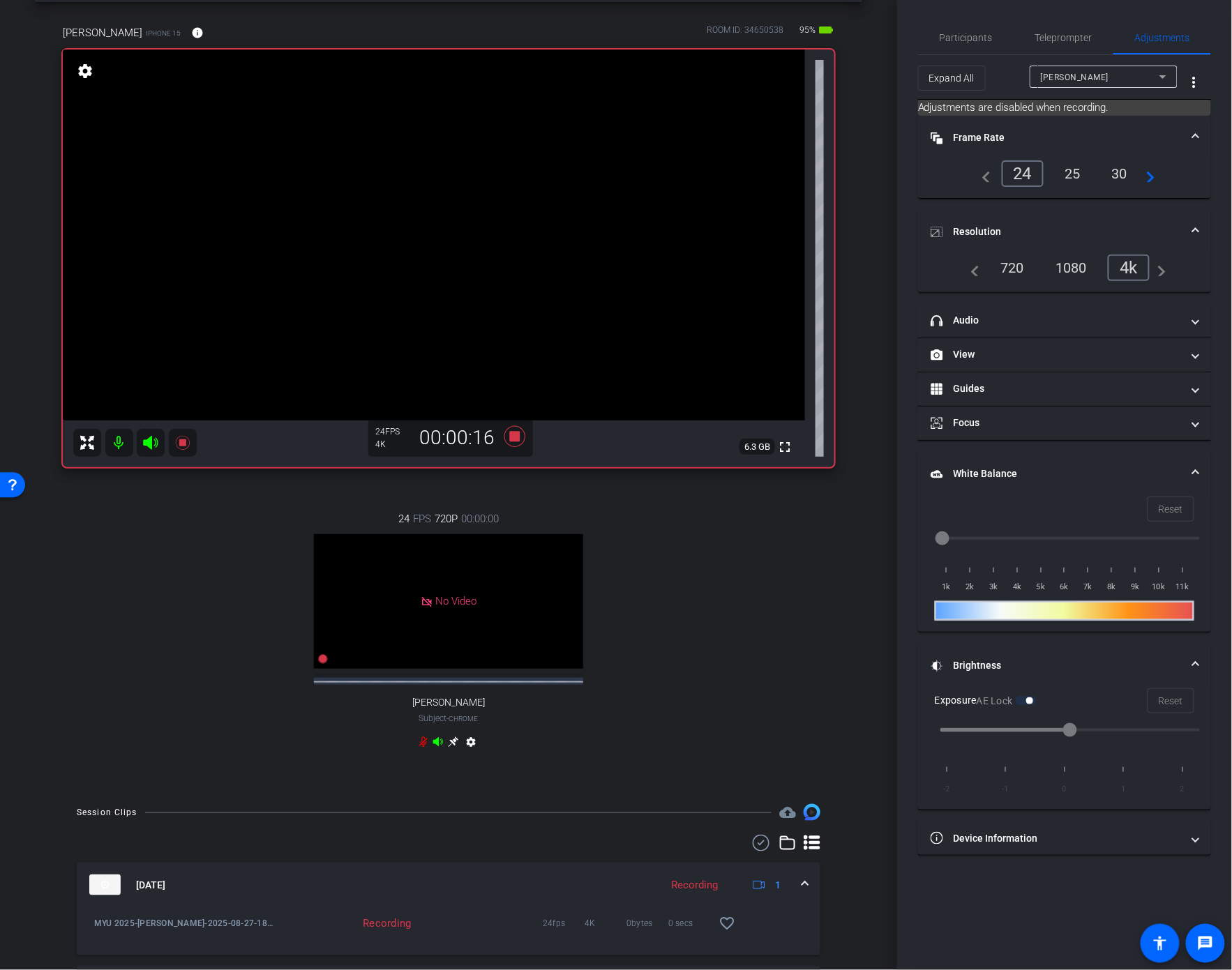
scroll to position [57, 0]
click at [517, 439] on icon at bounding box center [515, 437] width 21 height 21
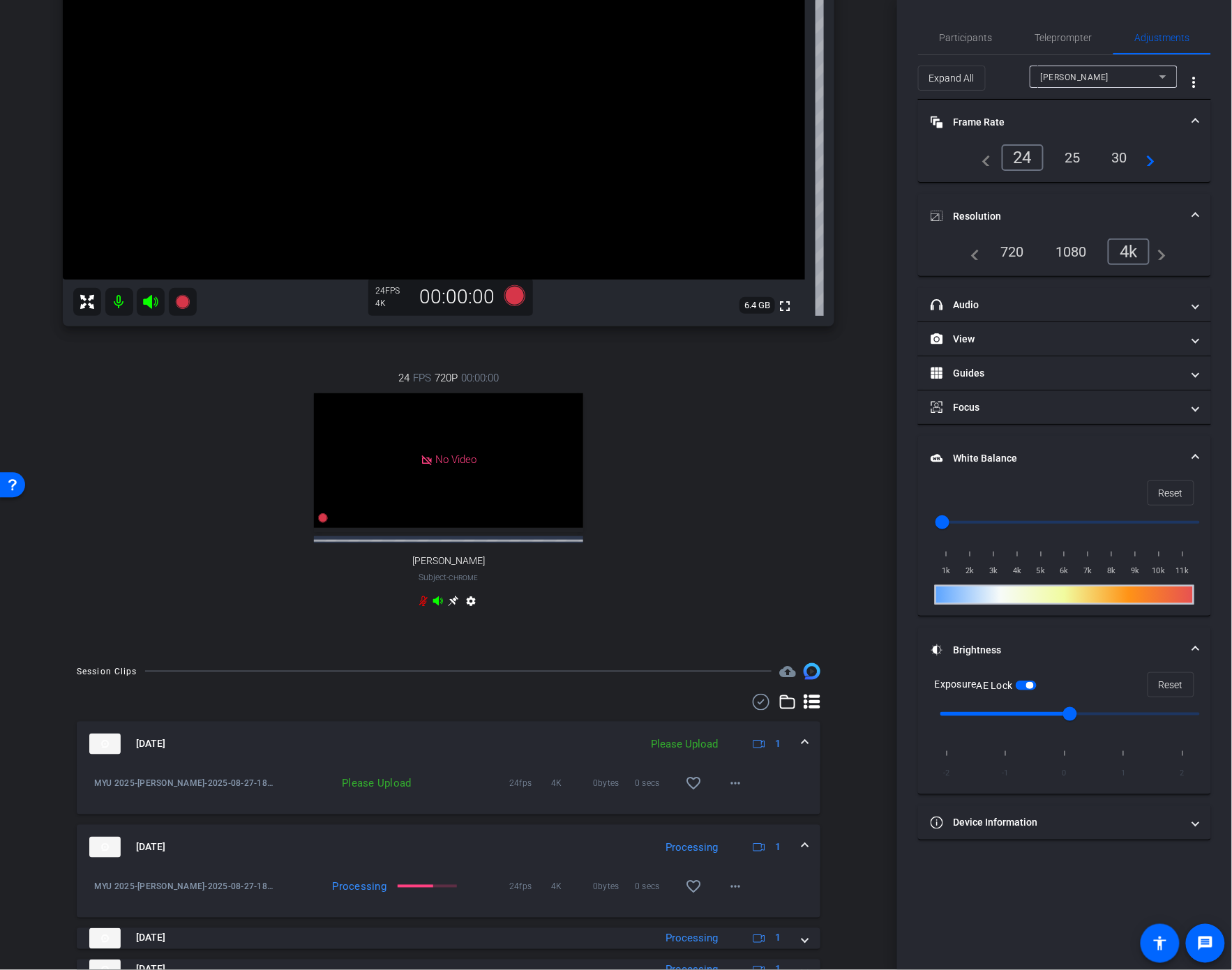
scroll to position [202, 0]
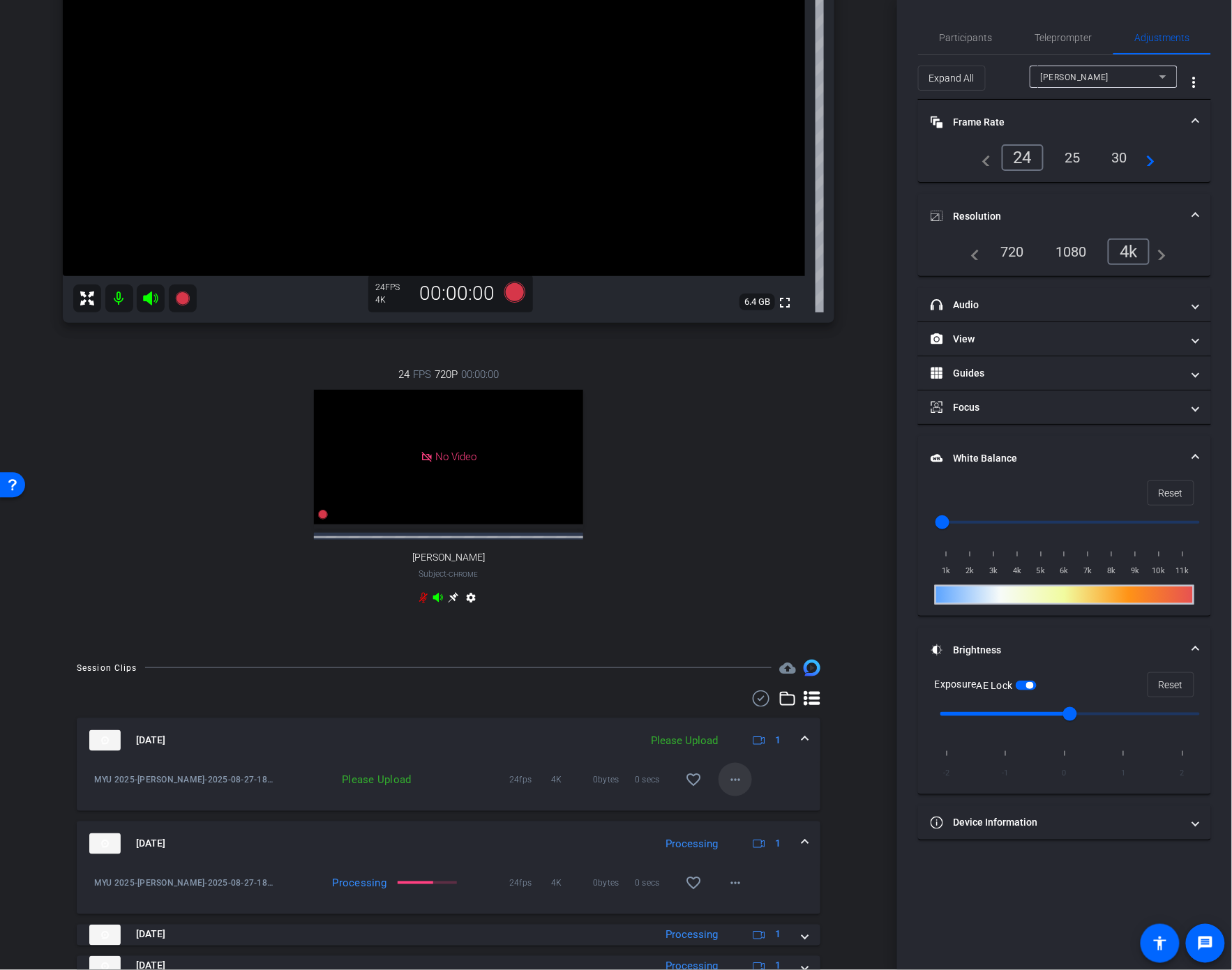
click at [737, 788] on mat-icon "more_horiz" at bounding box center [735, 780] width 17 height 17
click at [747, 821] on span "Upload" at bounding box center [758, 821] width 56 height 17
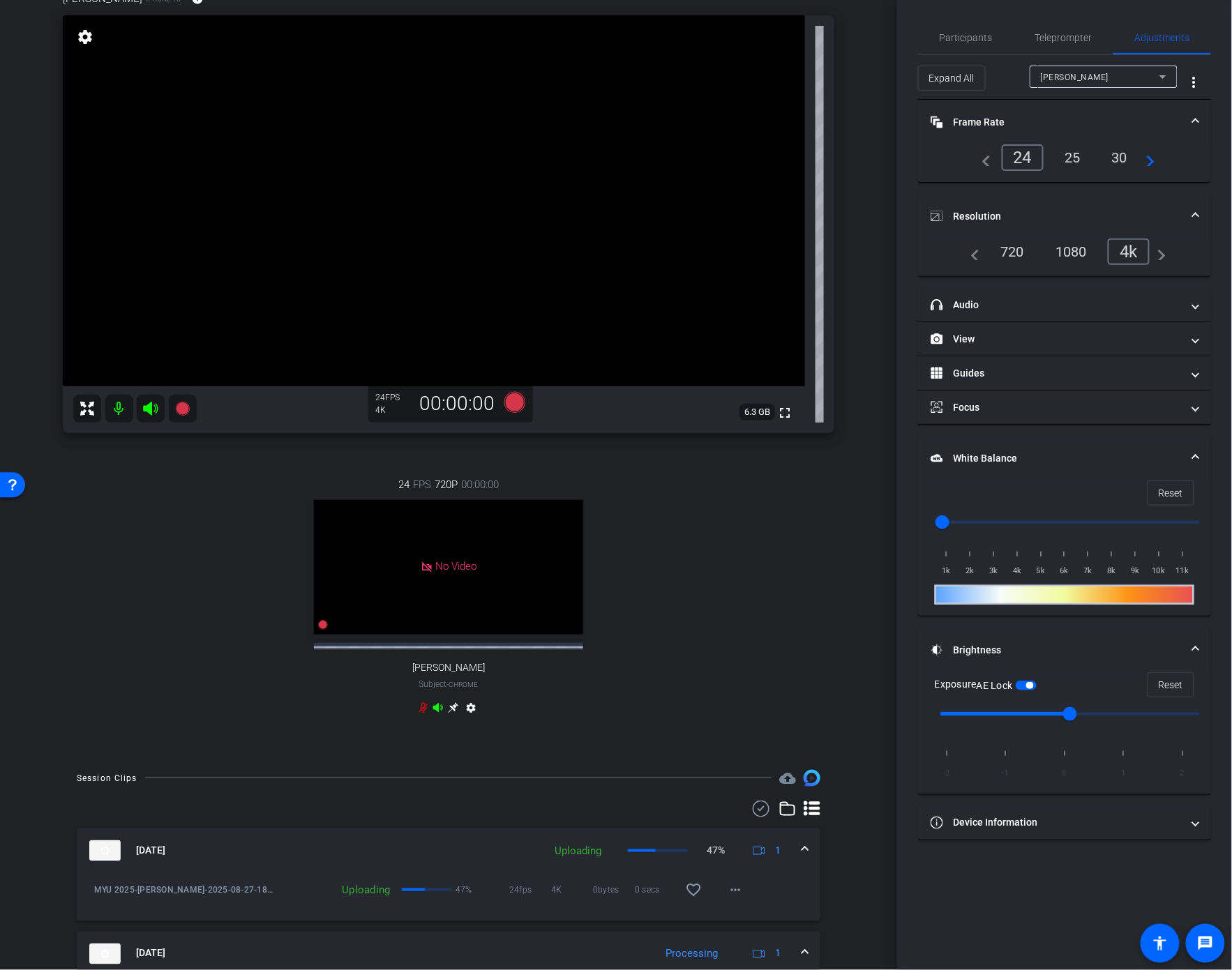
scroll to position [86, 0]
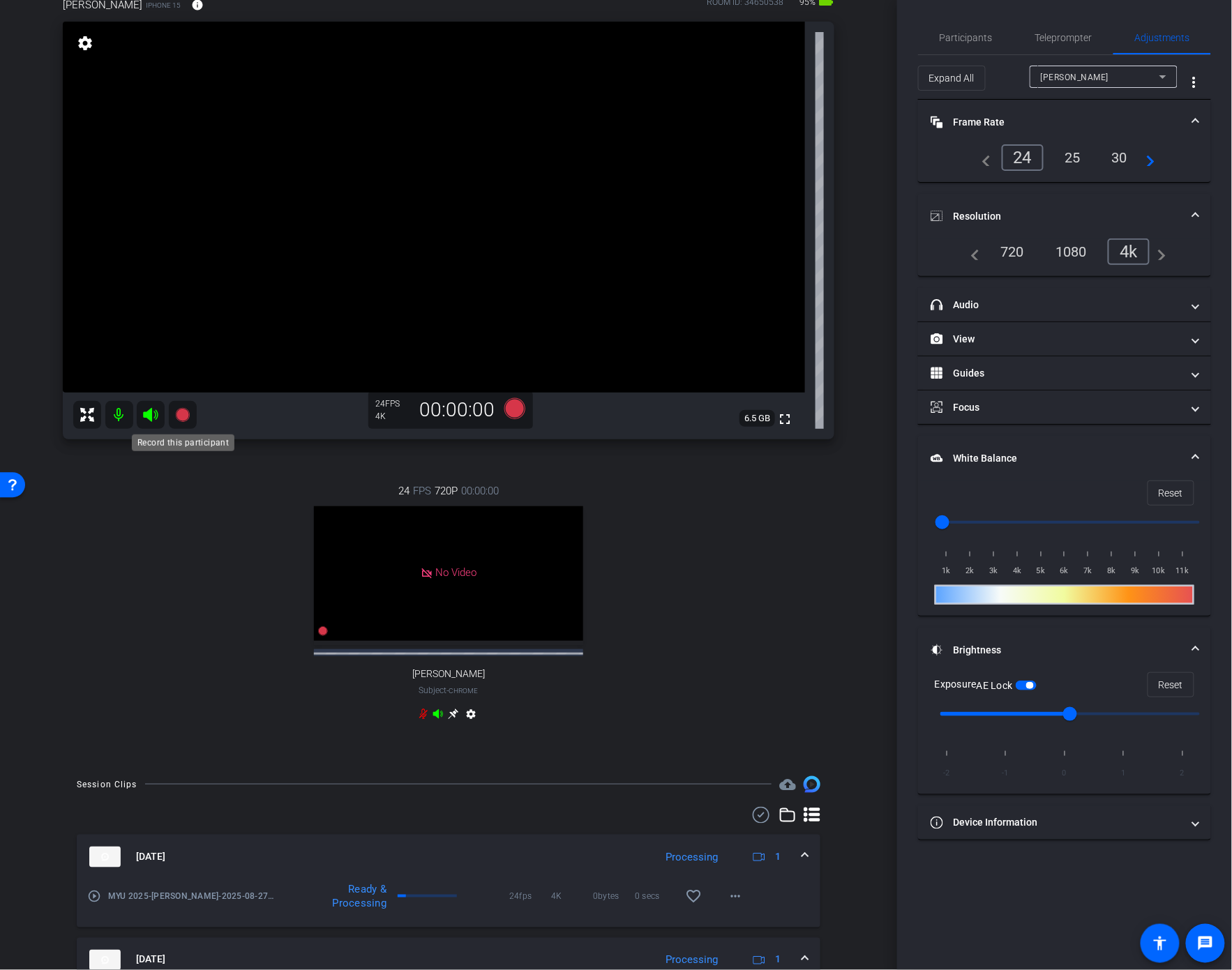
click at [182, 415] on icon at bounding box center [182, 415] width 14 height 14
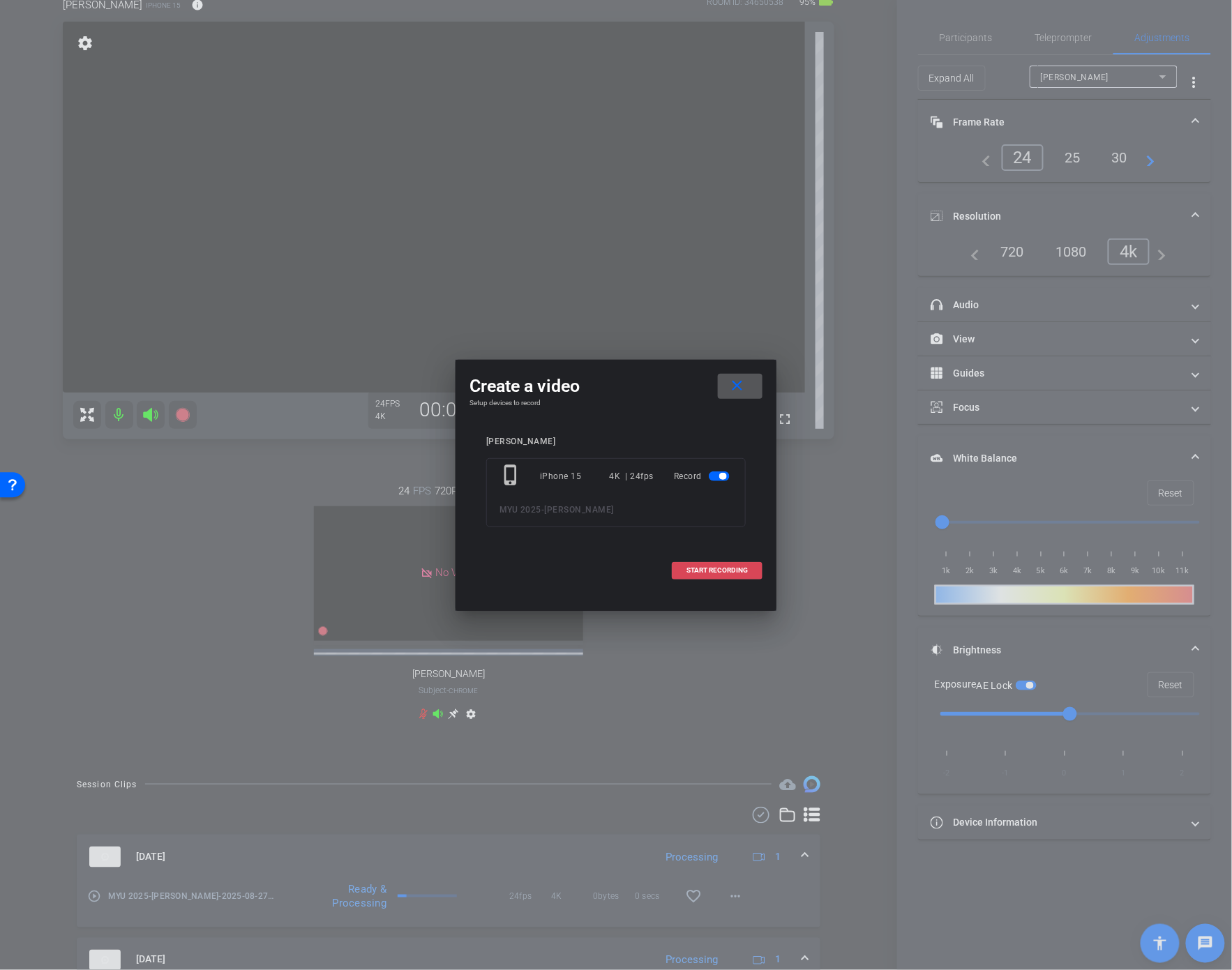
click at [735, 570] on span "START RECORDING" at bounding box center [717, 570] width 62 height 7
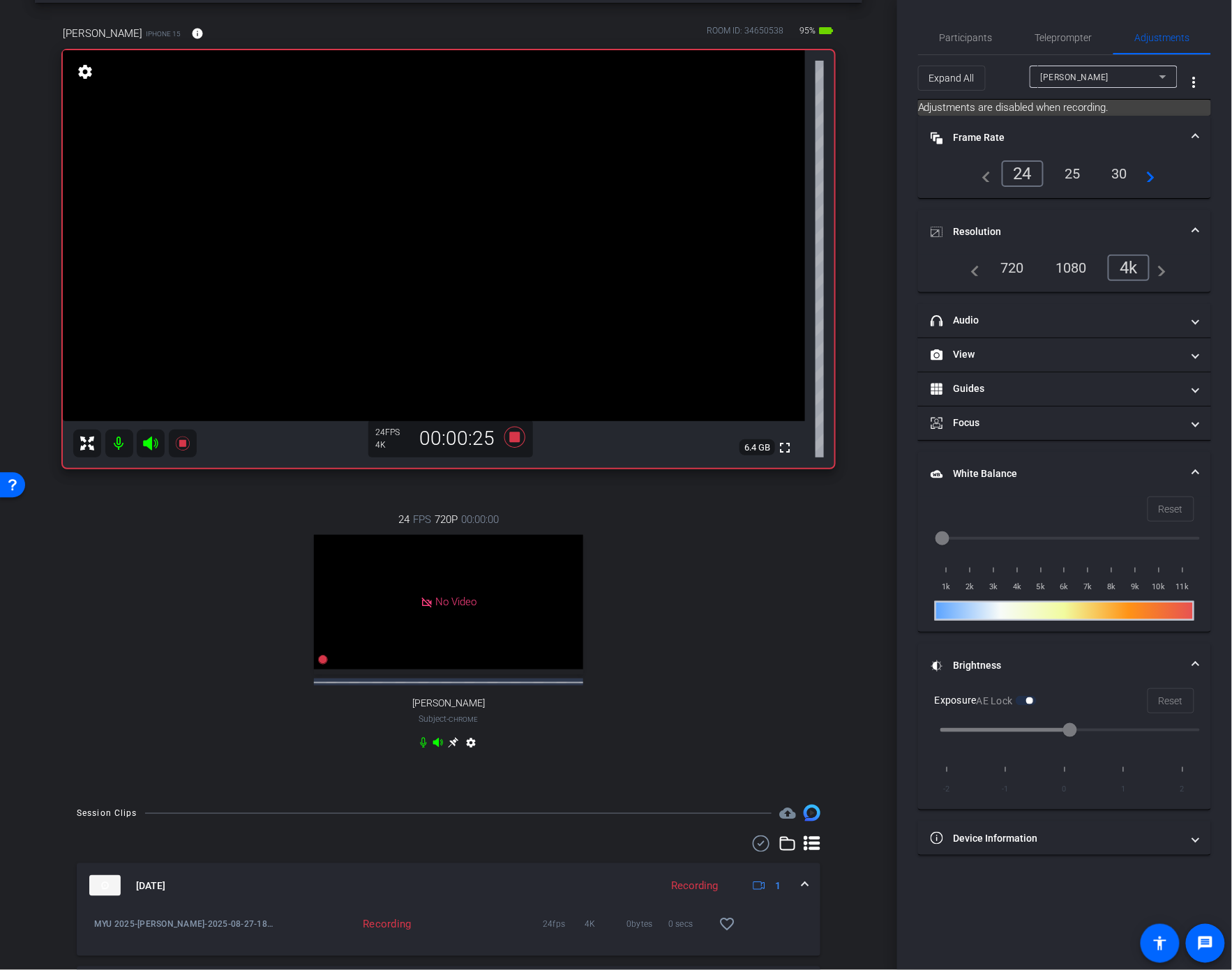
scroll to position [57, 0]
click at [517, 442] on icon at bounding box center [515, 438] width 21 height 21
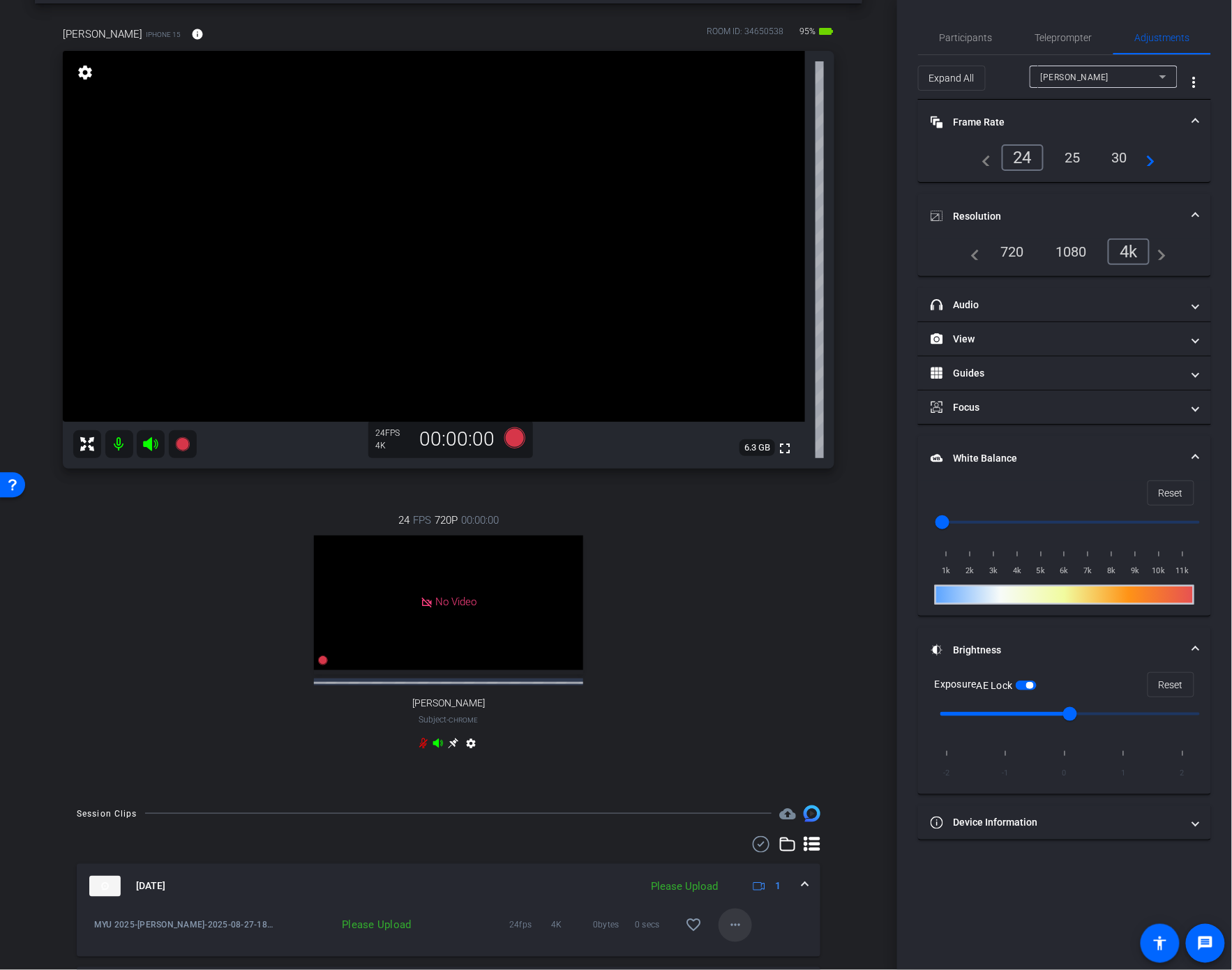
click at [749, 942] on span at bounding box center [735, 925] width 33 height 33
click at [759, 868] on span "Upload" at bounding box center [758, 874] width 56 height 17
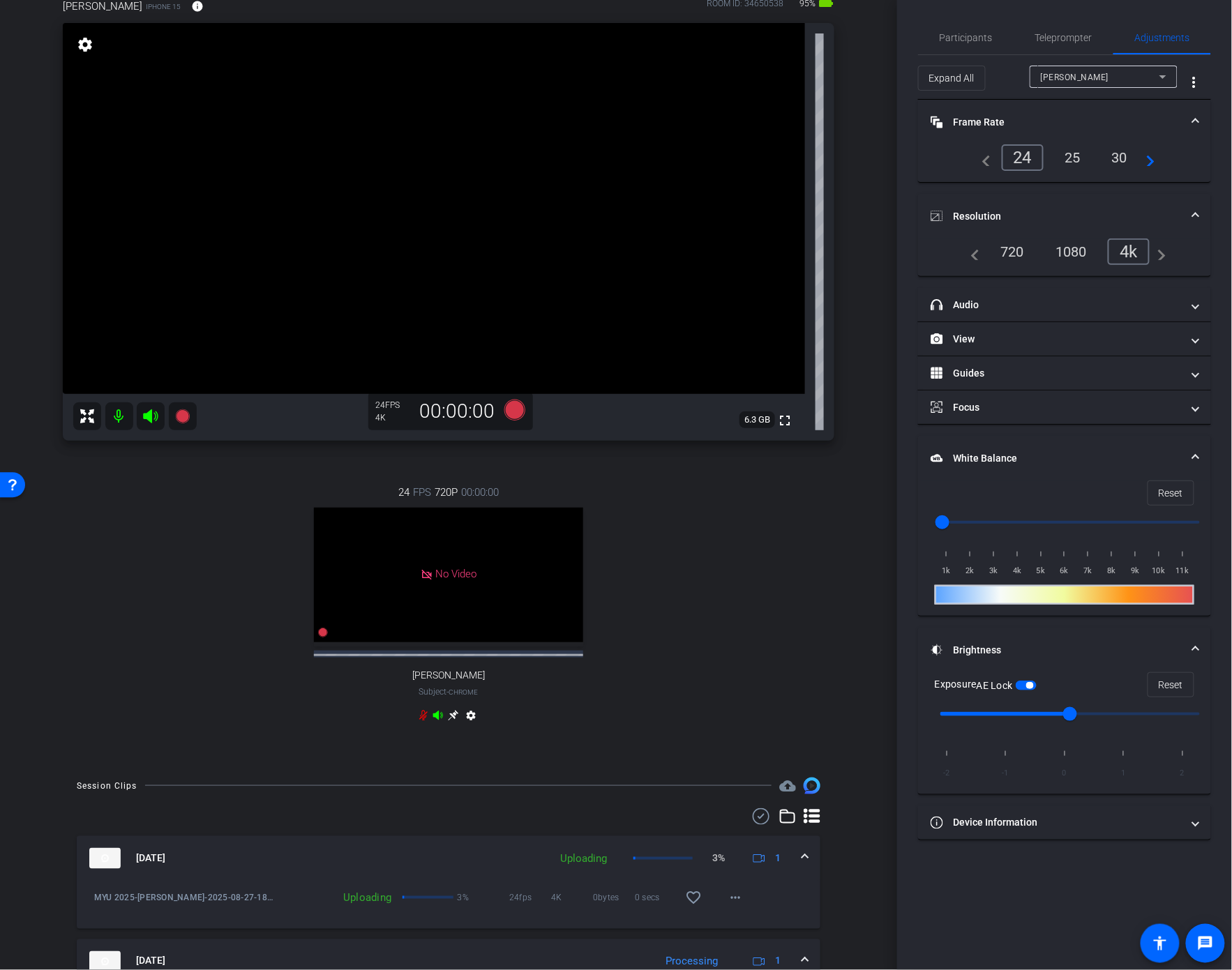
scroll to position [65, 0]
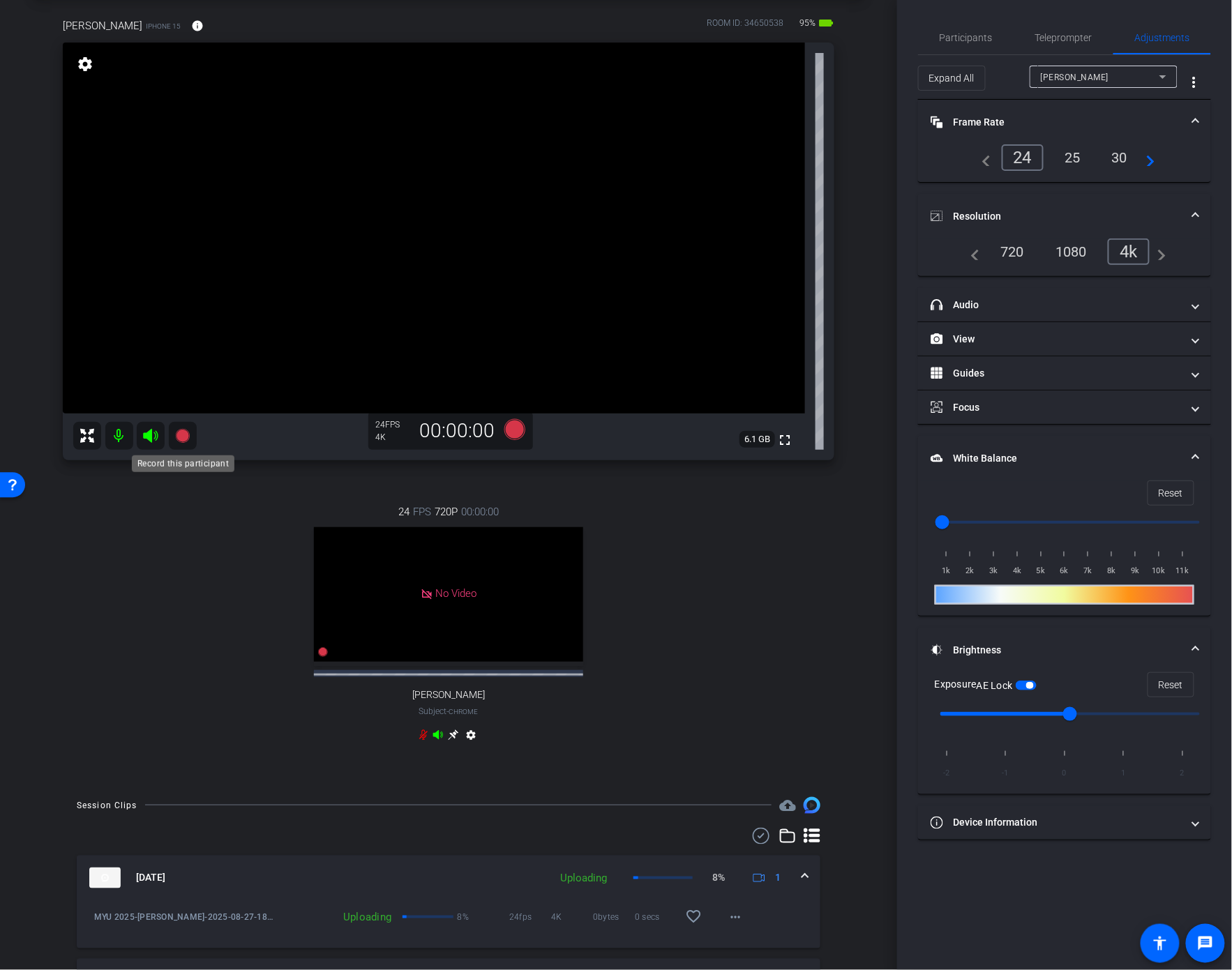
click at [179, 442] on icon at bounding box center [183, 436] width 17 height 17
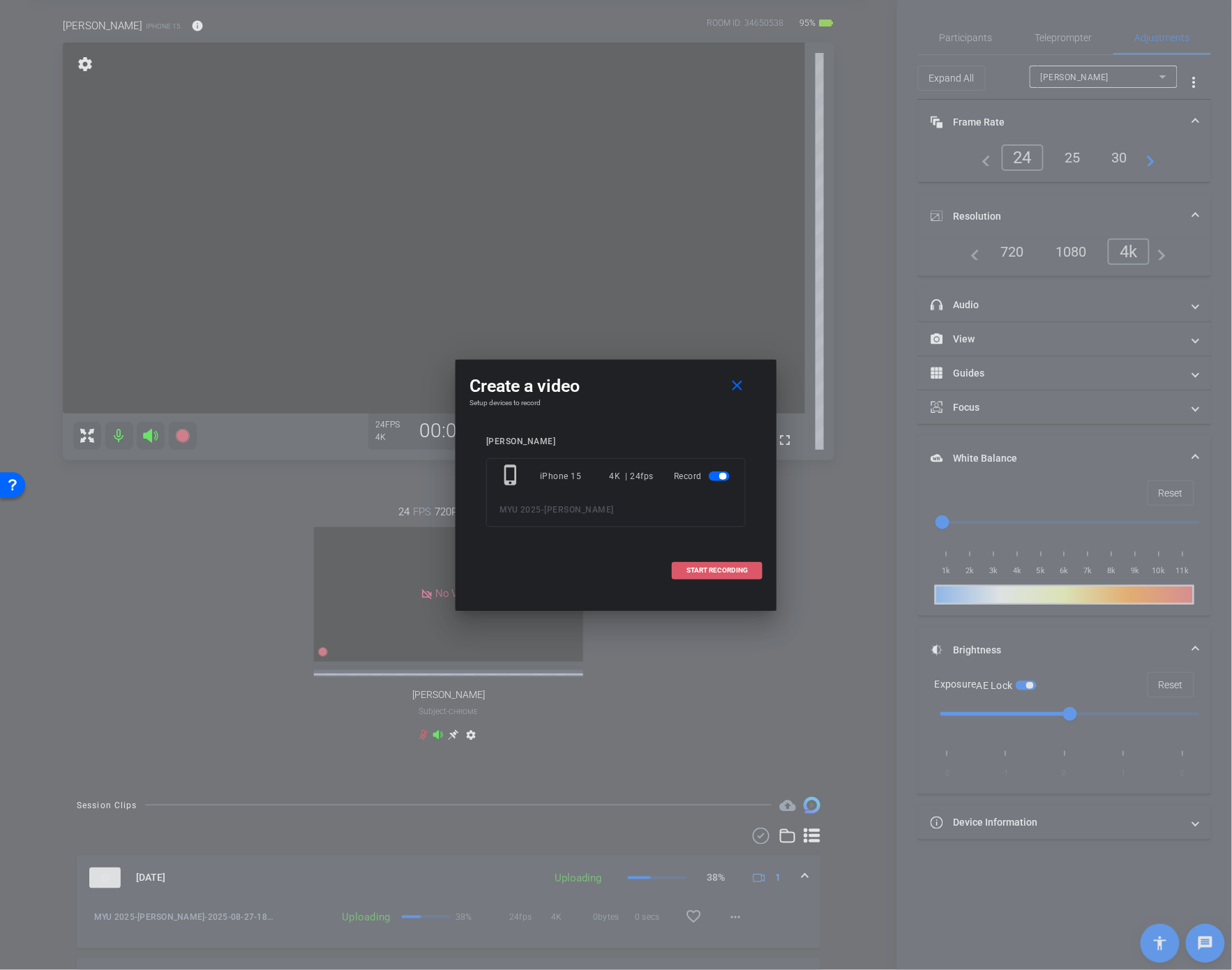
click at [709, 572] on span "START RECORDING" at bounding box center [717, 570] width 62 height 7
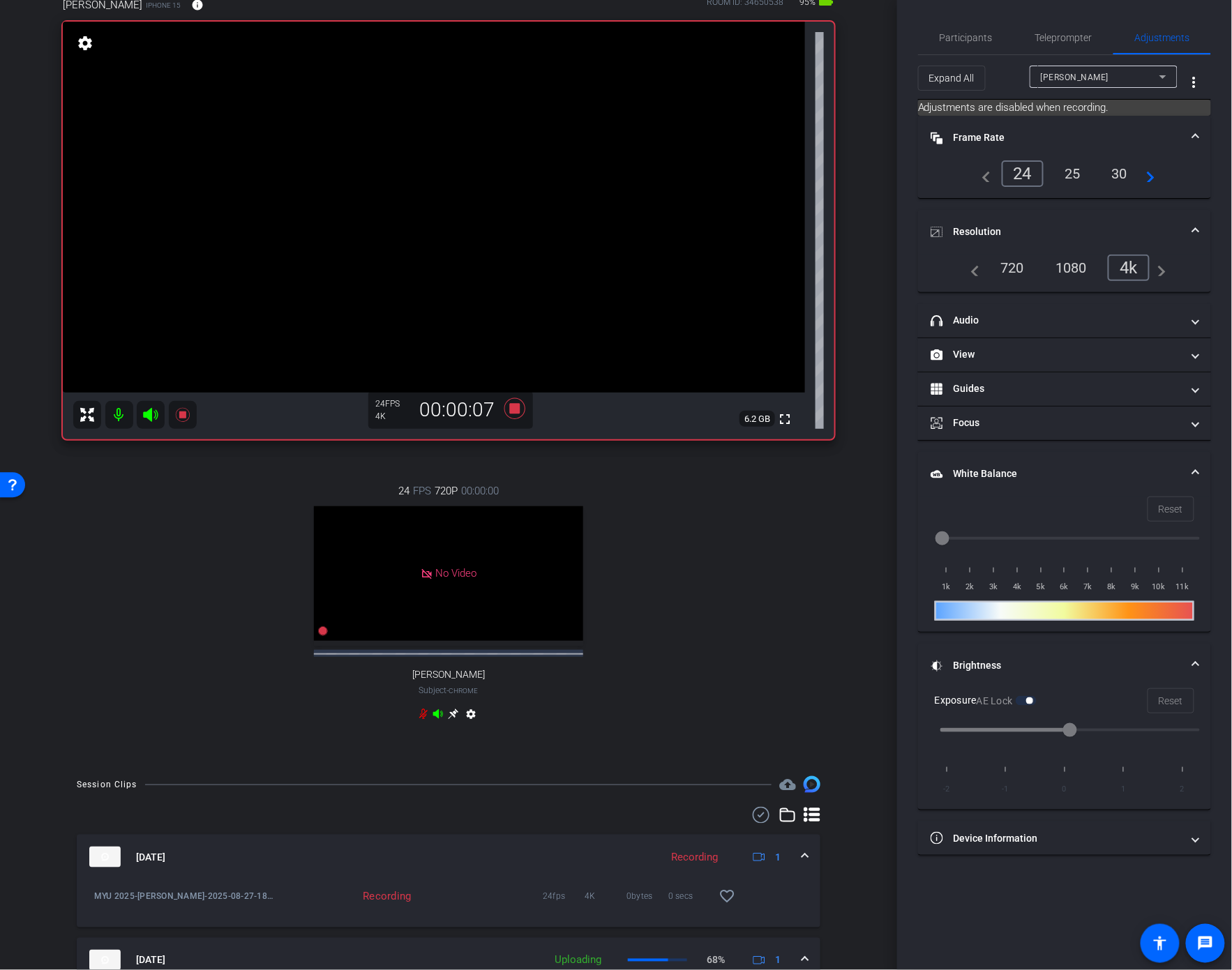
scroll to position [87, 0]
click at [507, 410] on icon at bounding box center [514, 407] width 33 height 25
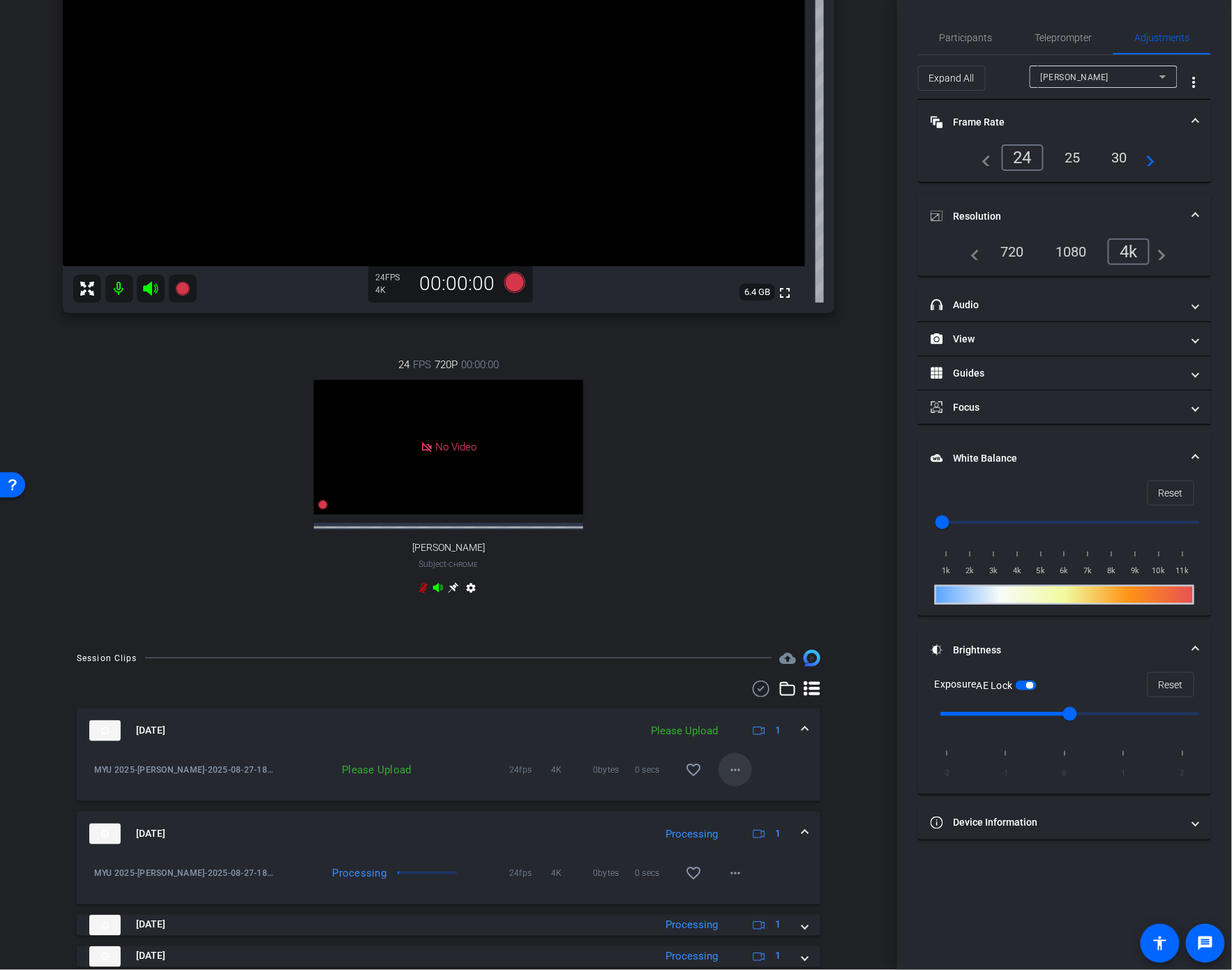
scroll to position [245, 0]
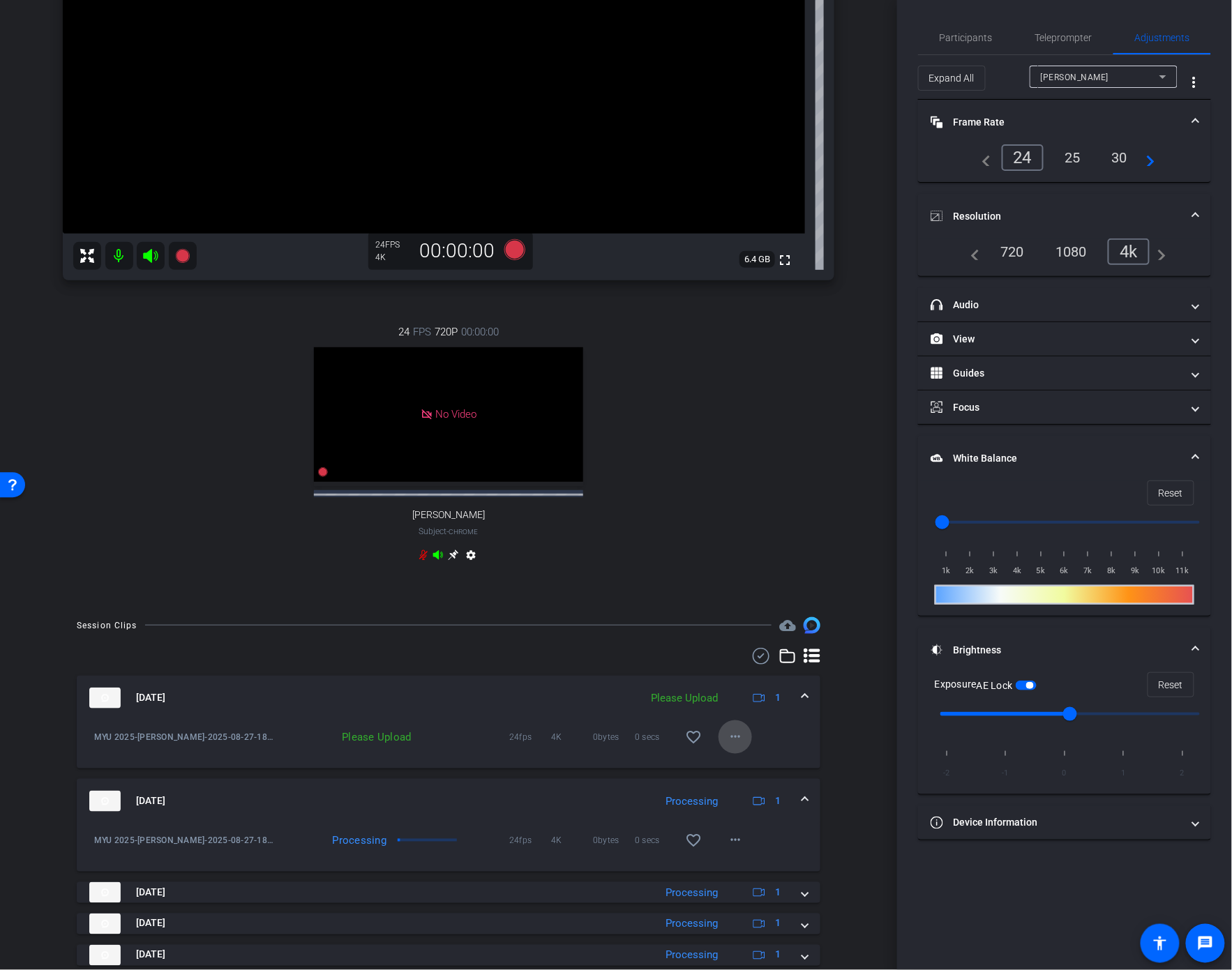
click at [734, 746] on mat-icon "more_horiz" at bounding box center [735, 737] width 17 height 17
click at [755, 780] on span "Upload" at bounding box center [758, 778] width 56 height 17
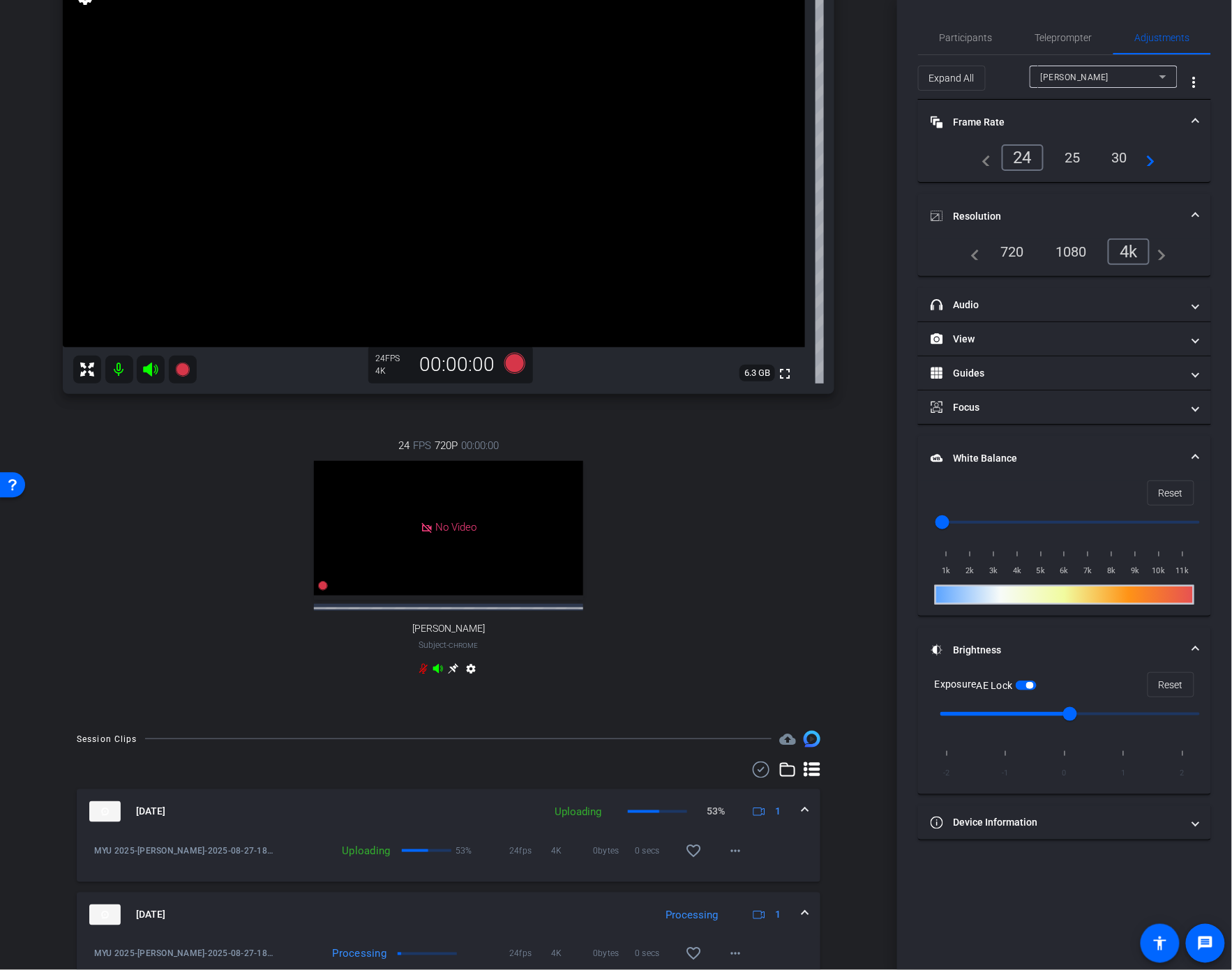
scroll to position [144, 0]
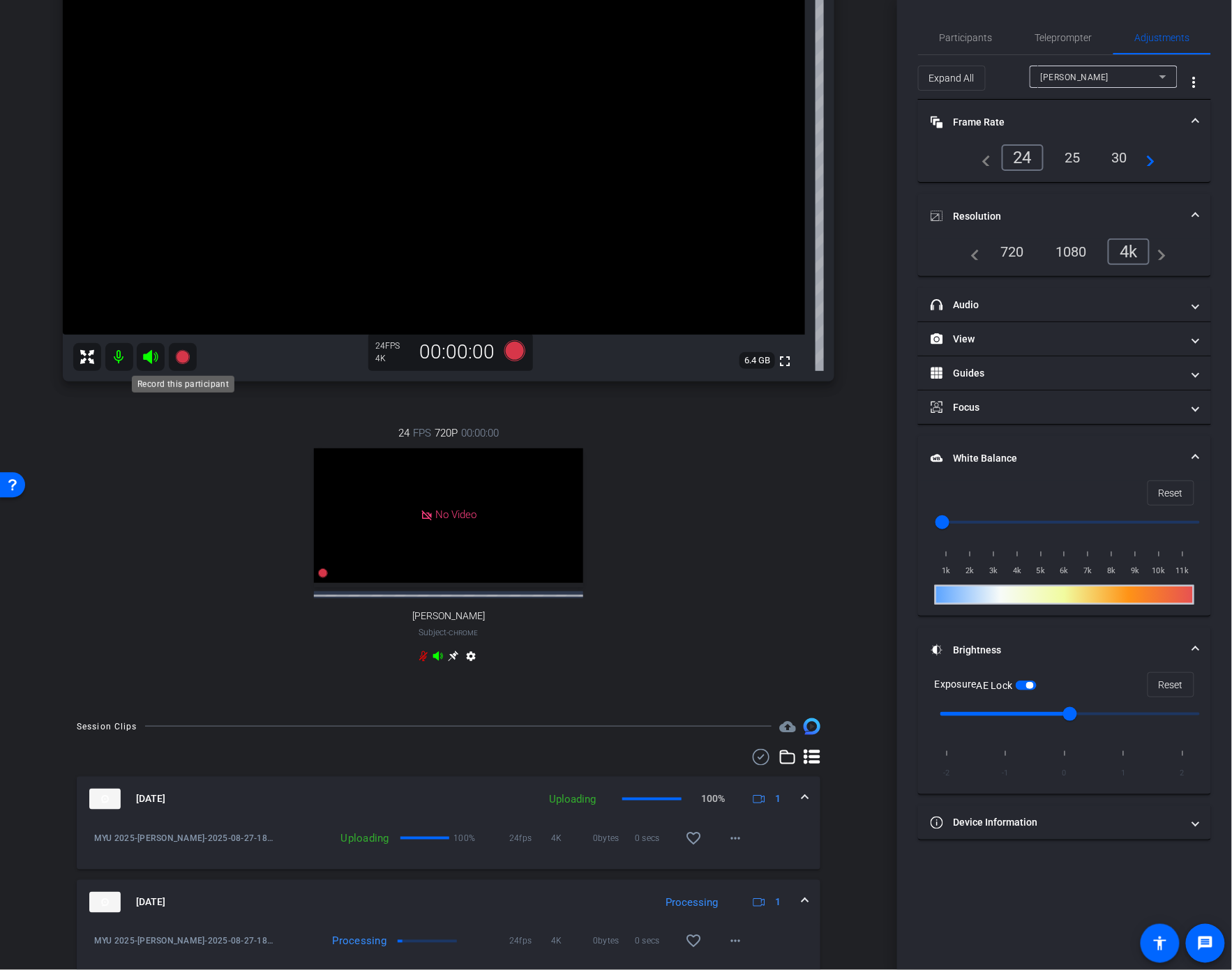
click at [184, 360] on icon at bounding box center [182, 357] width 14 height 14
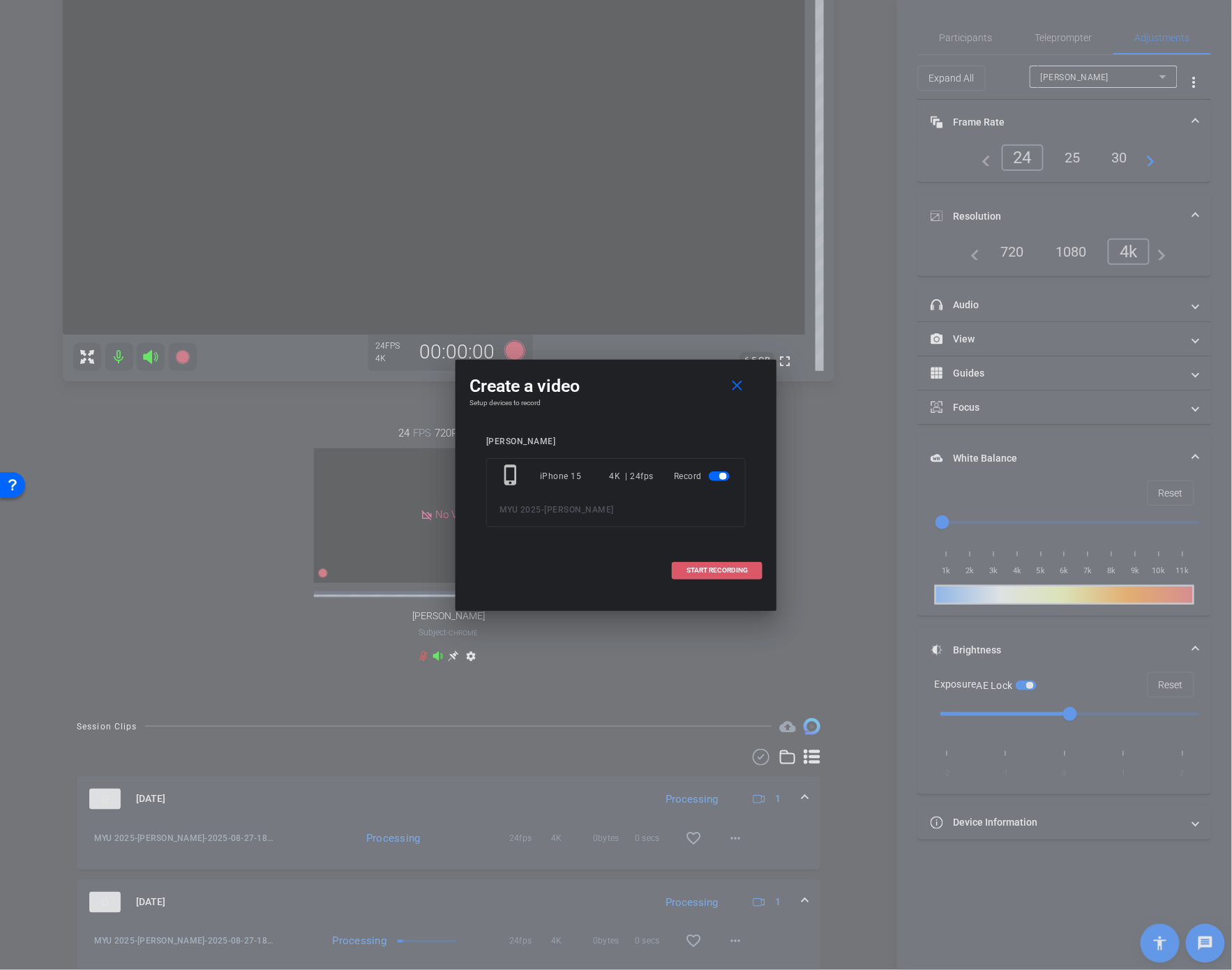
click at [727, 570] on span "START RECORDING" at bounding box center [717, 570] width 62 height 7
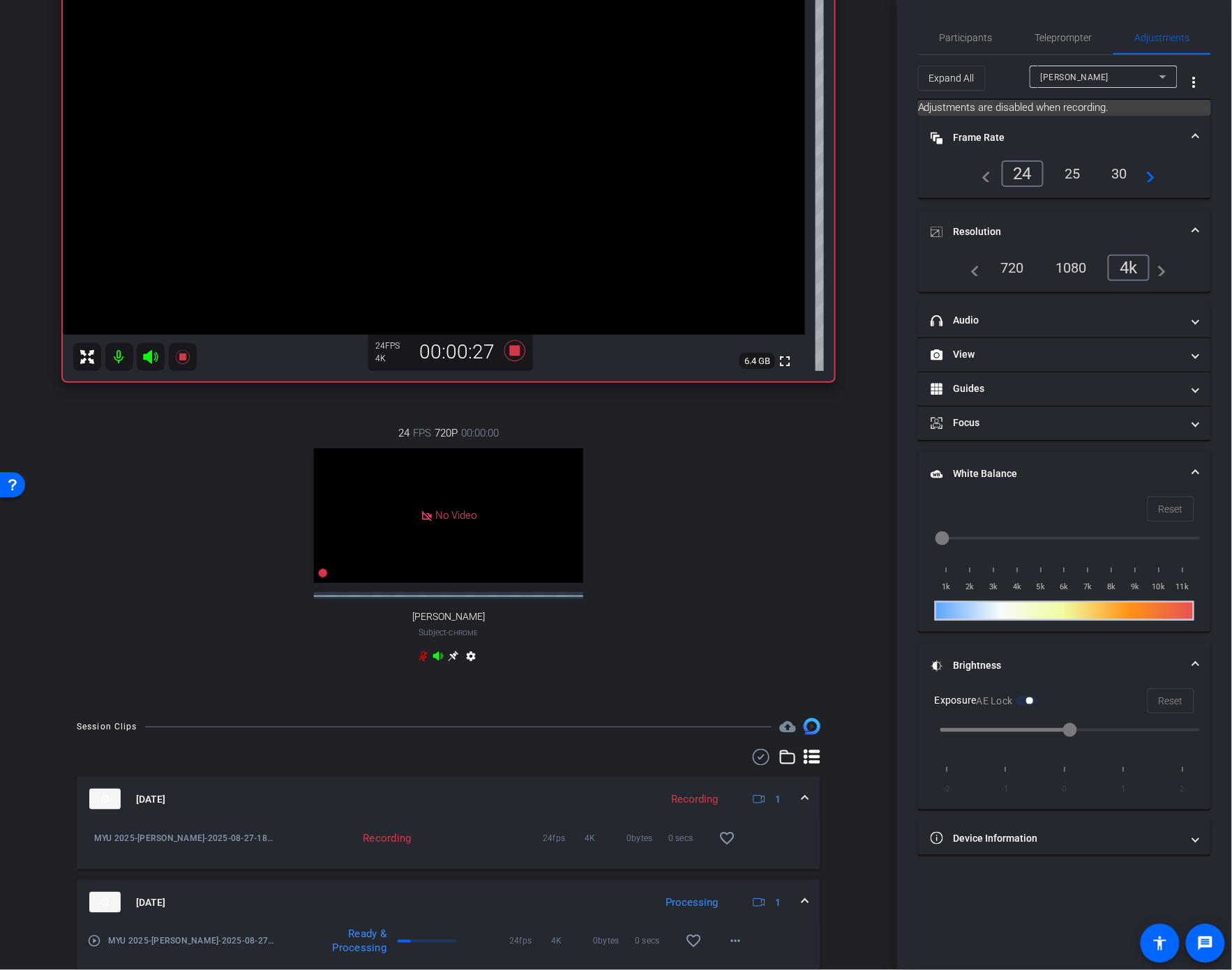
click at [182, 370] on body "Accessibility Screen-Reader Guide, Feedback, and Issue Reporting | New window m…" at bounding box center [616, 485] width 1232 height 970
click at [182, 360] on icon at bounding box center [183, 357] width 17 height 17
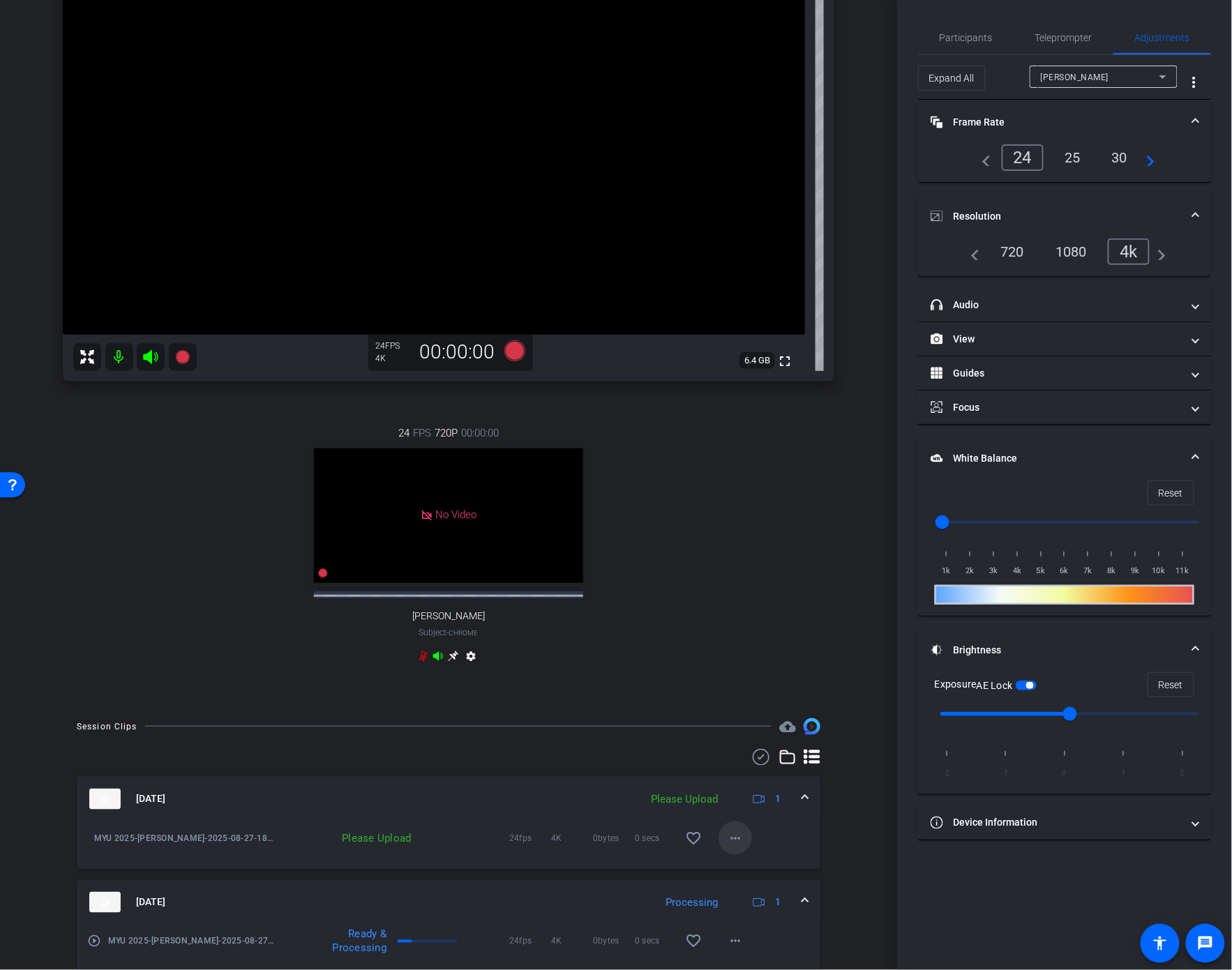
click at [732, 847] on mat-icon "more_horiz" at bounding box center [735, 838] width 17 height 17
click at [744, 877] on span "Upload" at bounding box center [758, 879] width 56 height 17
click at [183, 352] on icon at bounding box center [182, 357] width 14 height 14
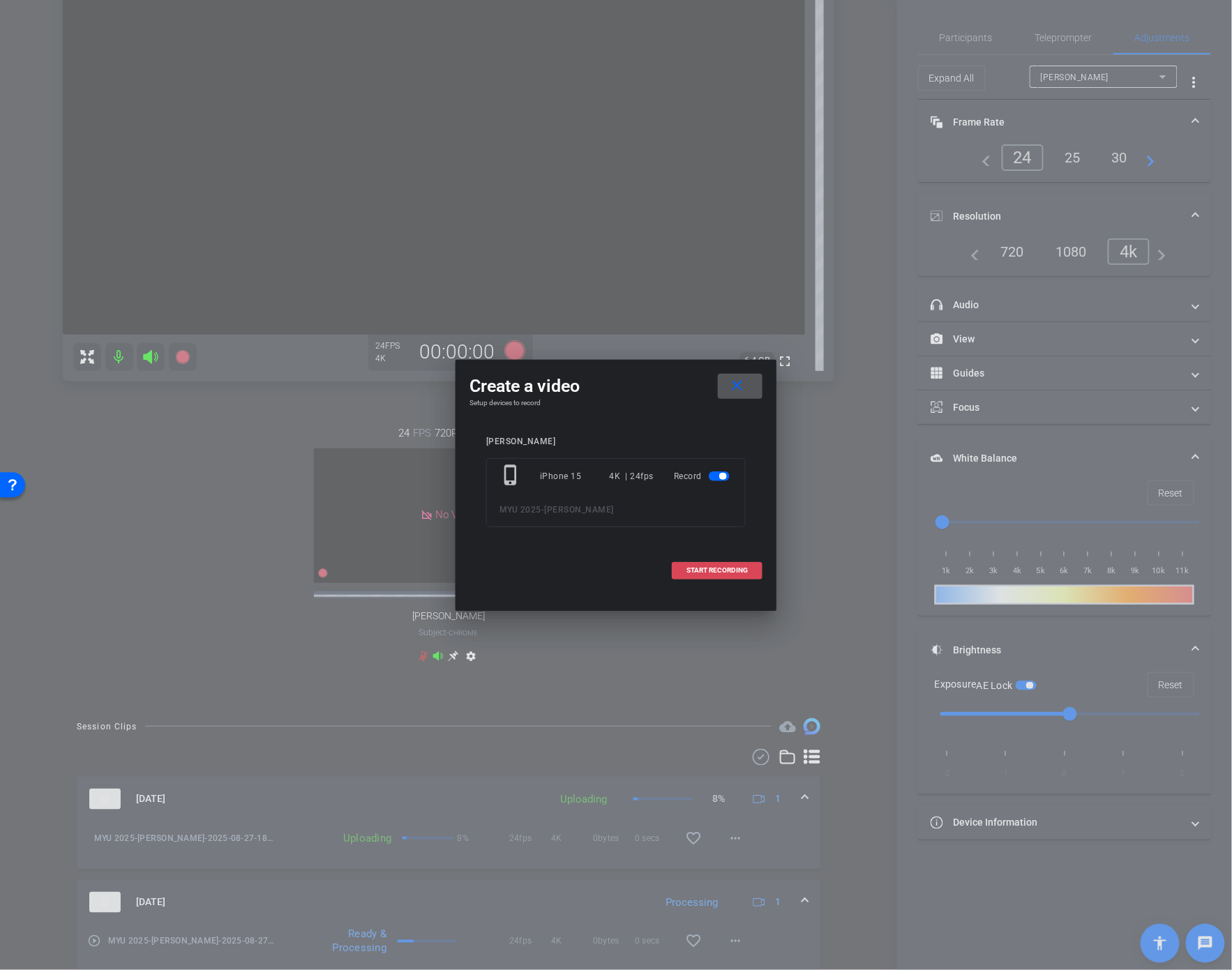
click at [734, 564] on span at bounding box center [717, 570] width 89 height 33
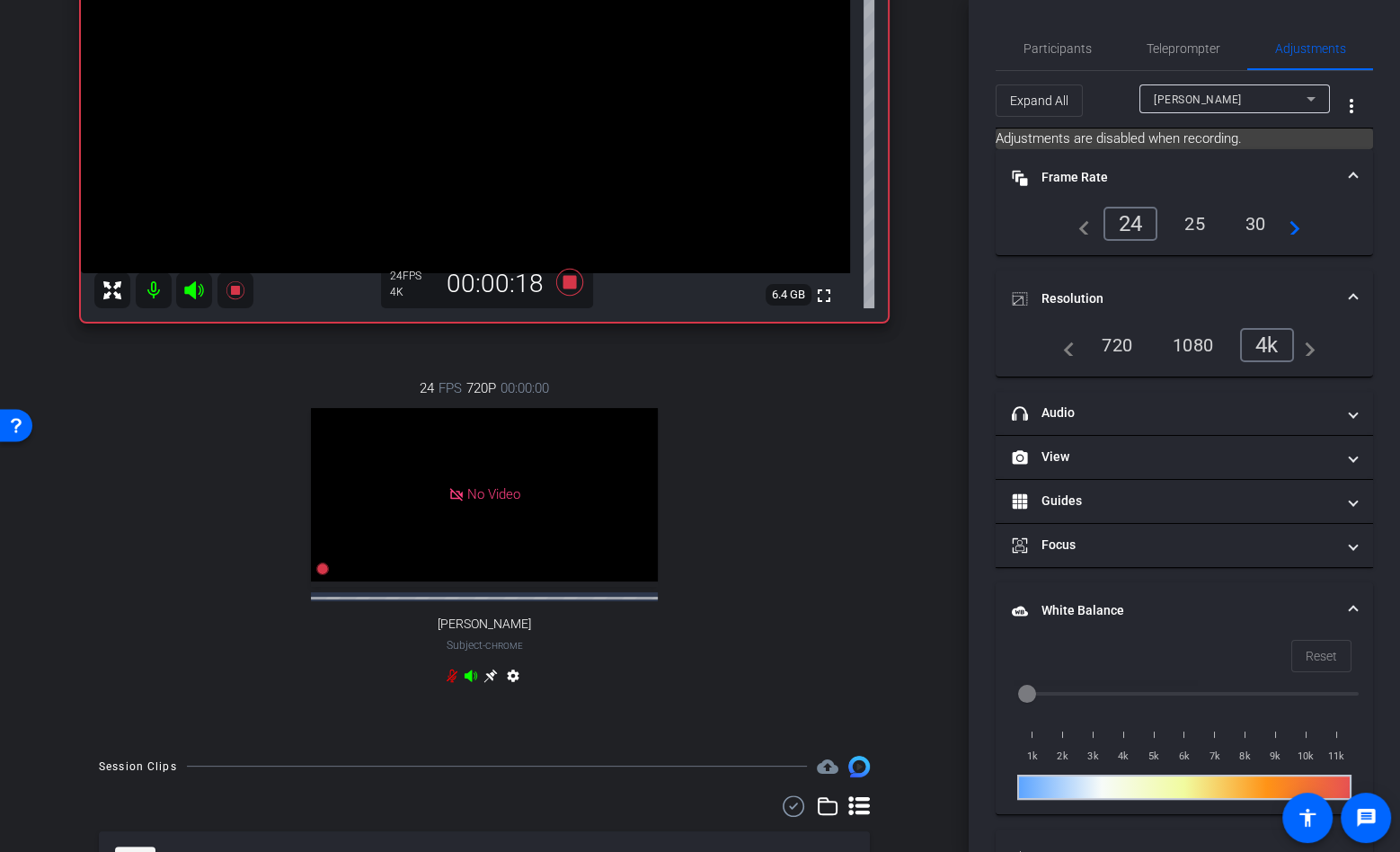
scroll to position [0, 0]
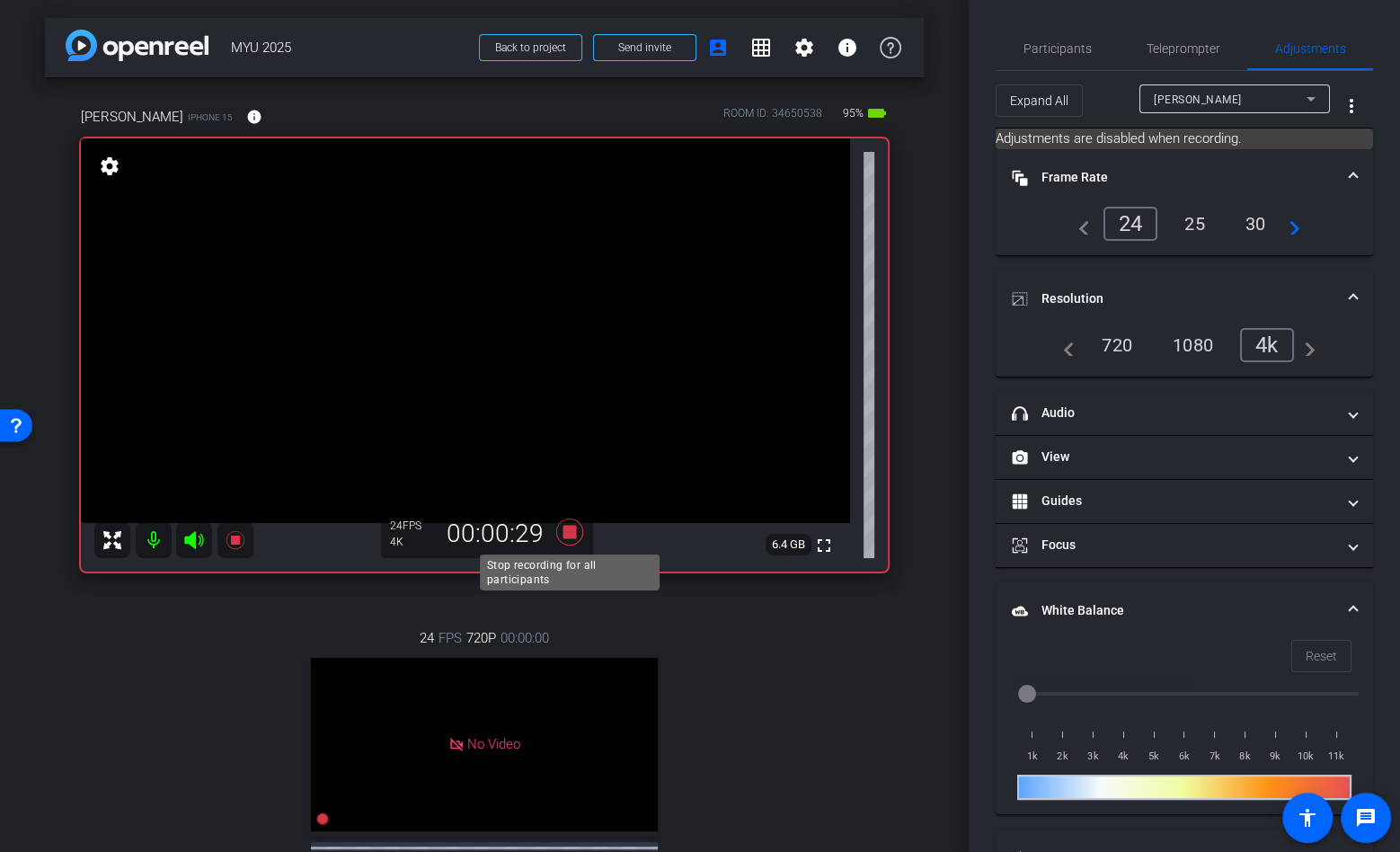
click at [576, 532] on icon at bounding box center [570, 532] width 27 height 27
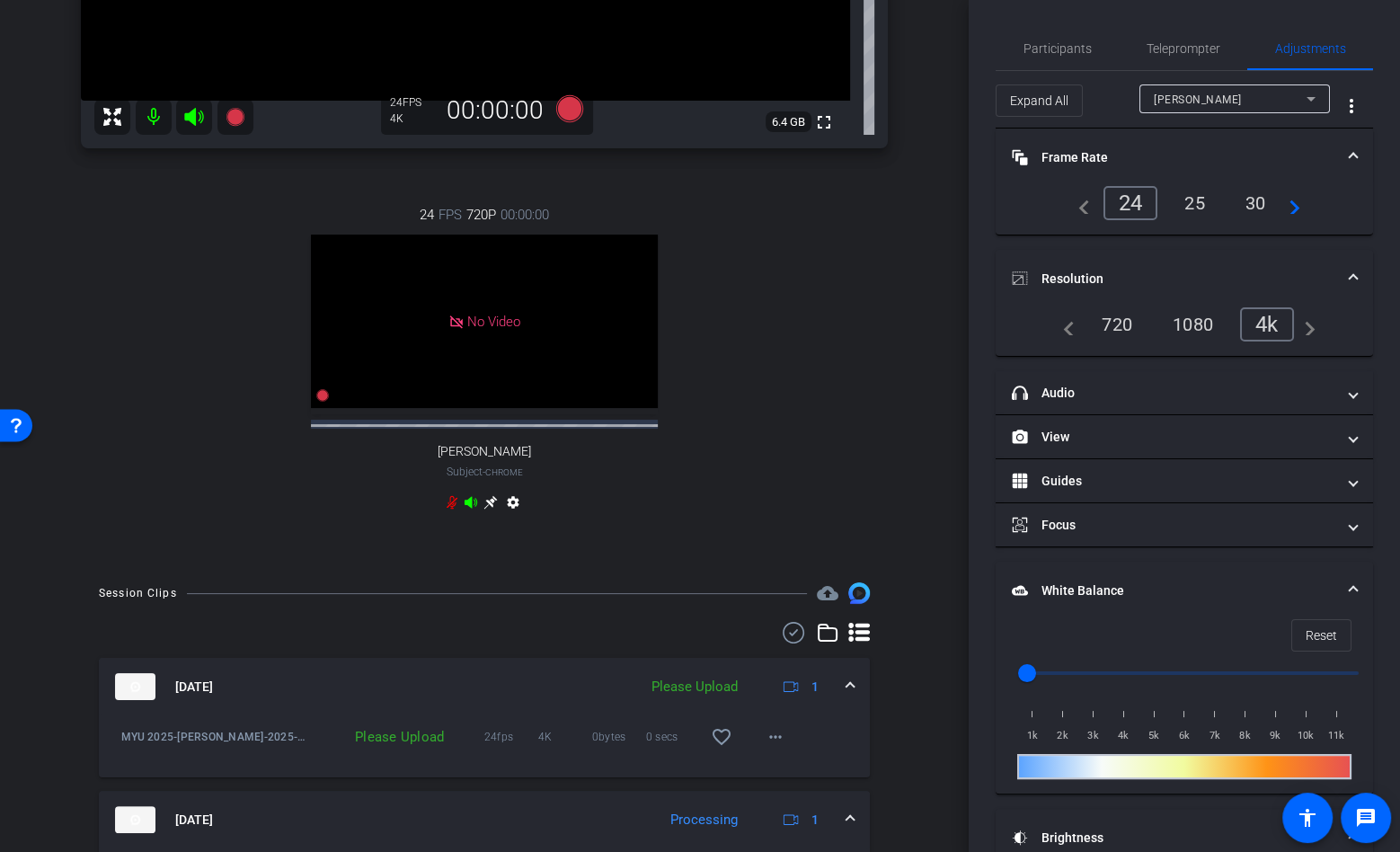
scroll to position [440, 0]
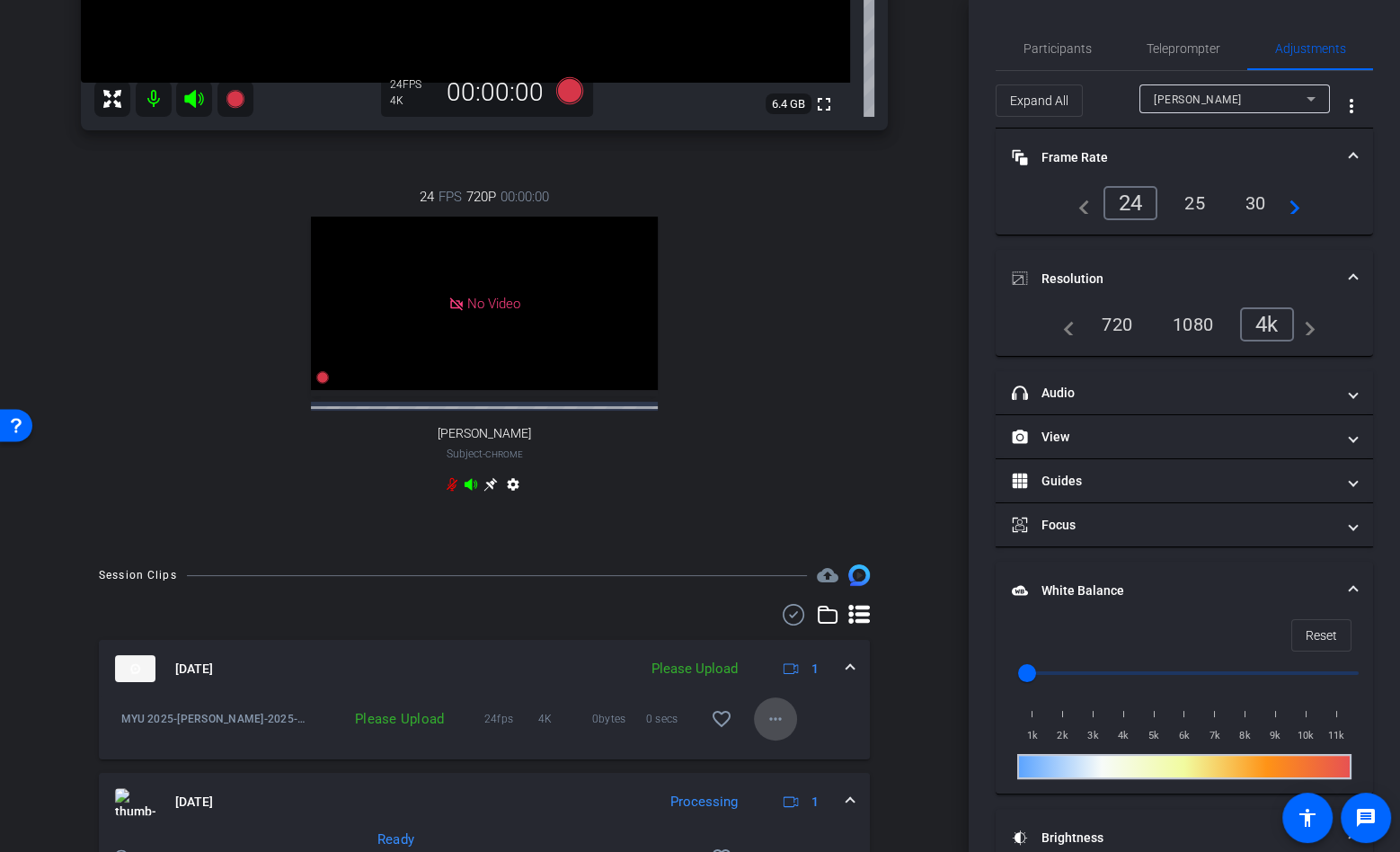
click at [788, 730] on span at bounding box center [775, 718] width 43 height 43
click at [805, 773] on span "Upload" at bounding box center [804, 773] width 72 height 22
click at [227, 100] on icon at bounding box center [235, 99] width 22 height 22
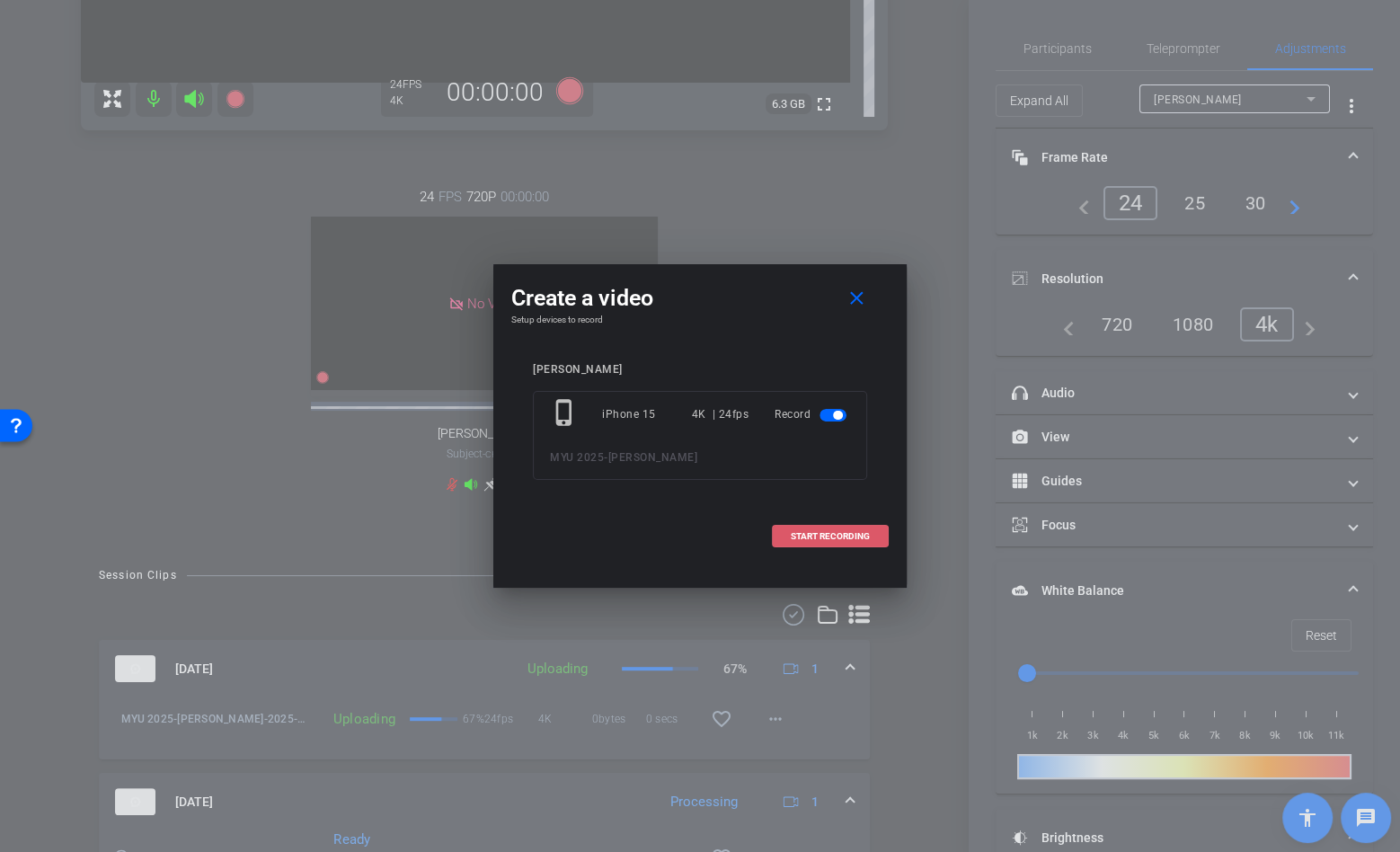
click at [842, 543] on span at bounding box center [830, 536] width 115 height 43
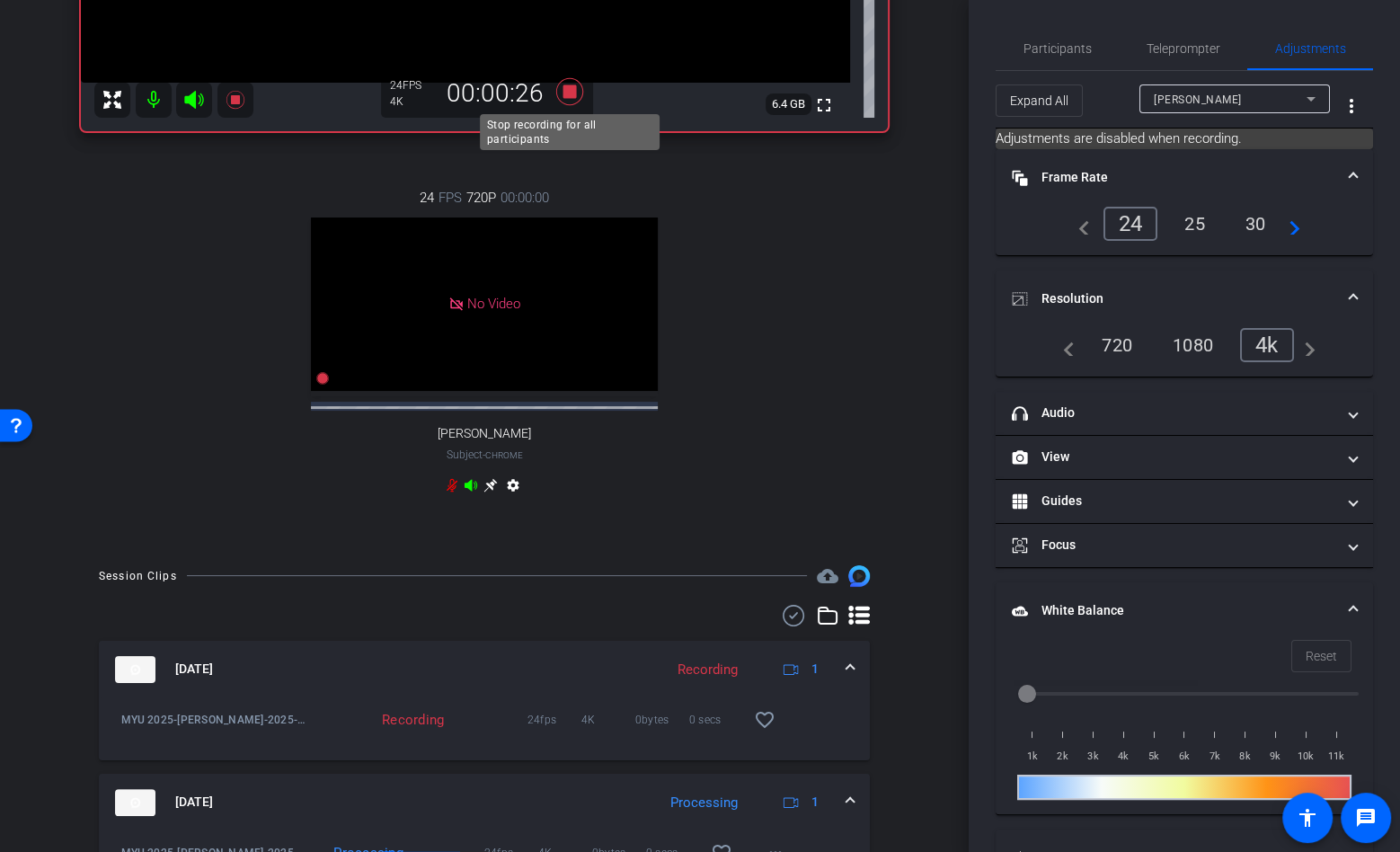
click at [572, 94] on icon at bounding box center [570, 92] width 27 height 27
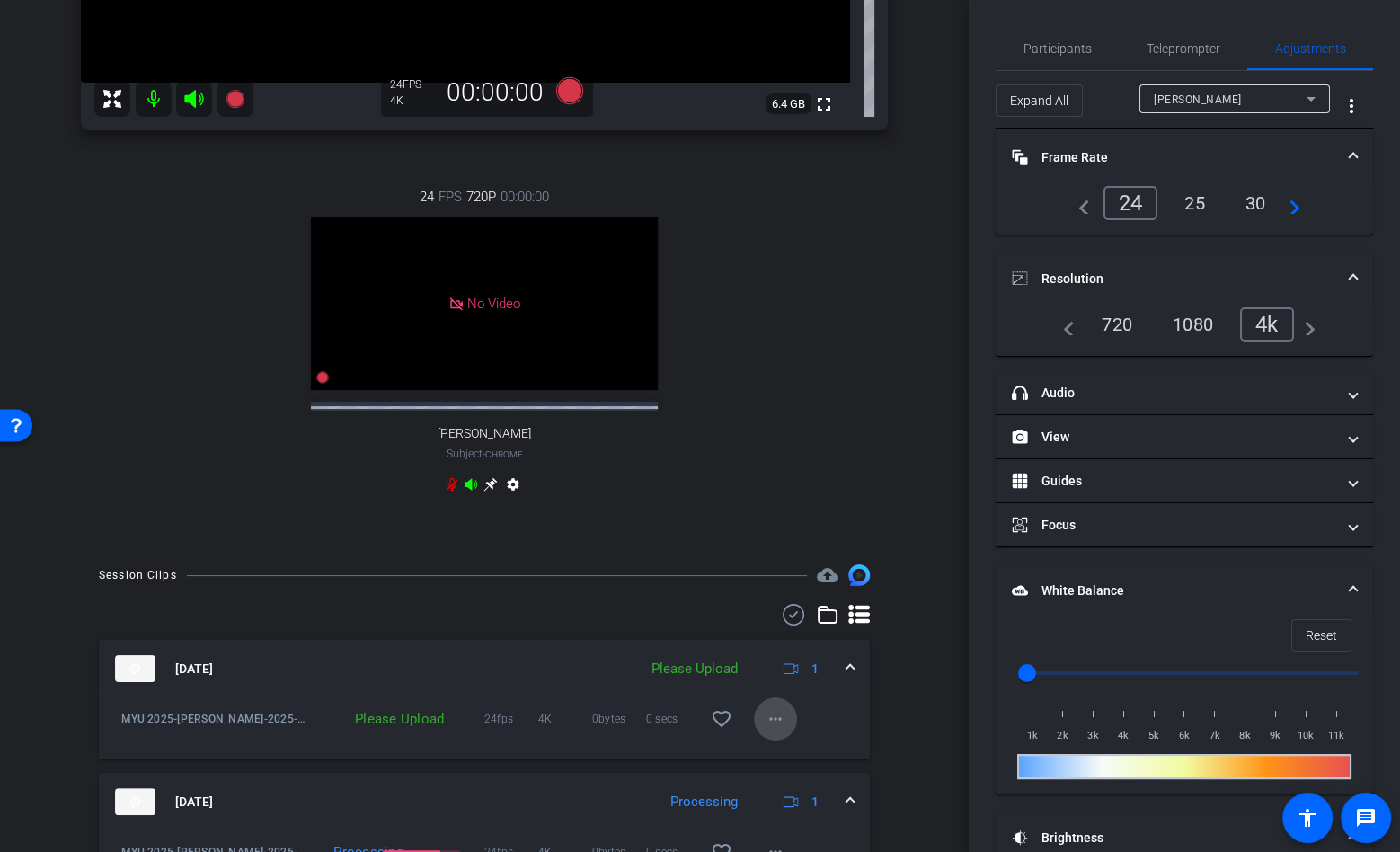
click at [776, 729] on mat-icon "more_horiz" at bounding box center [776, 719] width 22 height 22
click at [800, 778] on span "Upload" at bounding box center [804, 773] width 72 height 22
click at [566, 93] on icon at bounding box center [570, 91] width 27 height 27
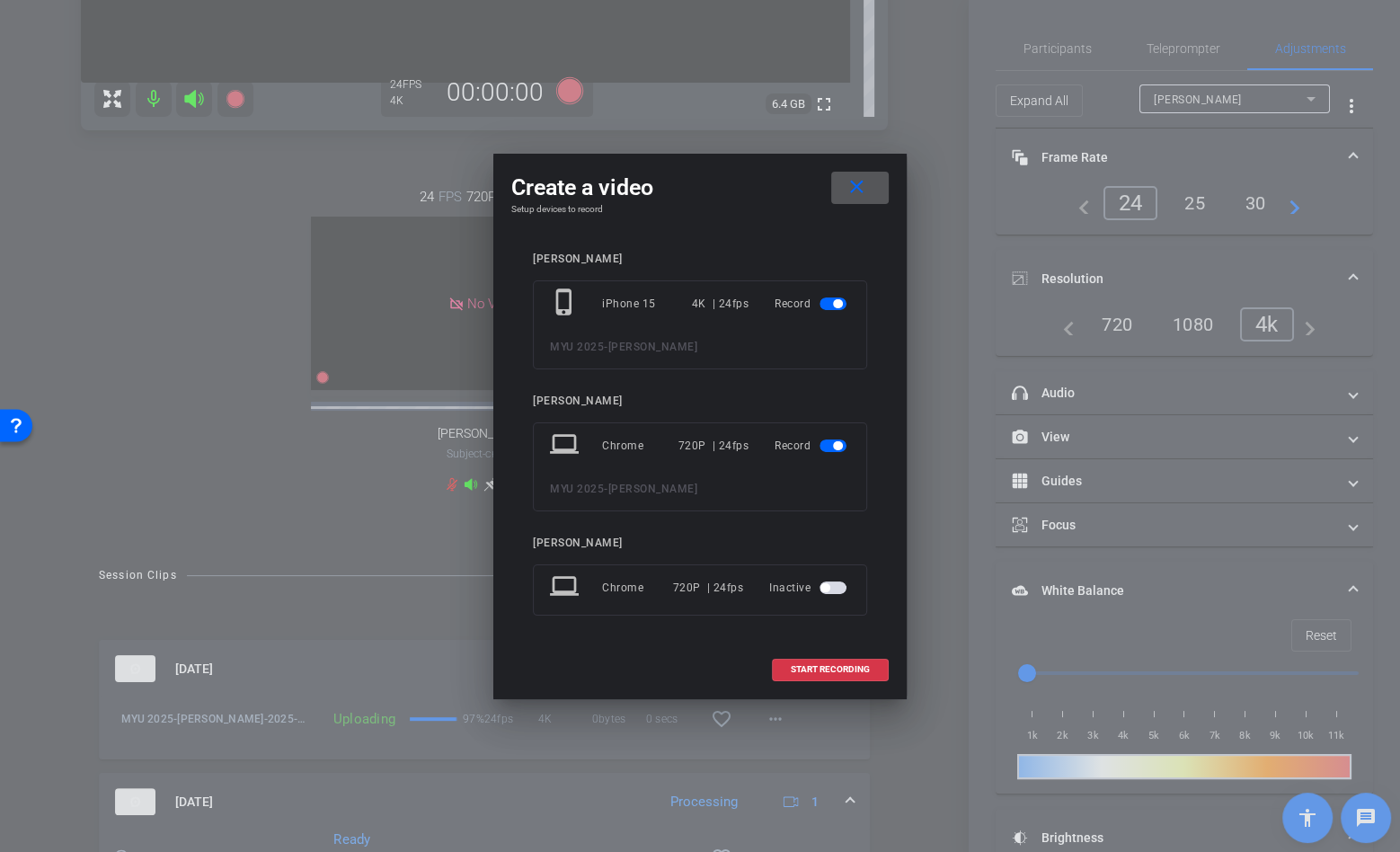
click at [869, 189] on span at bounding box center [860, 187] width 57 height 43
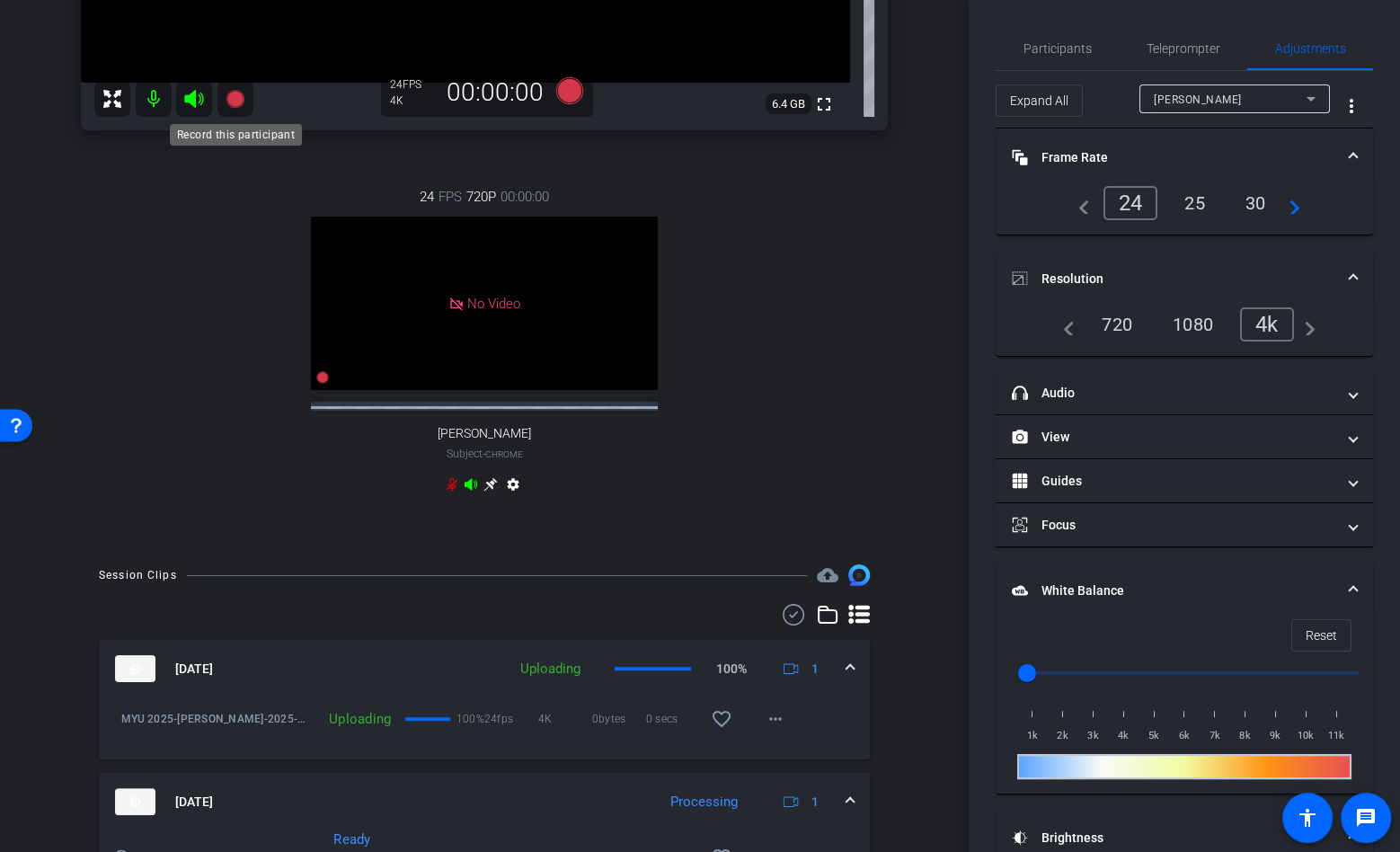
click at [242, 87] on mat-icon at bounding box center [235, 98] width 36 height 36
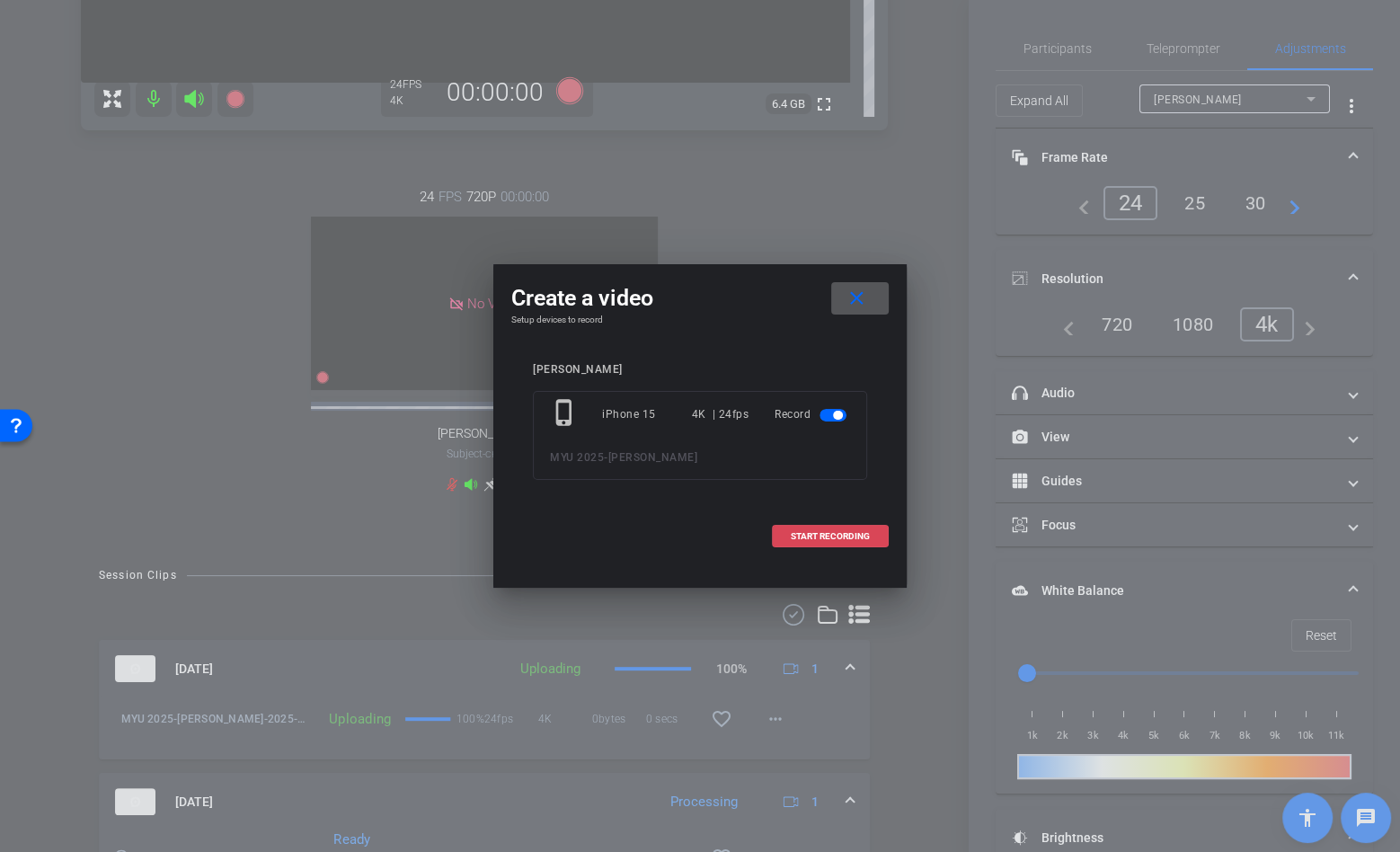
click at [858, 545] on span at bounding box center [830, 536] width 115 height 43
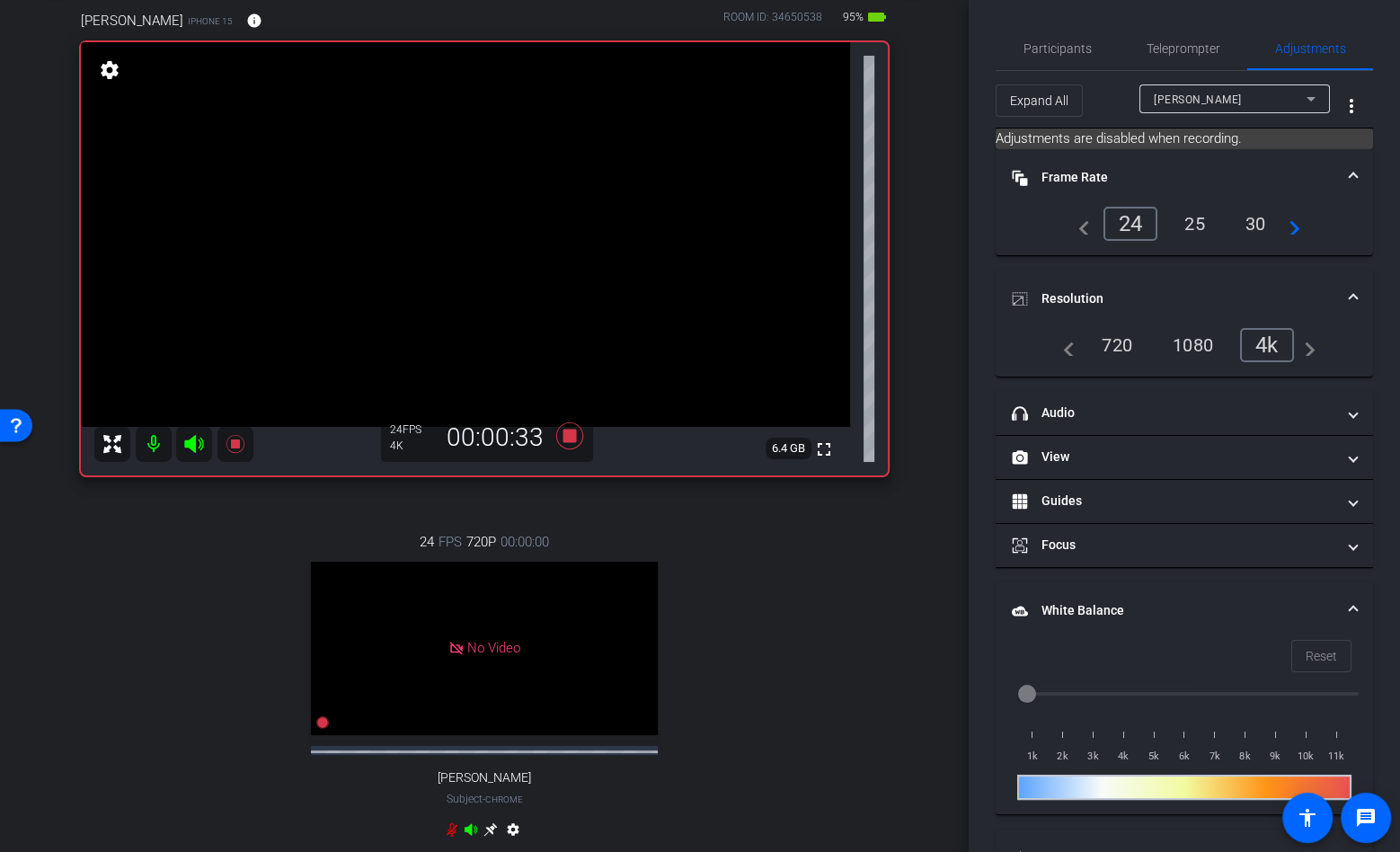
scroll to position [32, 0]
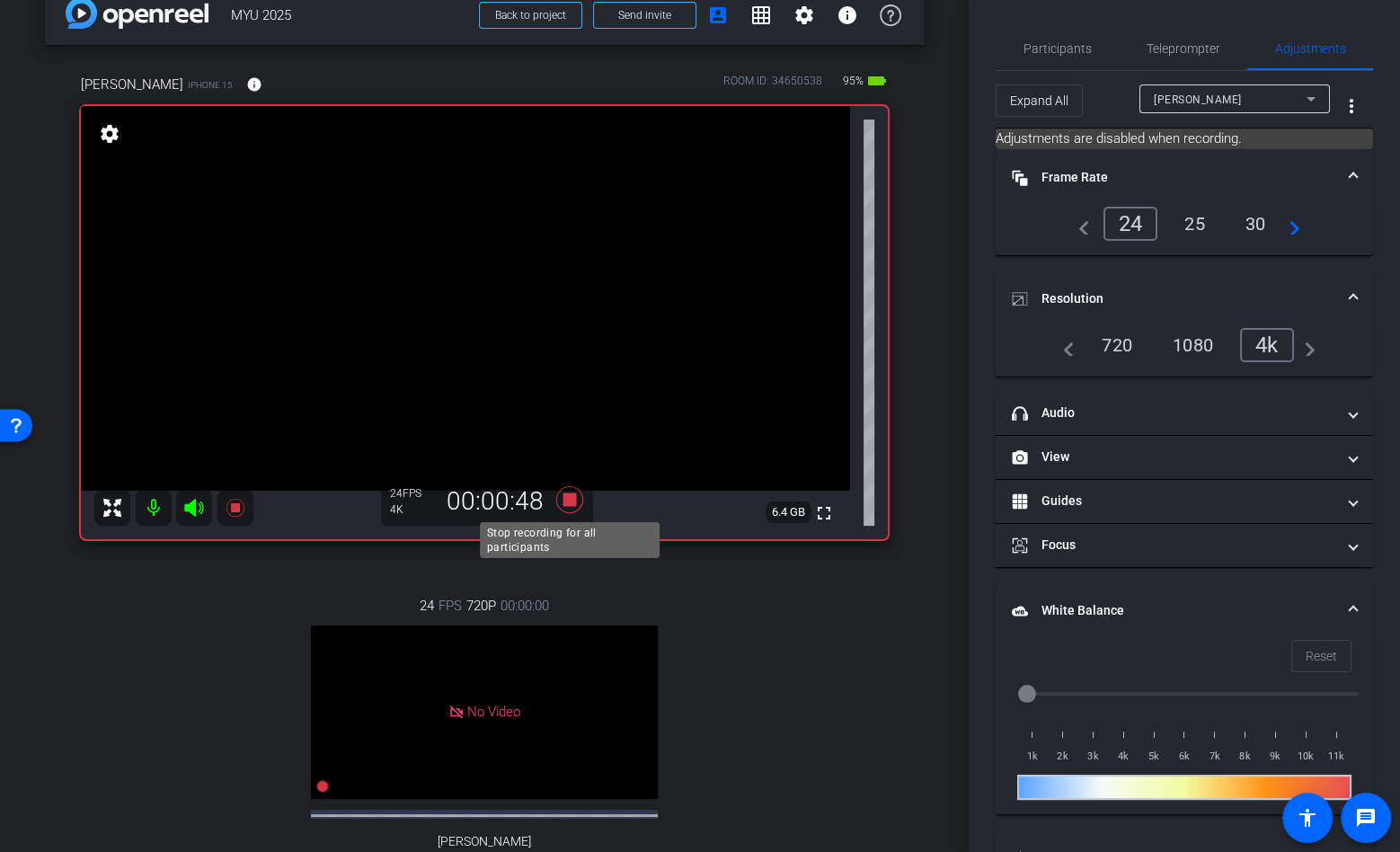
click at [569, 503] on icon at bounding box center [570, 499] width 27 height 27
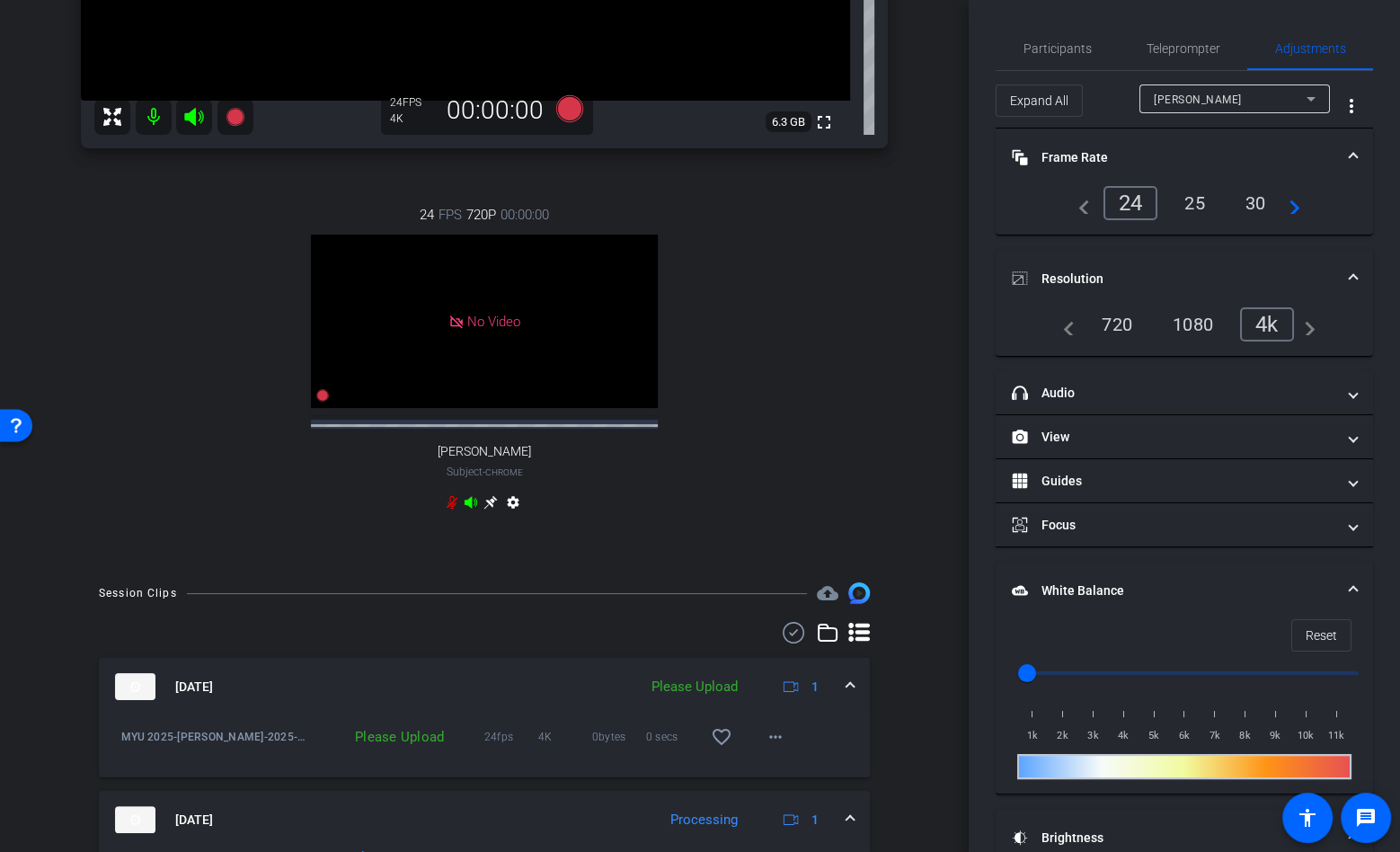
scroll to position [435, 0]
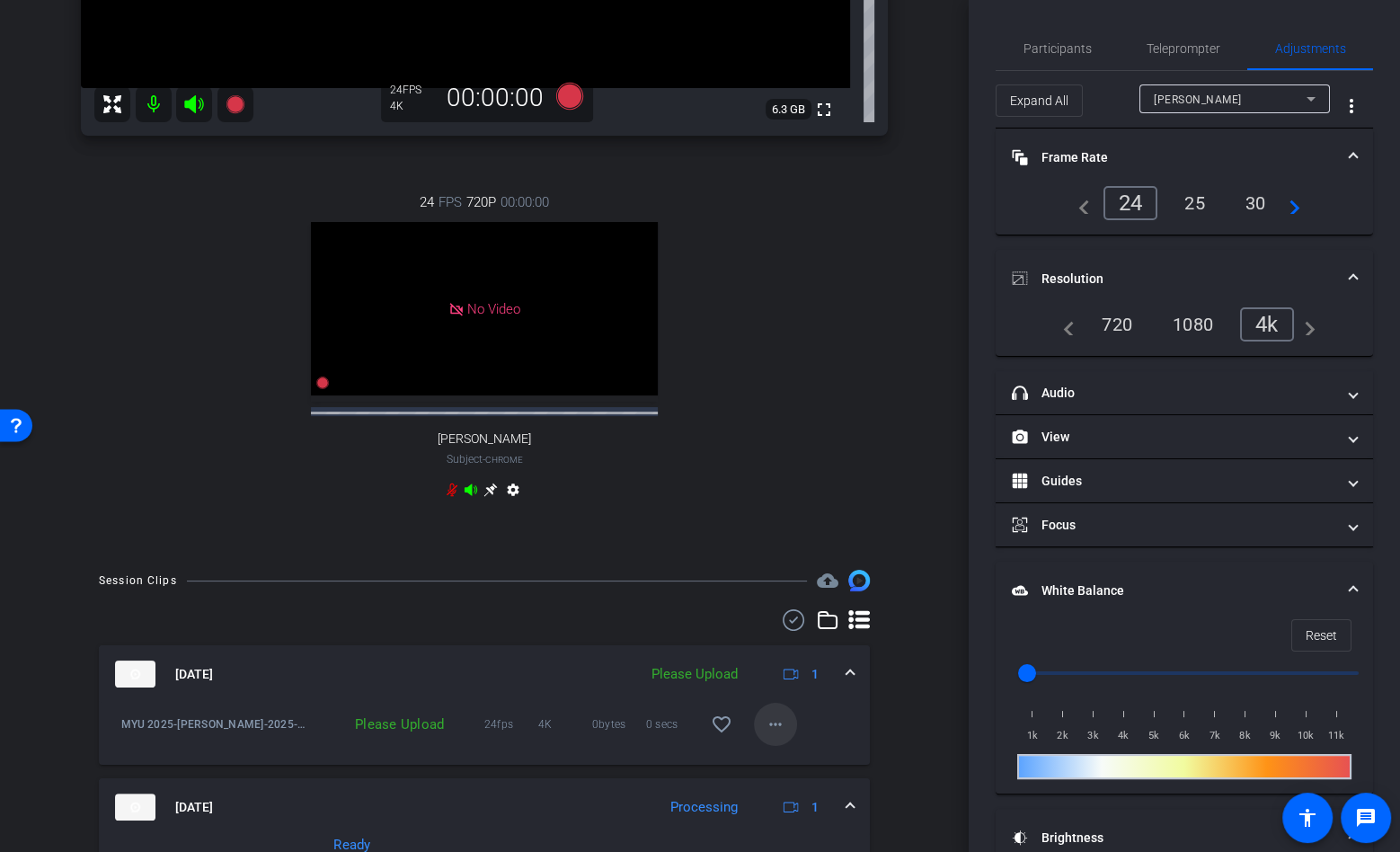
click at [767, 734] on mat-icon "more_horiz" at bounding box center [776, 724] width 22 height 22
click at [794, 771] on span "Upload" at bounding box center [804, 777] width 72 height 22
click at [234, 107] on icon at bounding box center [234, 104] width 18 height 18
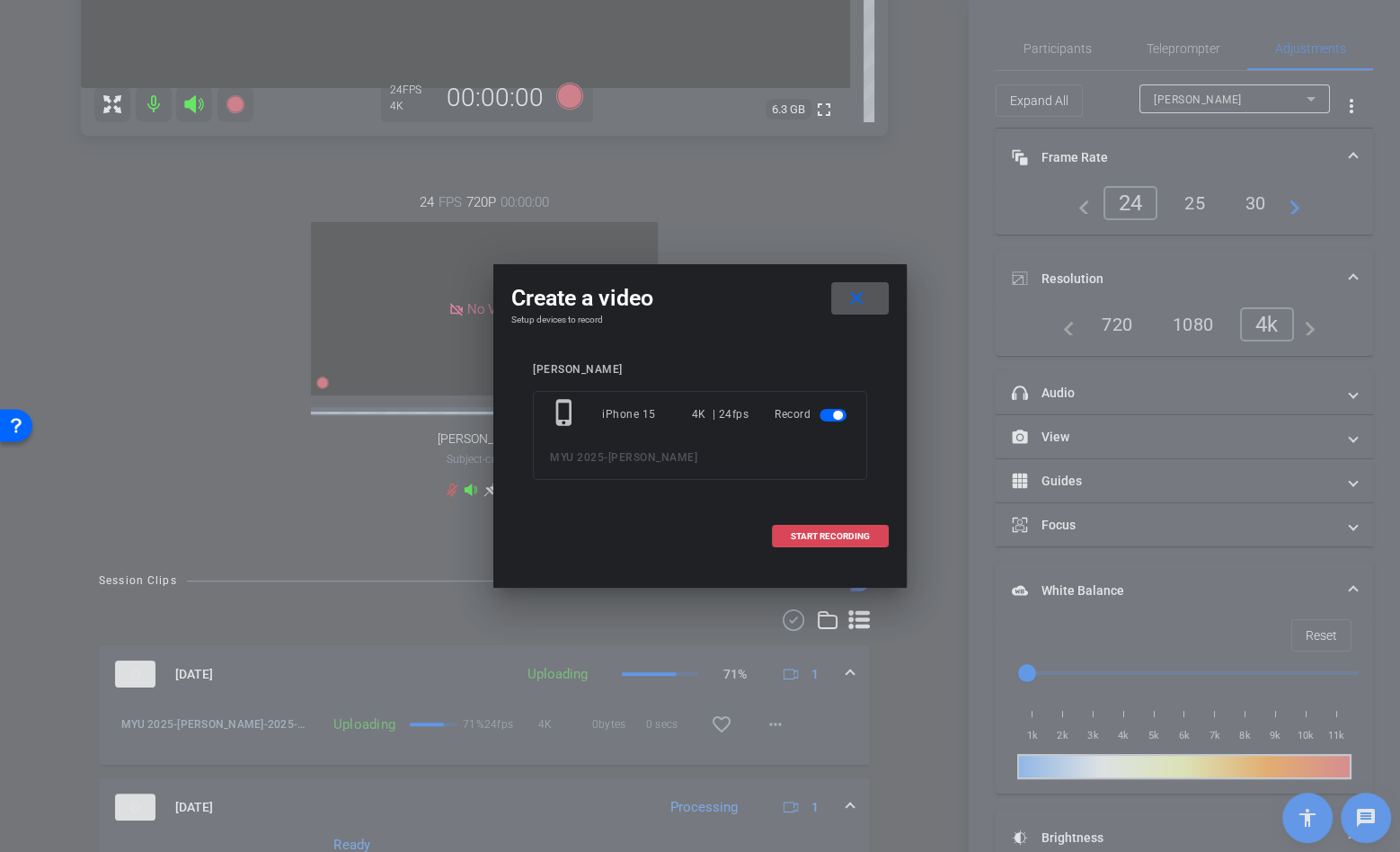
click at [798, 528] on span at bounding box center [830, 536] width 115 height 43
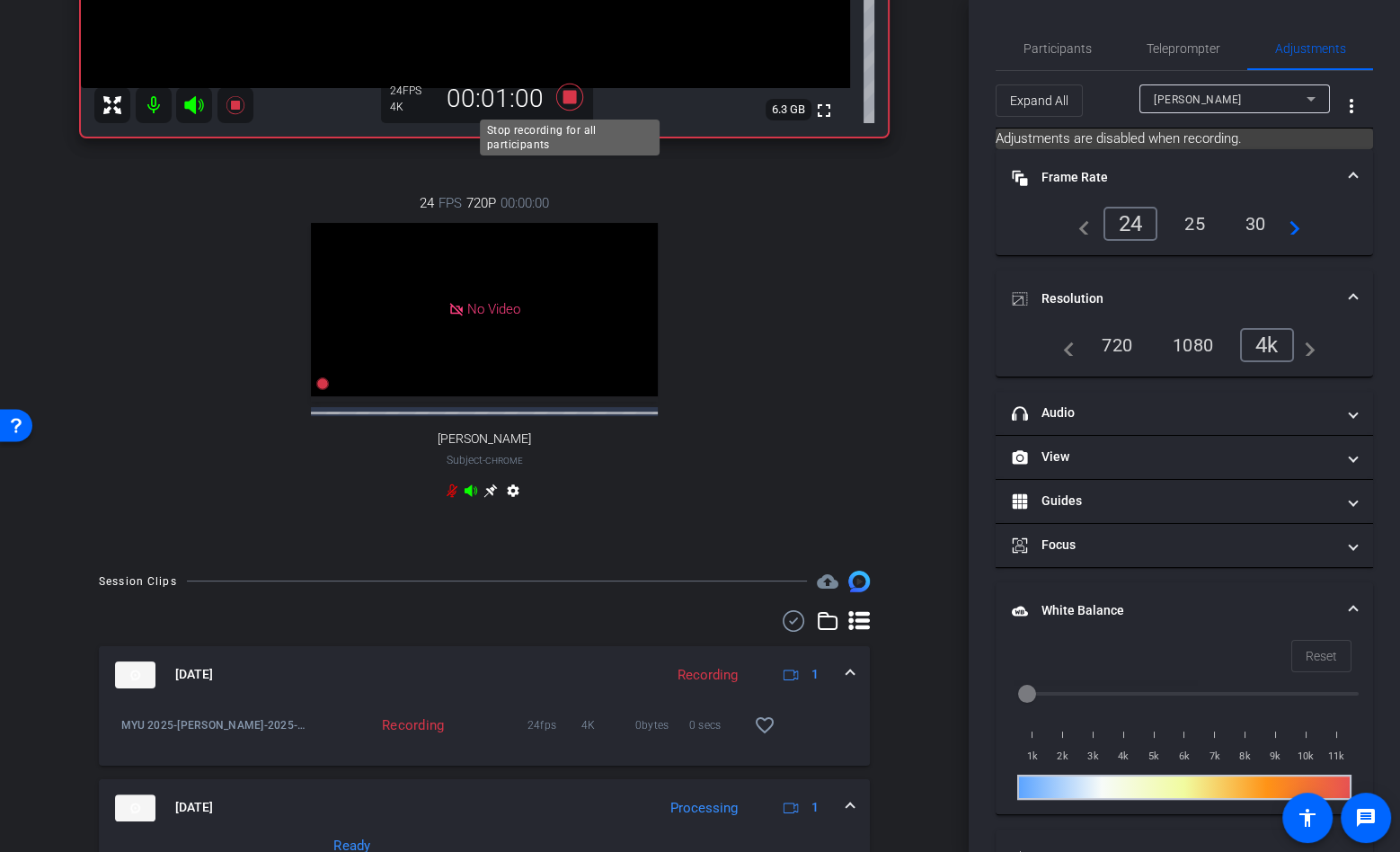
click at [572, 98] on icon at bounding box center [570, 98] width 27 height 27
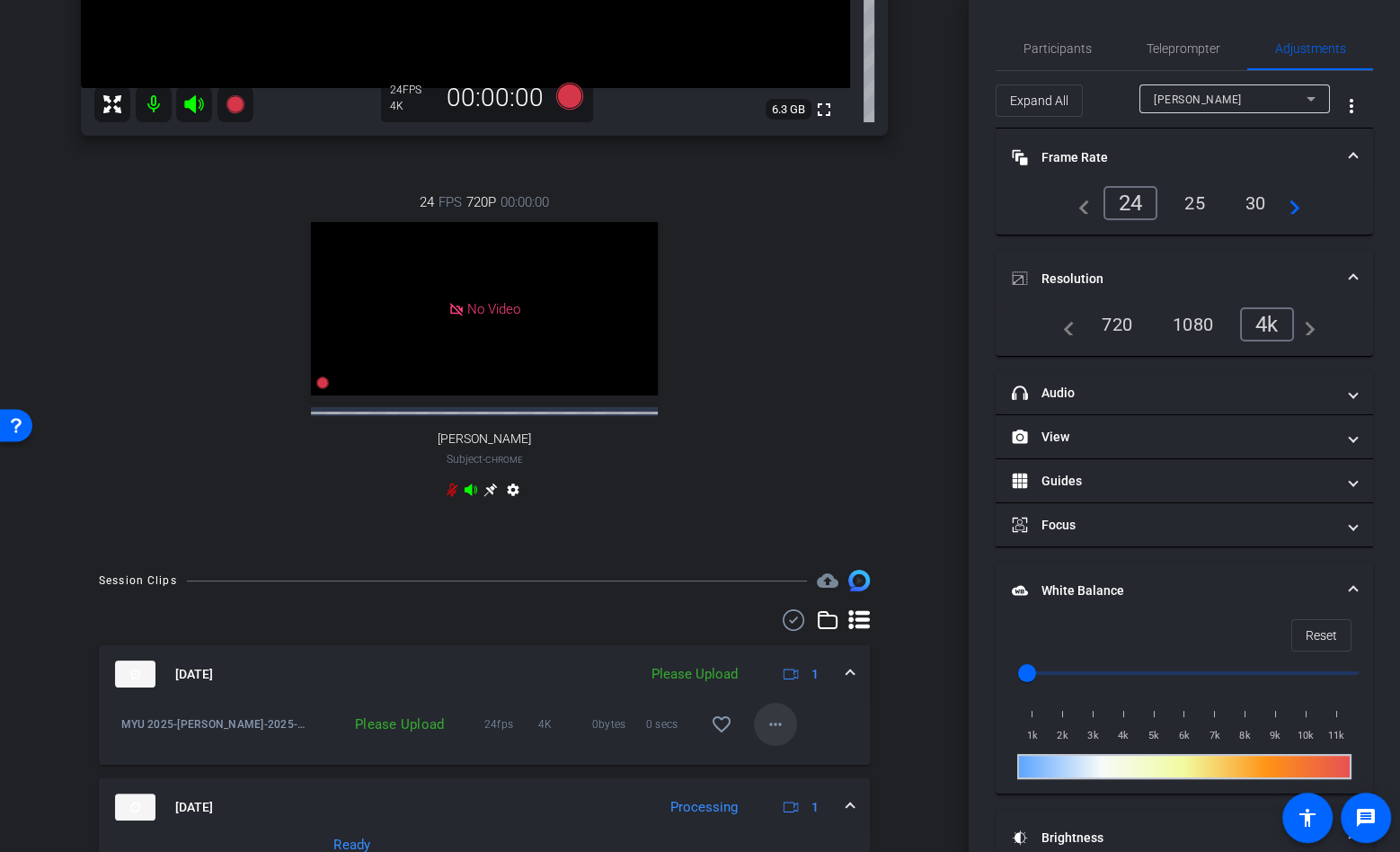
click at [783, 734] on mat-icon "more_horiz" at bounding box center [776, 724] width 22 height 22
click at [818, 786] on span "Upload" at bounding box center [804, 777] width 72 height 22
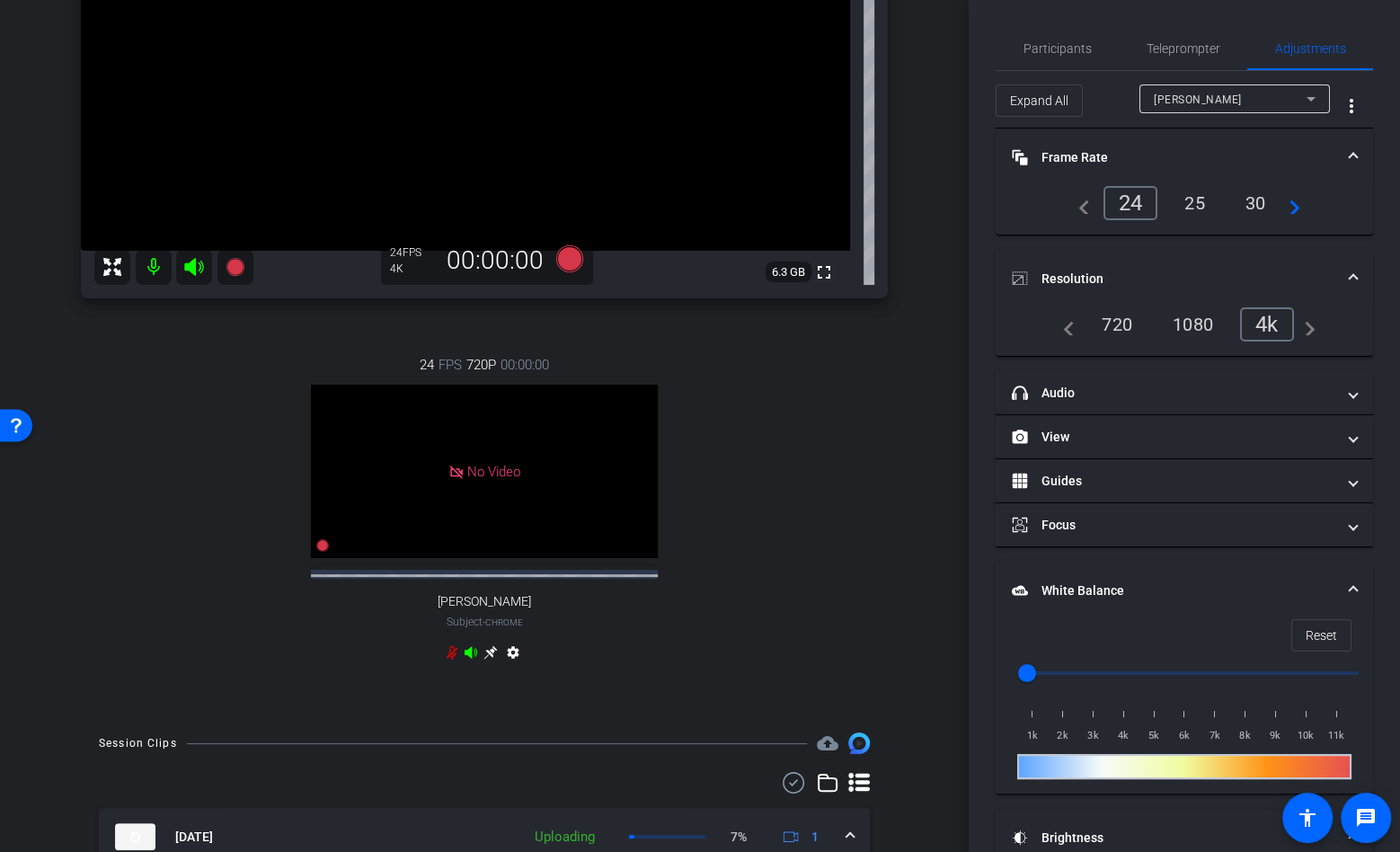
scroll to position [225, 0]
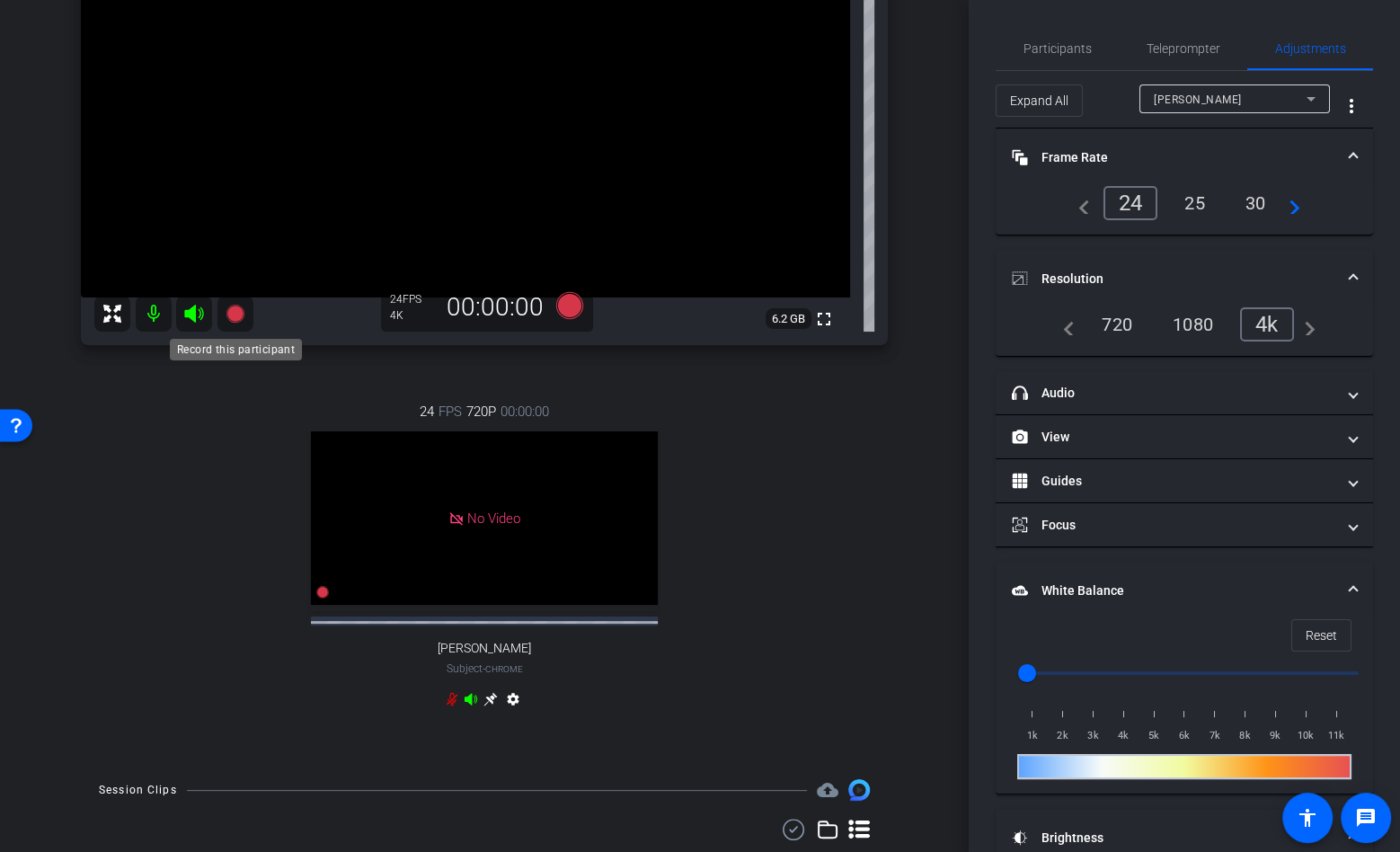
click at [245, 319] on mat-icon at bounding box center [235, 313] width 36 height 36
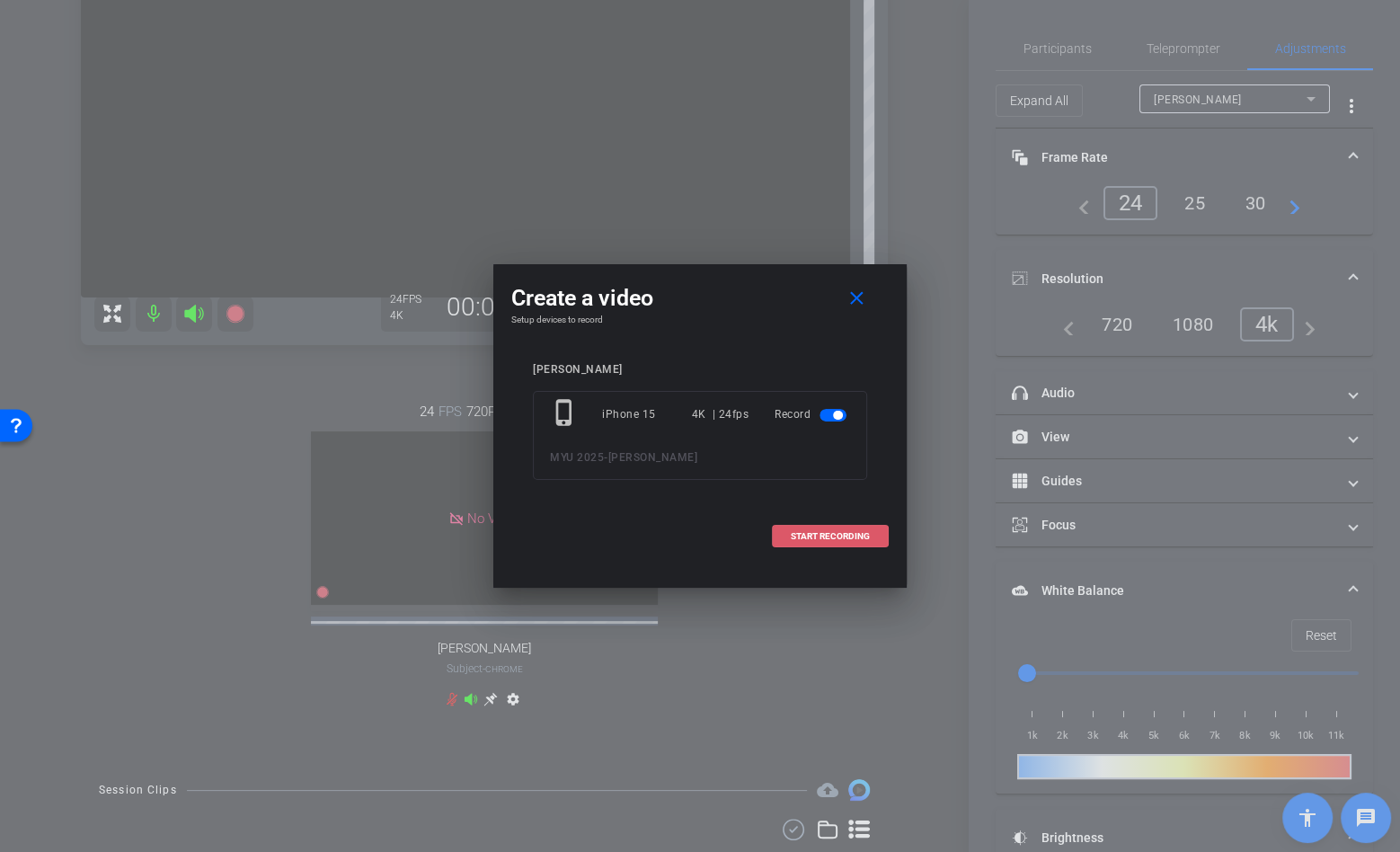
click at [836, 527] on span at bounding box center [830, 536] width 115 height 43
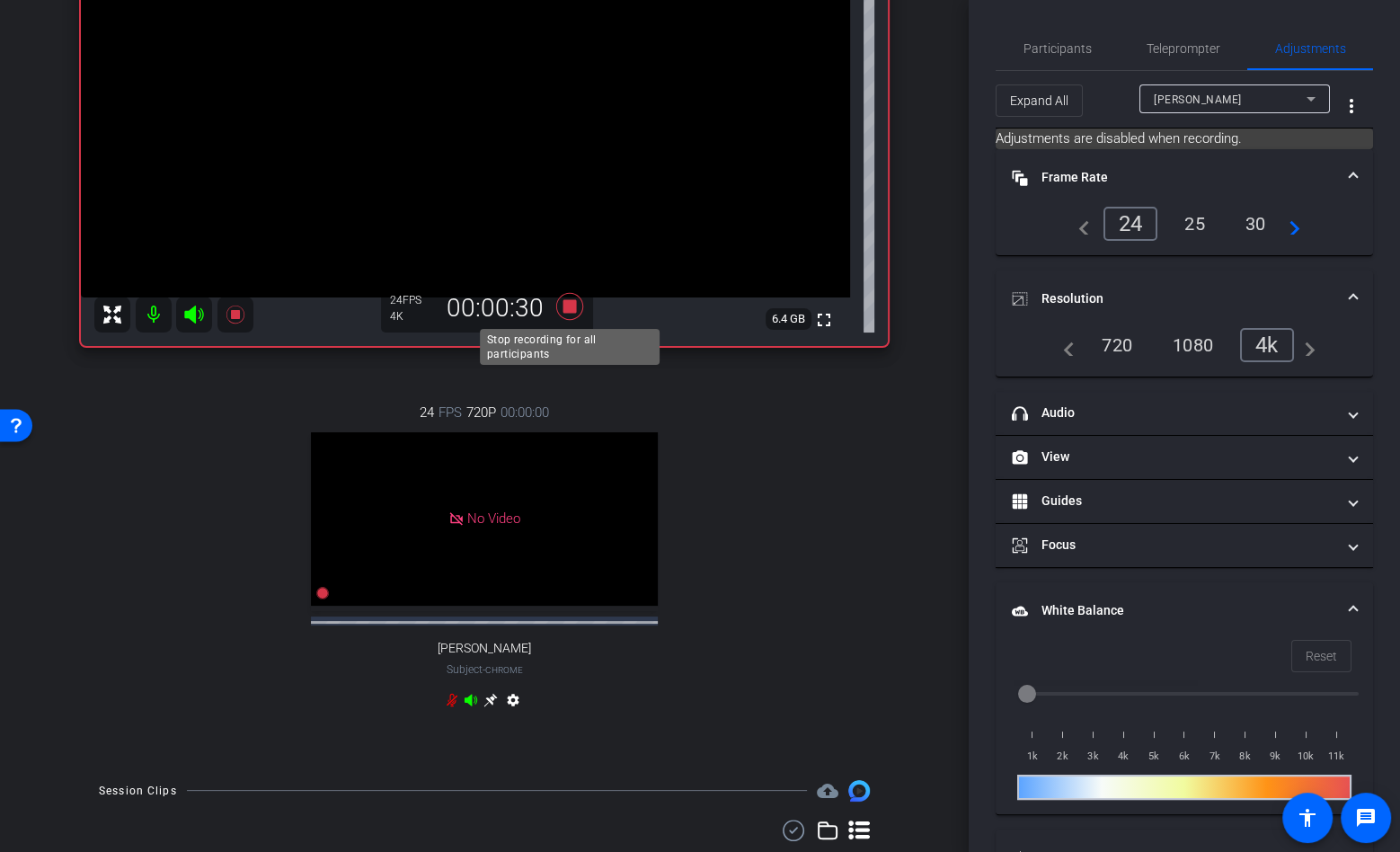
click at [574, 310] on icon at bounding box center [570, 306] width 27 height 27
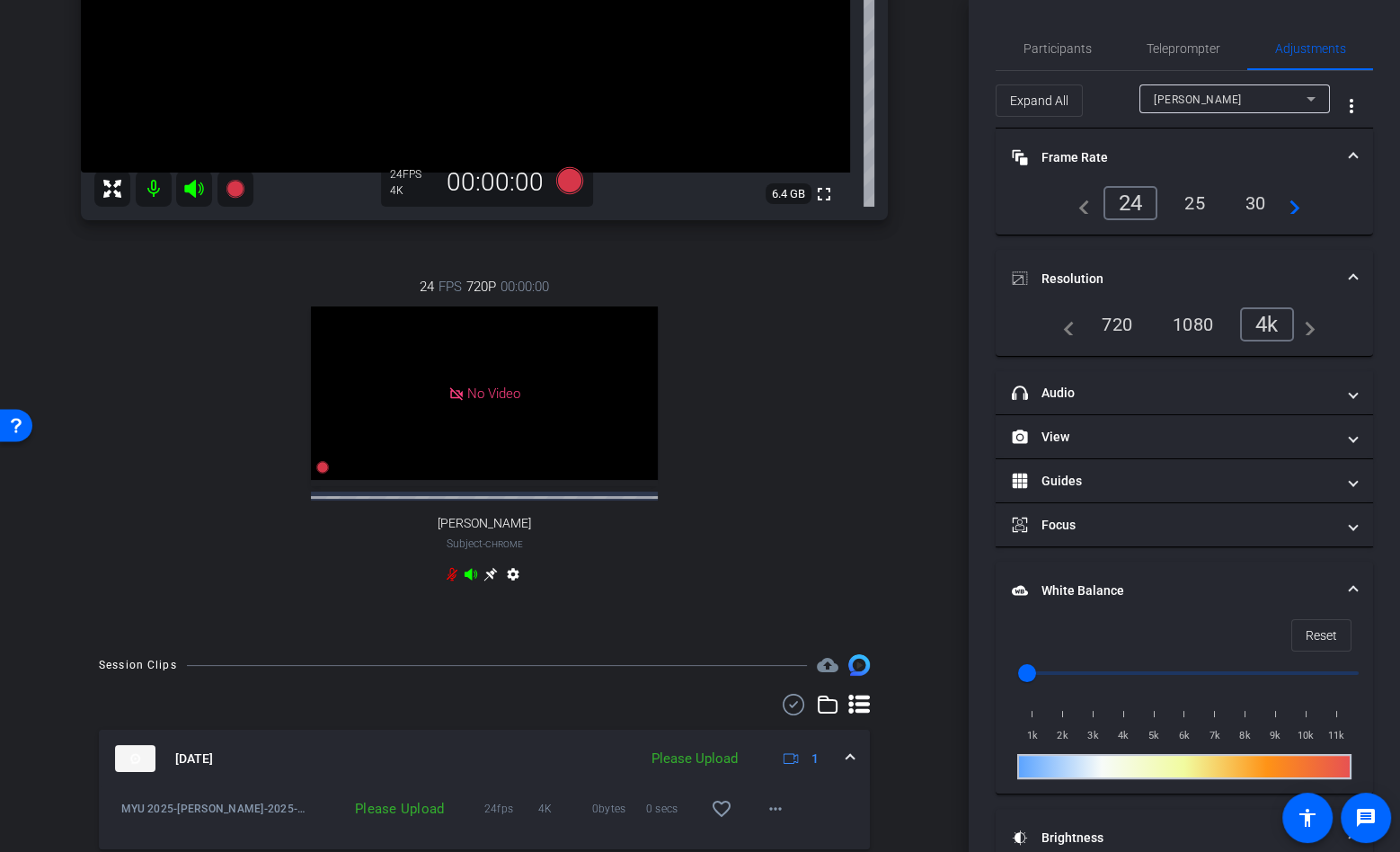
scroll to position [380, 0]
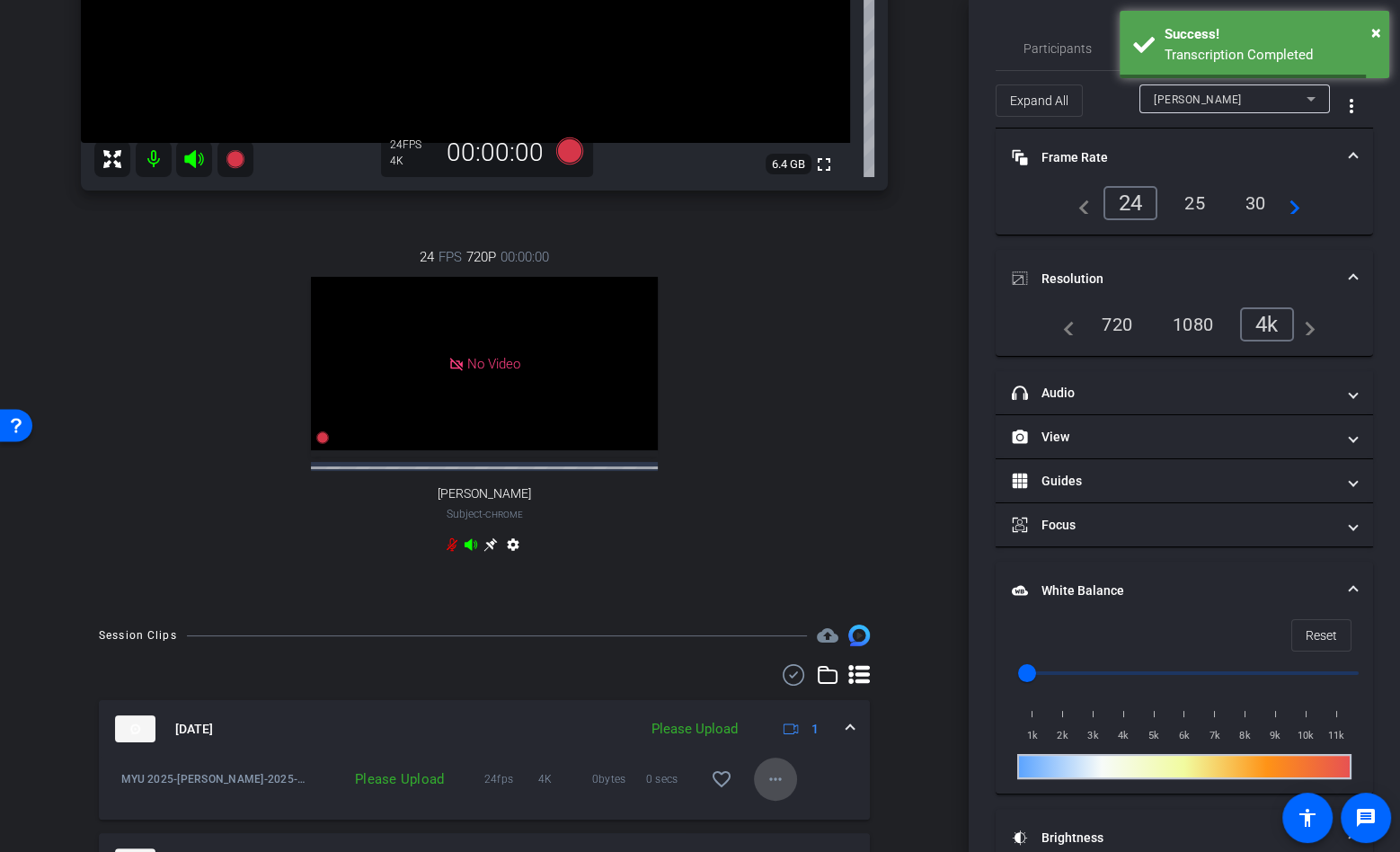
click at [781, 789] on mat-icon "more_horiz" at bounding box center [776, 779] width 22 height 22
click at [805, 709] on span "Upload" at bounding box center [804, 713] width 72 height 22
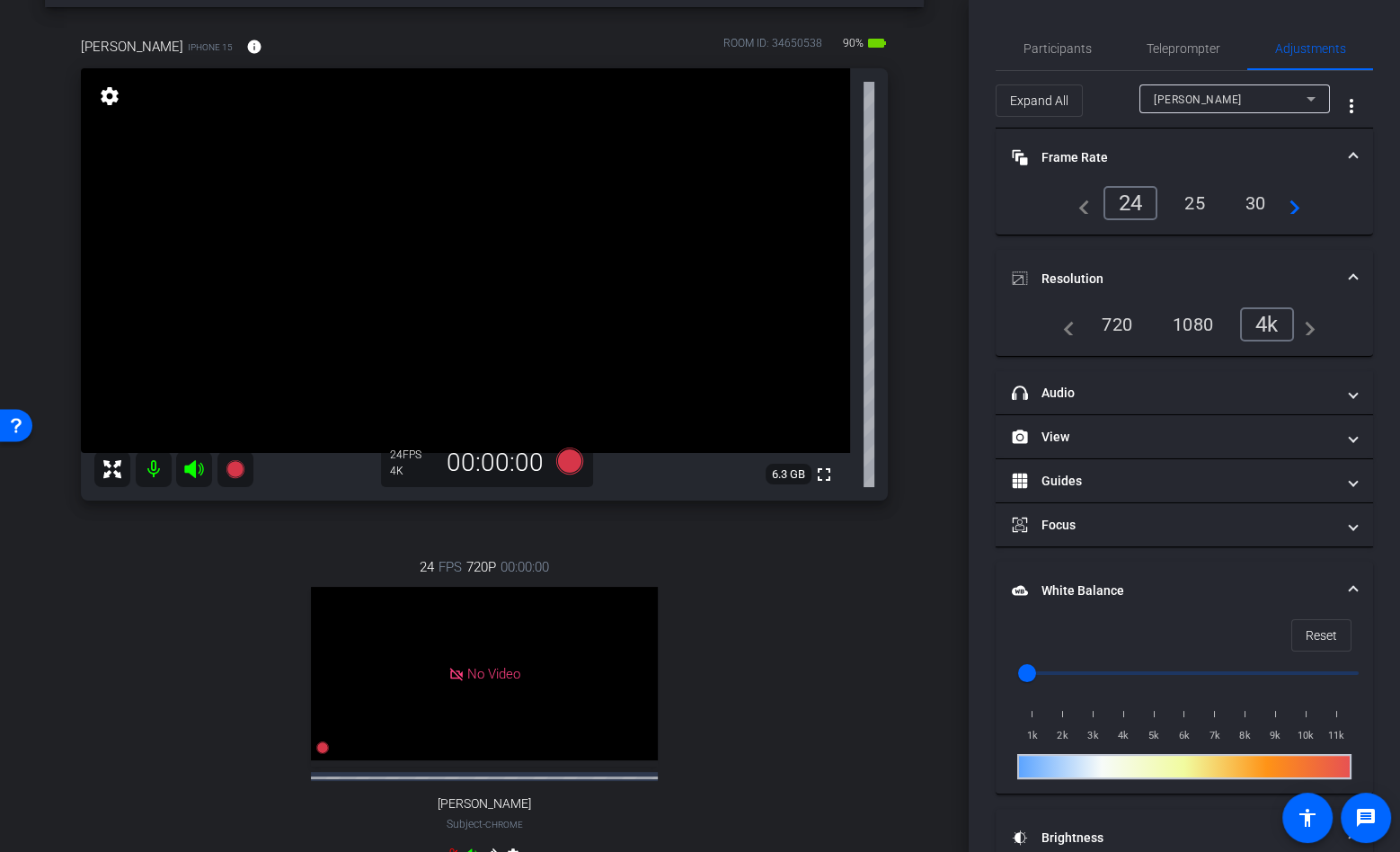
scroll to position [0, 0]
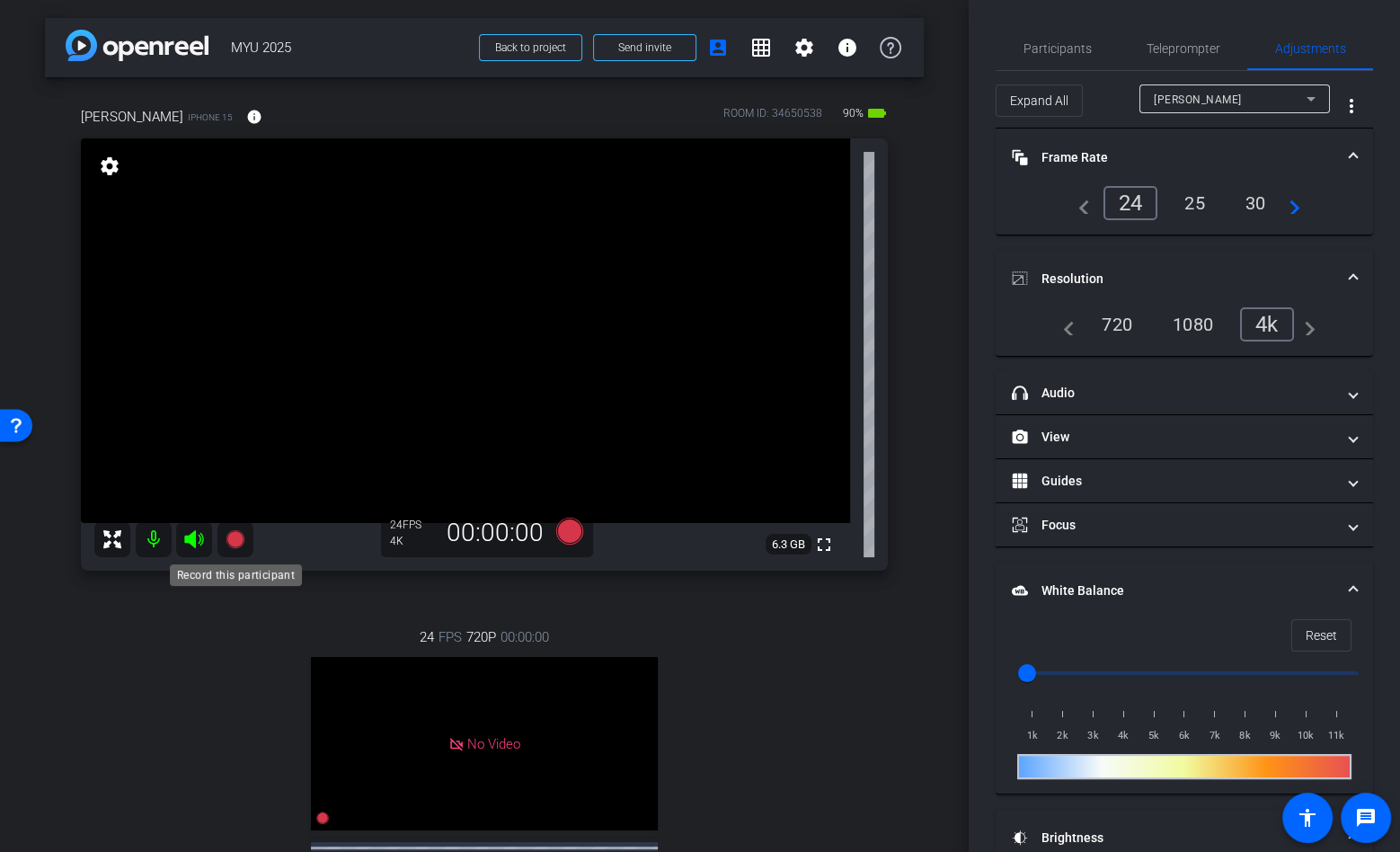
click at [220, 535] on mat-icon at bounding box center [235, 539] width 36 height 36
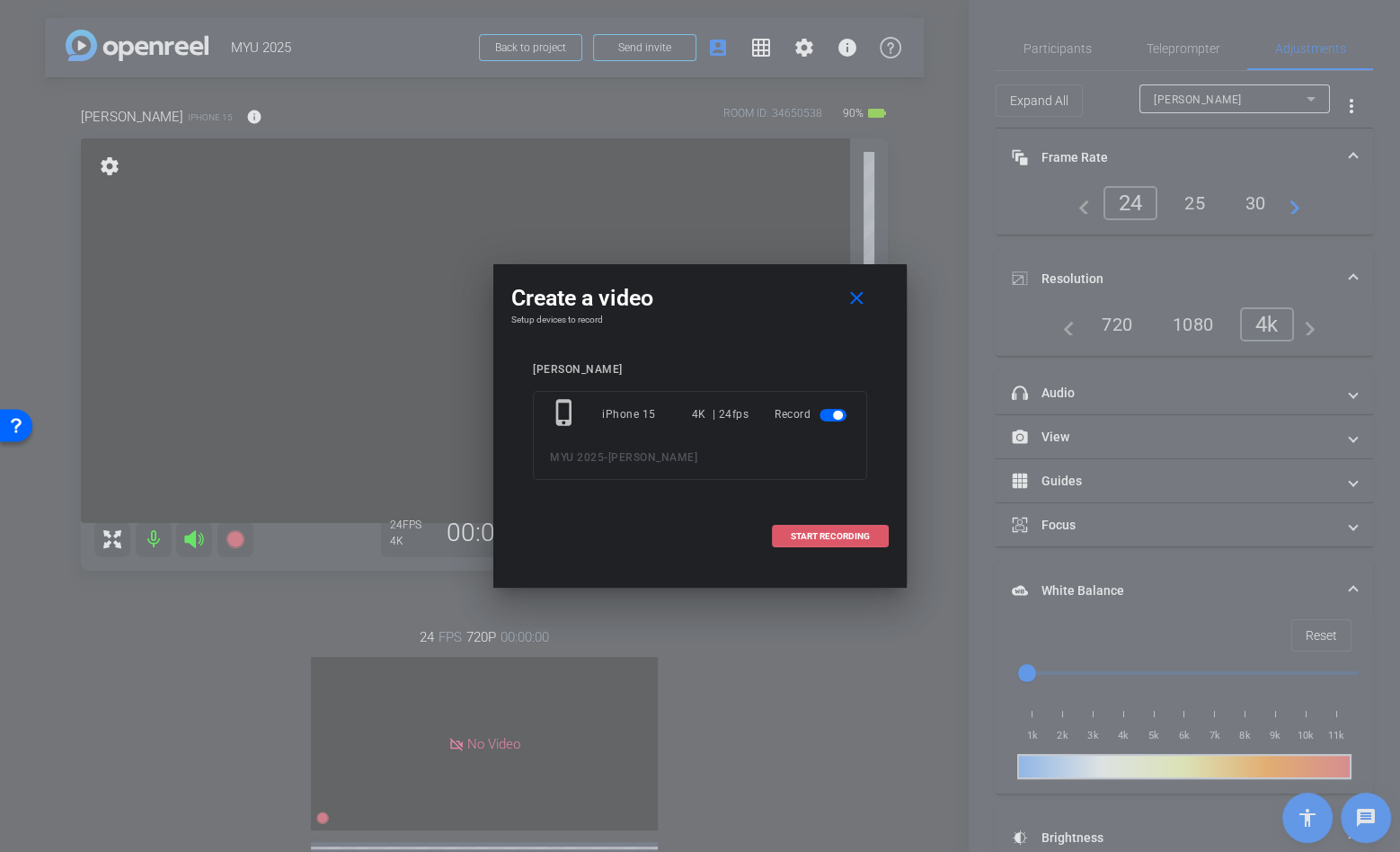
click at [829, 532] on span "START RECORDING" at bounding box center [829, 537] width 79 height 9
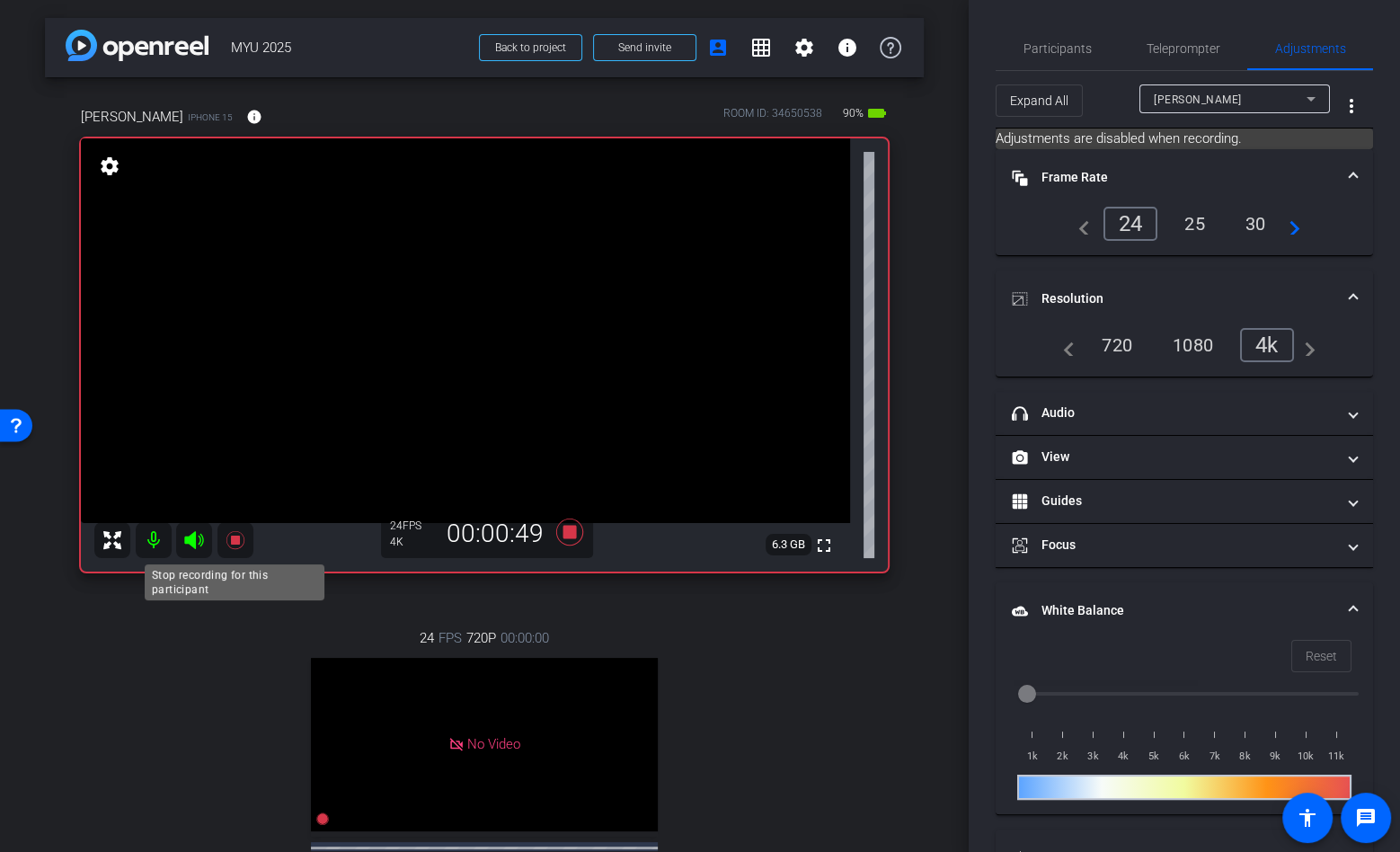
drag, startPoint x: 231, startPoint y: 537, endPoint x: 262, endPoint y: 527, distance: 32.6
click at [261, 528] on div "fullscreen settings 6.3 GB" at bounding box center [484, 354] width 807 height 433
click at [247, 537] on mat-icon at bounding box center [235, 539] width 36 height 36
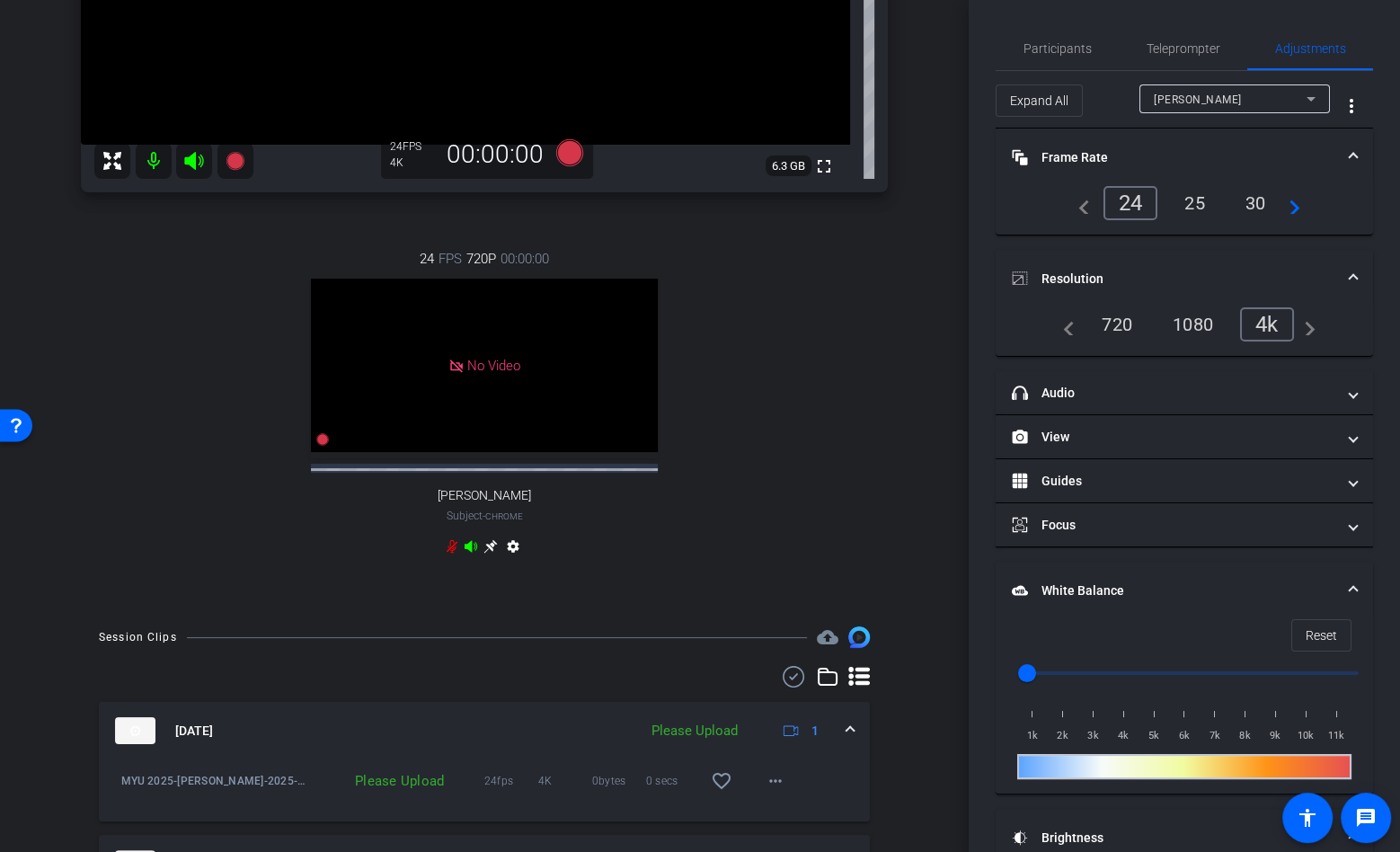
scroll to position [593, 0]
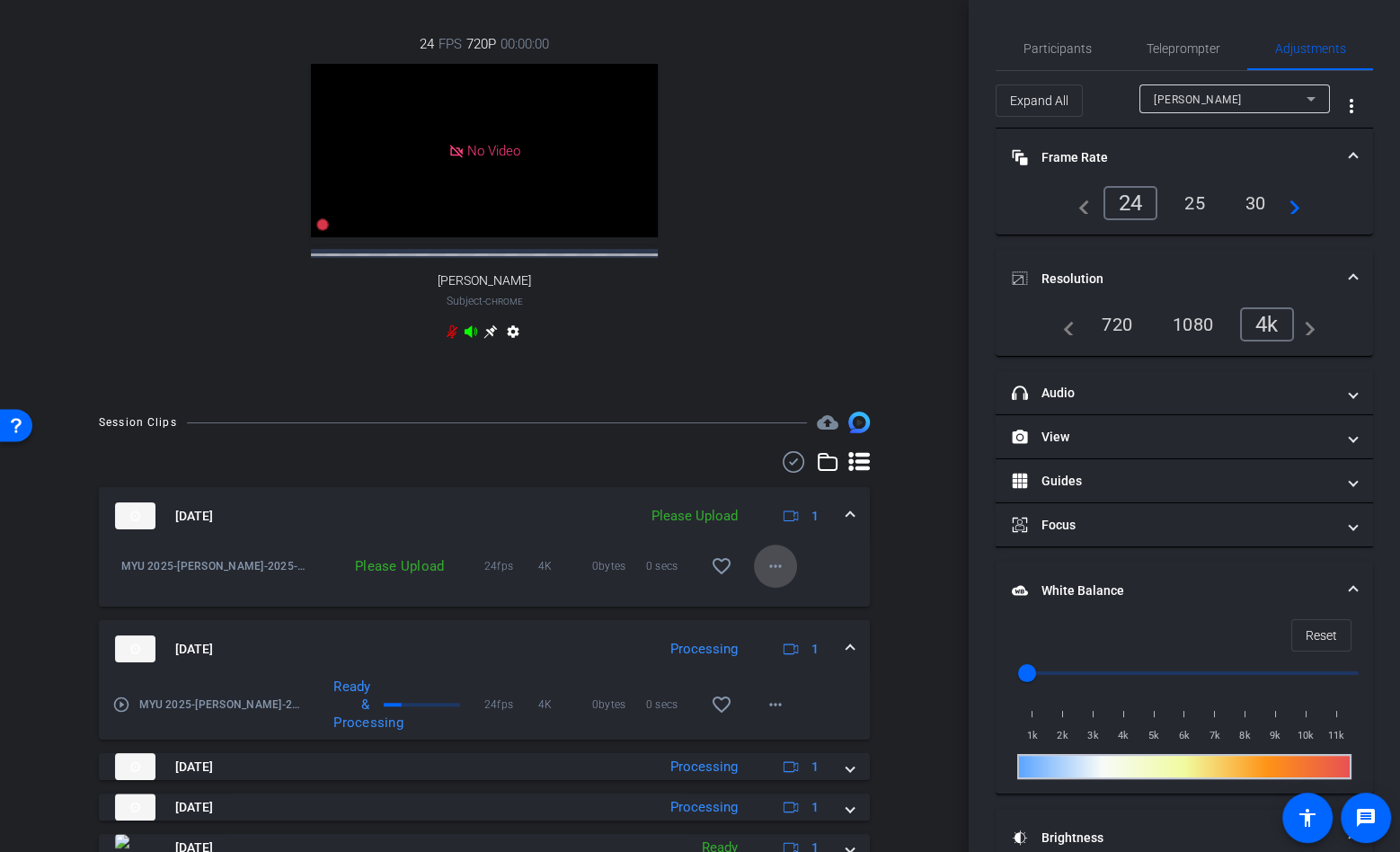
click at [790, 588] on span at bounding box center [775, 565] width 43 height 43
click at [815, 622] on span "Upload" at bounding box center [804, 620] width 72 height 22
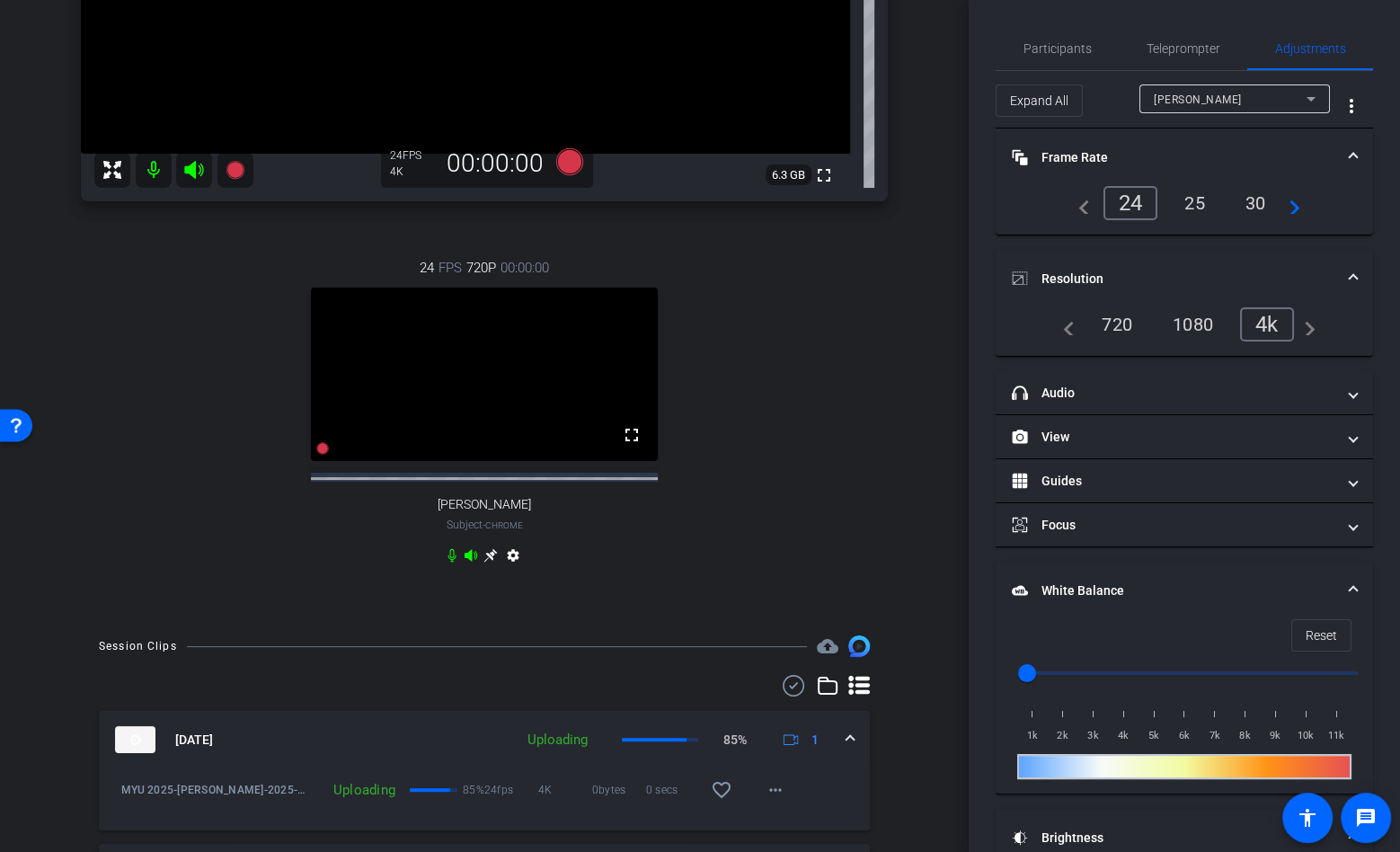
scroll to position [364, 0]
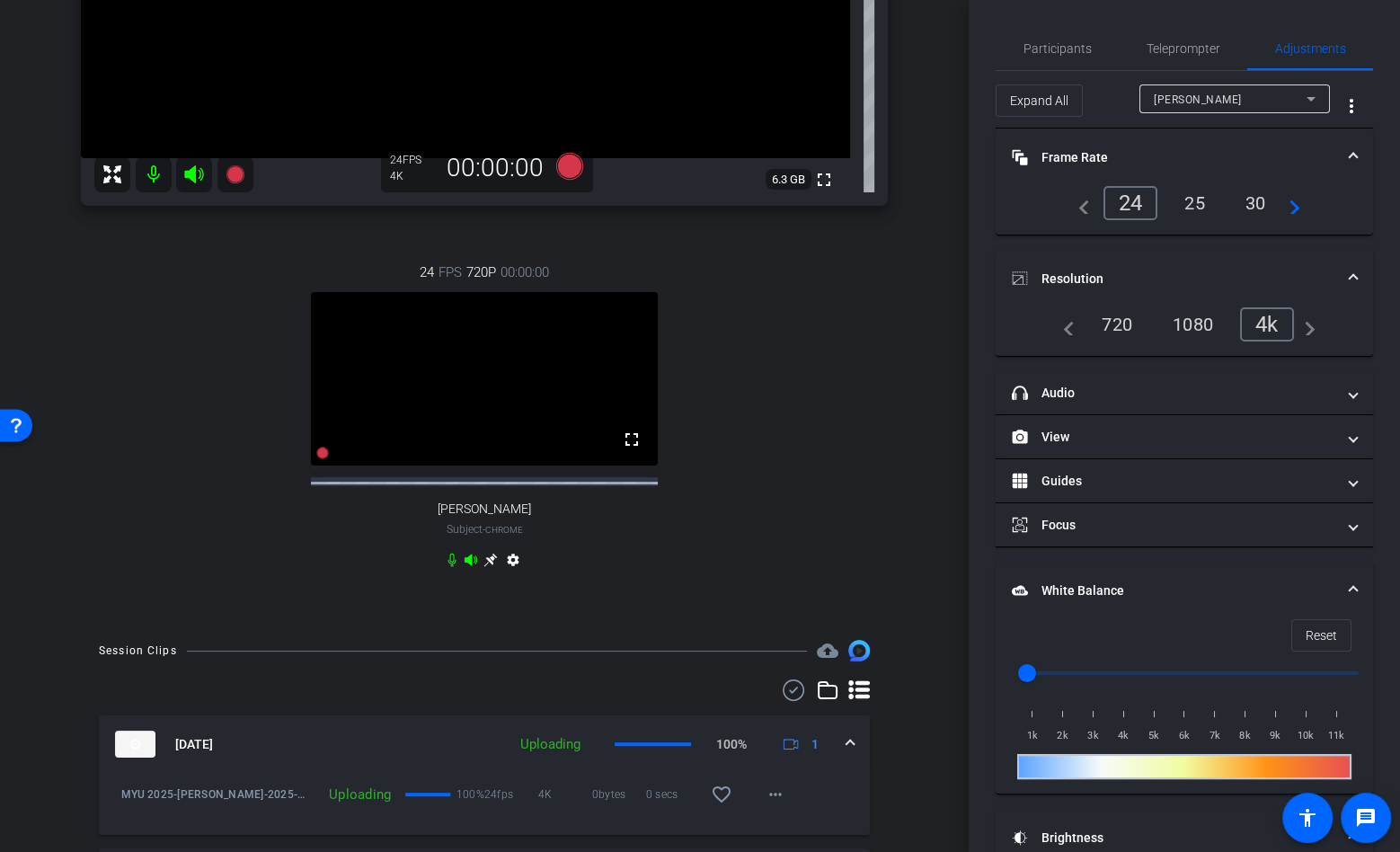
click at [739, 585] on div "24 FPS 720P 00:00:00 fullscreen Amelia Scholl Subject - Chrome settings" at bounding box center [484, 417] width 807 height 371
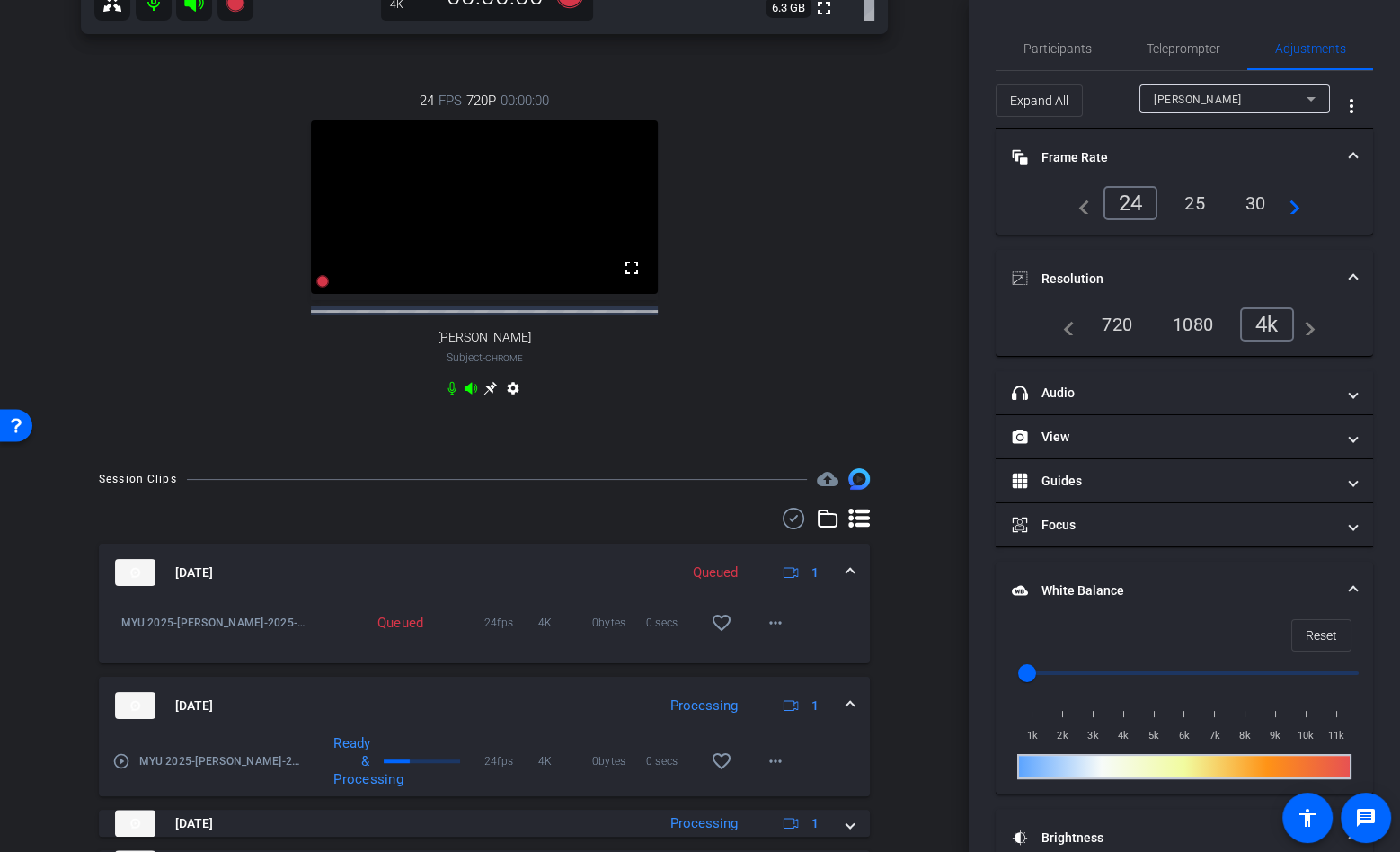
scroll to position [654, 0]
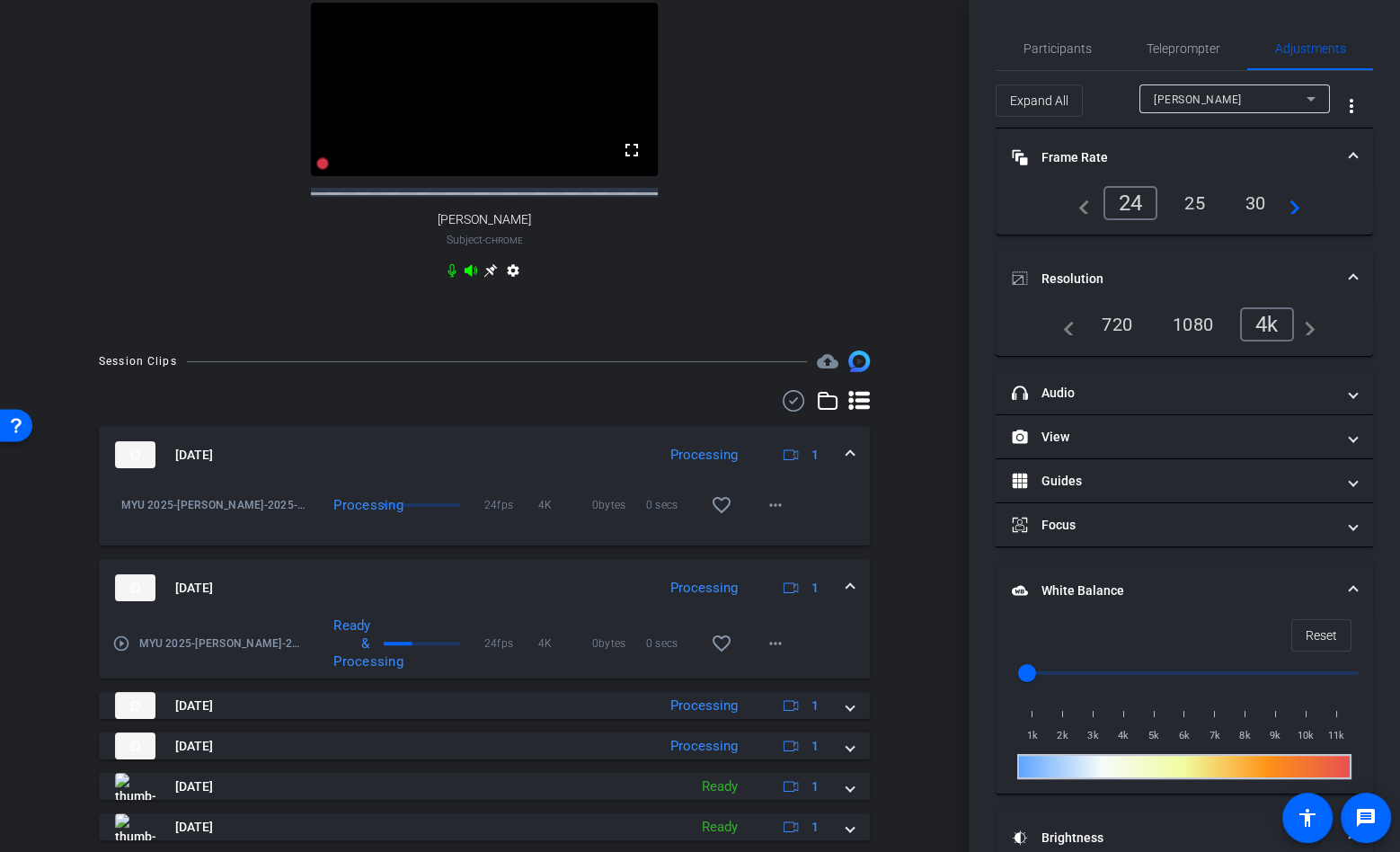
click at [913, 594] on div "Session Clips cloud_upload Aug 27, 2025 Processing 1 MYU 2025-Ashley Six-2025-0…" at bounding box center [484, 707] width 879 height 715
